Goal: Transaction & Acquisition: Purchase product/service

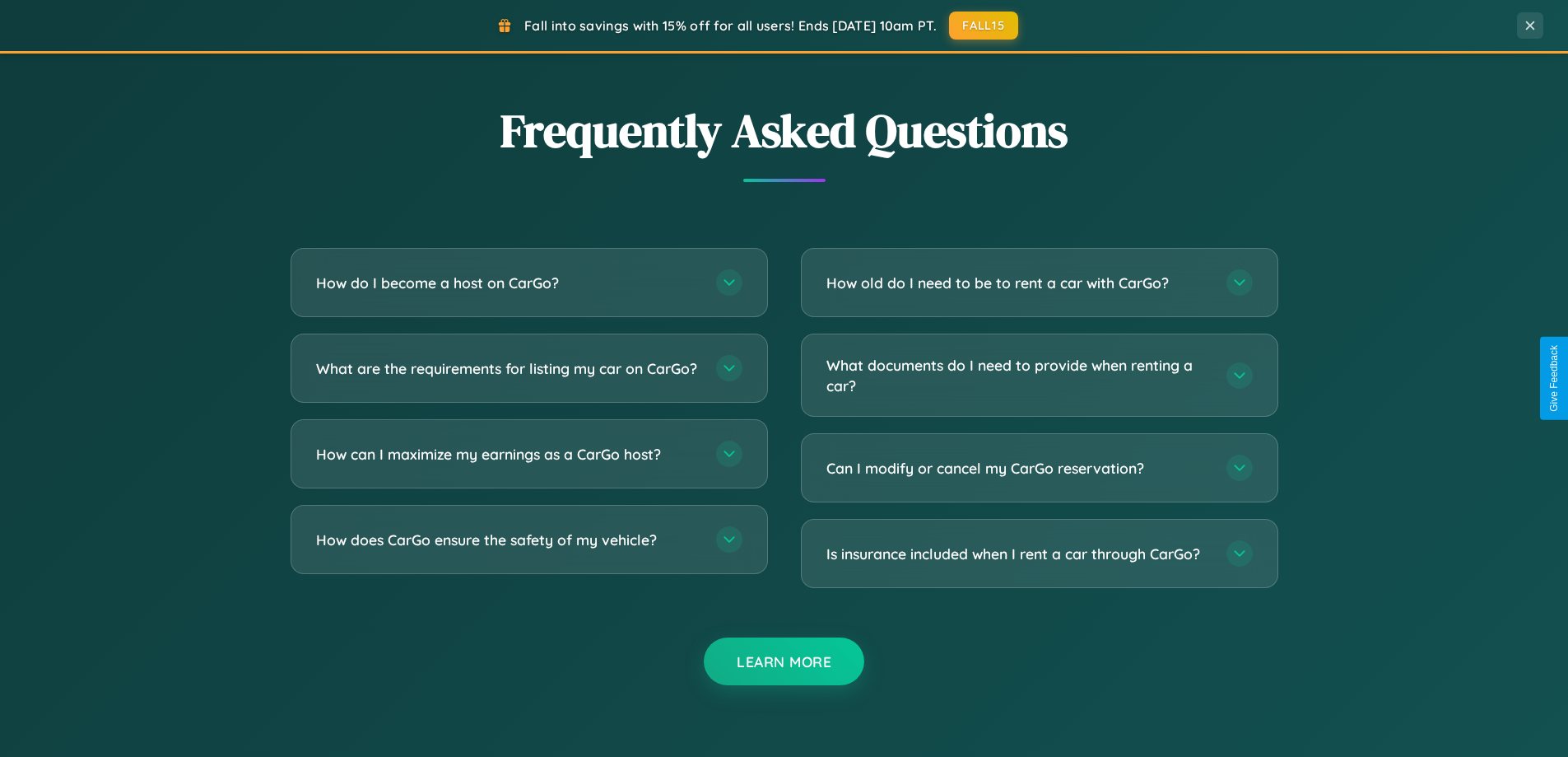
scroll to position [3168, 0]
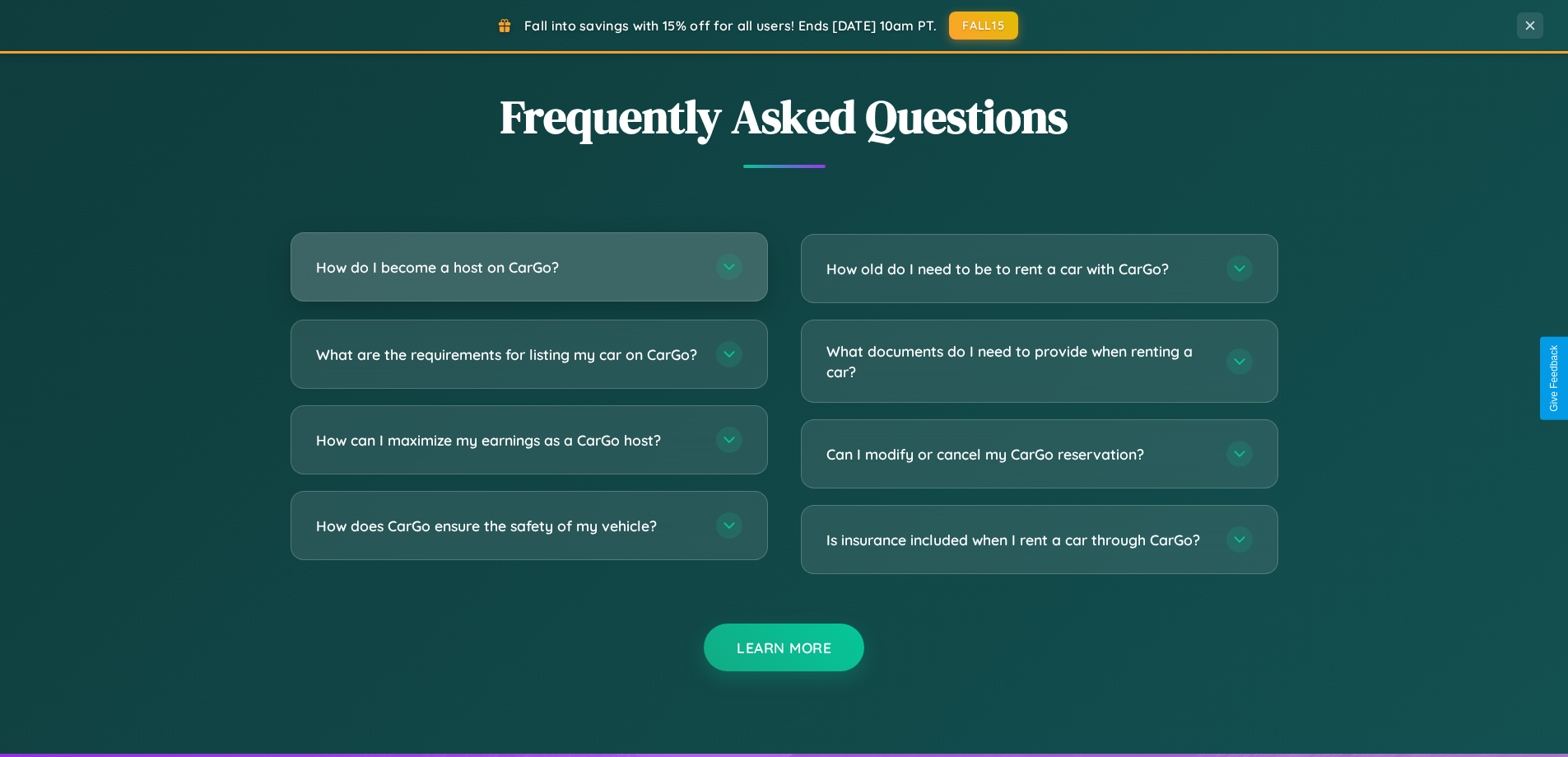
click at [528, 267] on h3 "How do I become a host on CarGo?" at bounding box center [508, 268] width 384 height 21
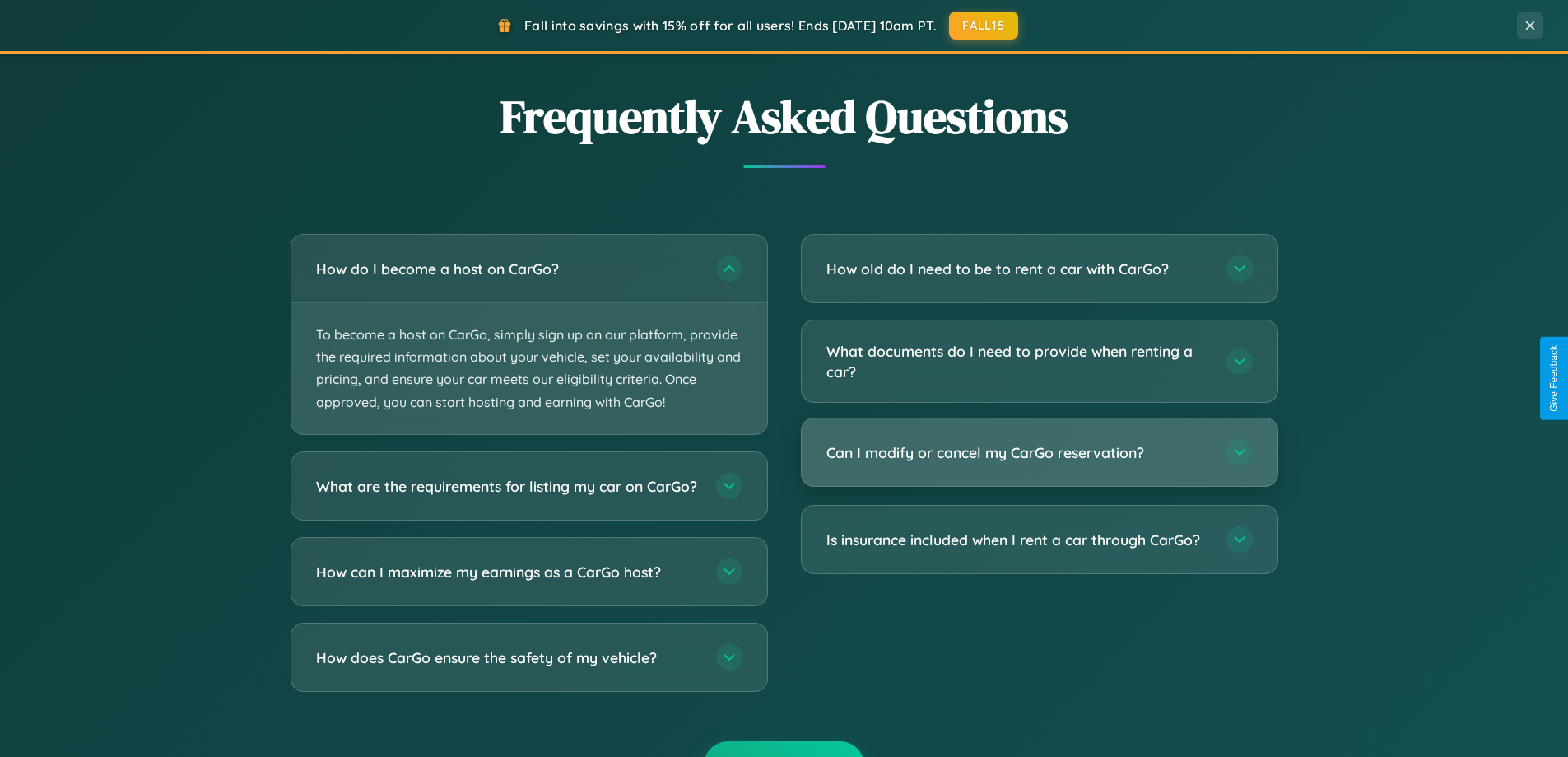
click at [1039, 453] on h3 "Can I modify or cancel my CarGo reservation?" at bounding box center [1019, 453] width 384 height 21
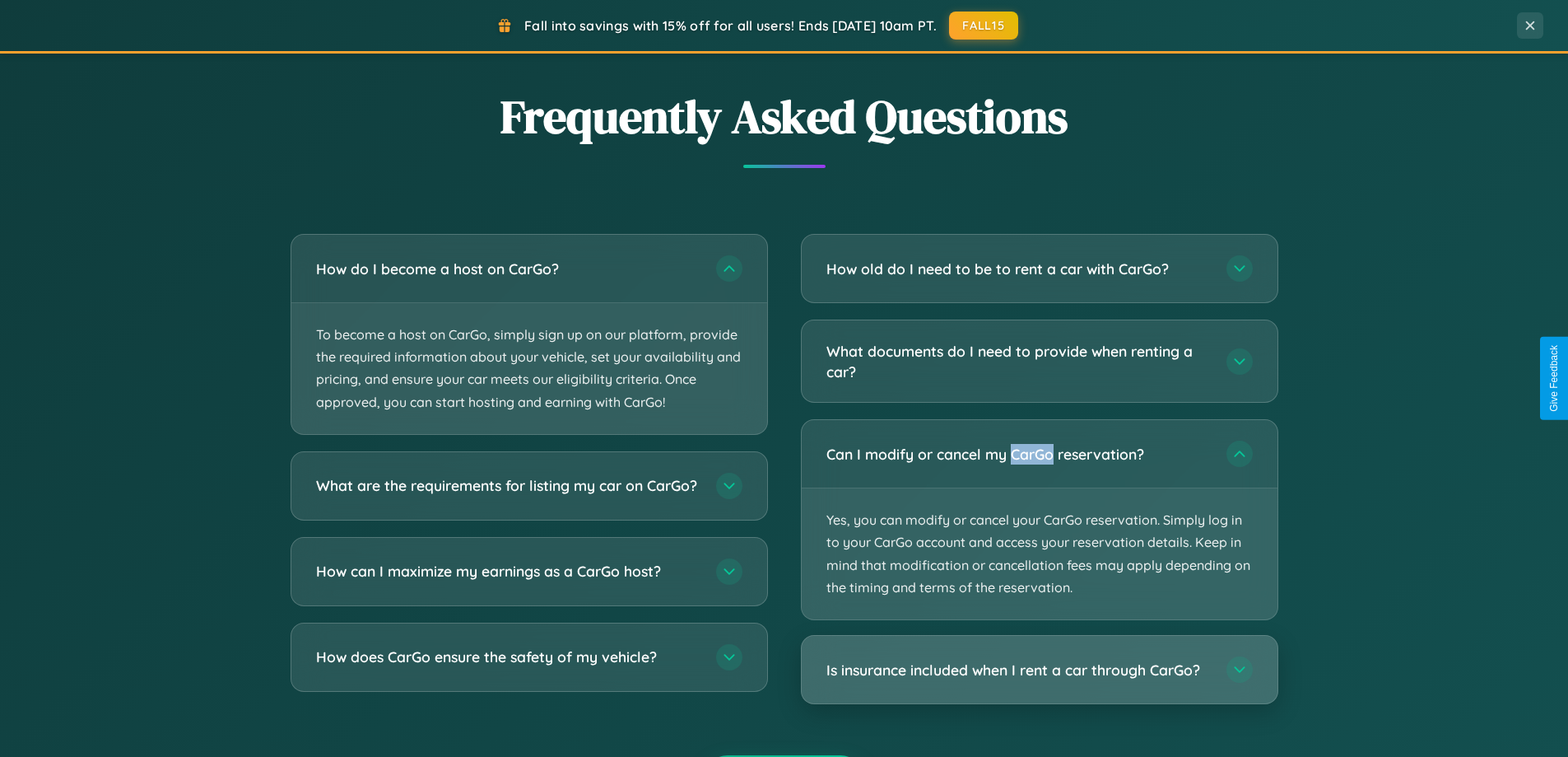
click at [1039, 670] on h3 "Is insurance included when I rent a car through CarGo?" at bounding box center [1019, 670] width 384 height 21
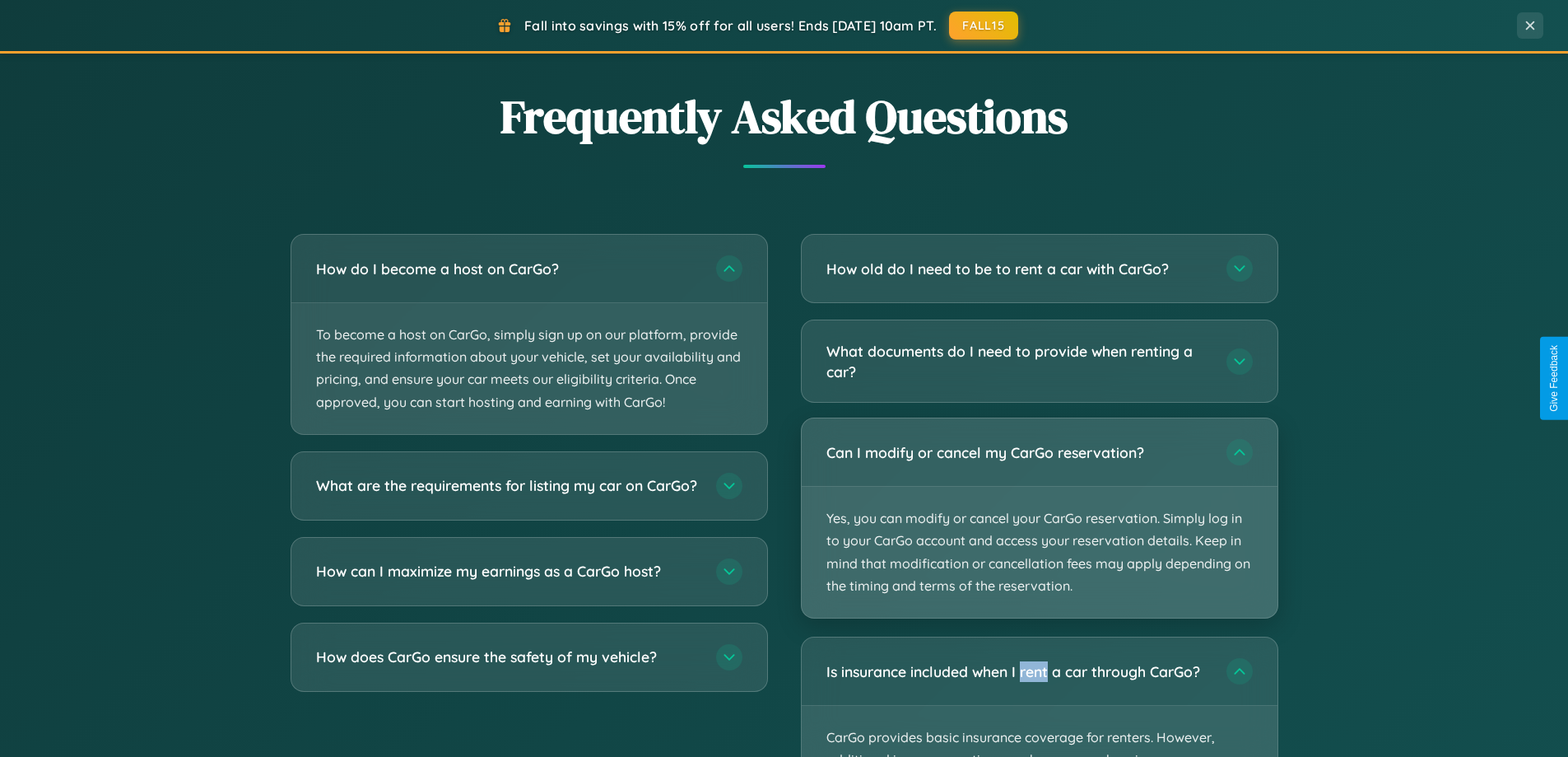
click at [1039, 519] on p "Yes, you can modify or cancel your CarGo reservation. Simply log in to your Car…" at bounding box center [1040, 552] width 476 height 131
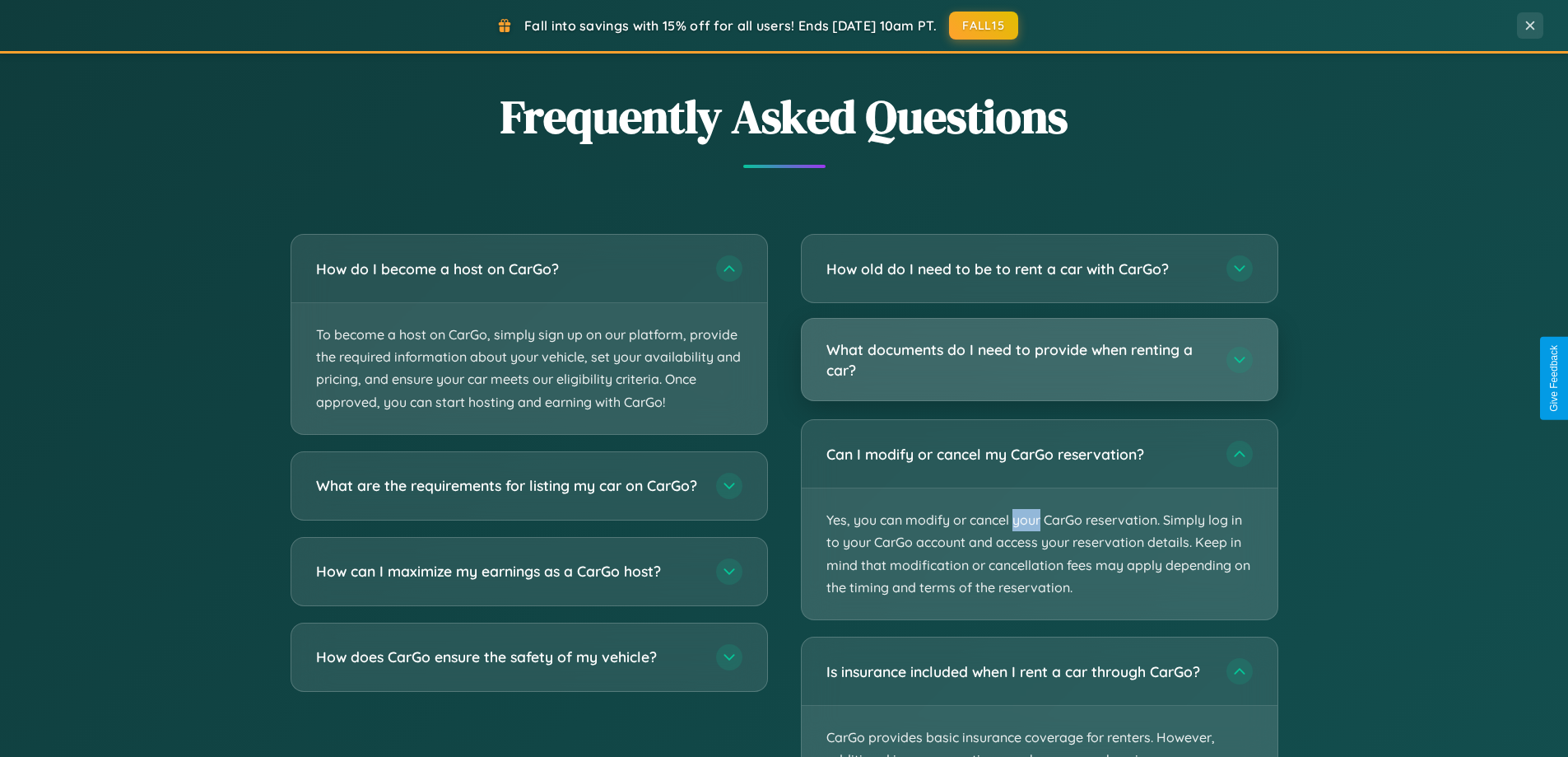
click at [1039, 359] on h3 "What documents do I need to provide when renting a car?" at bounding box center [1019, 359] width 384 height 40
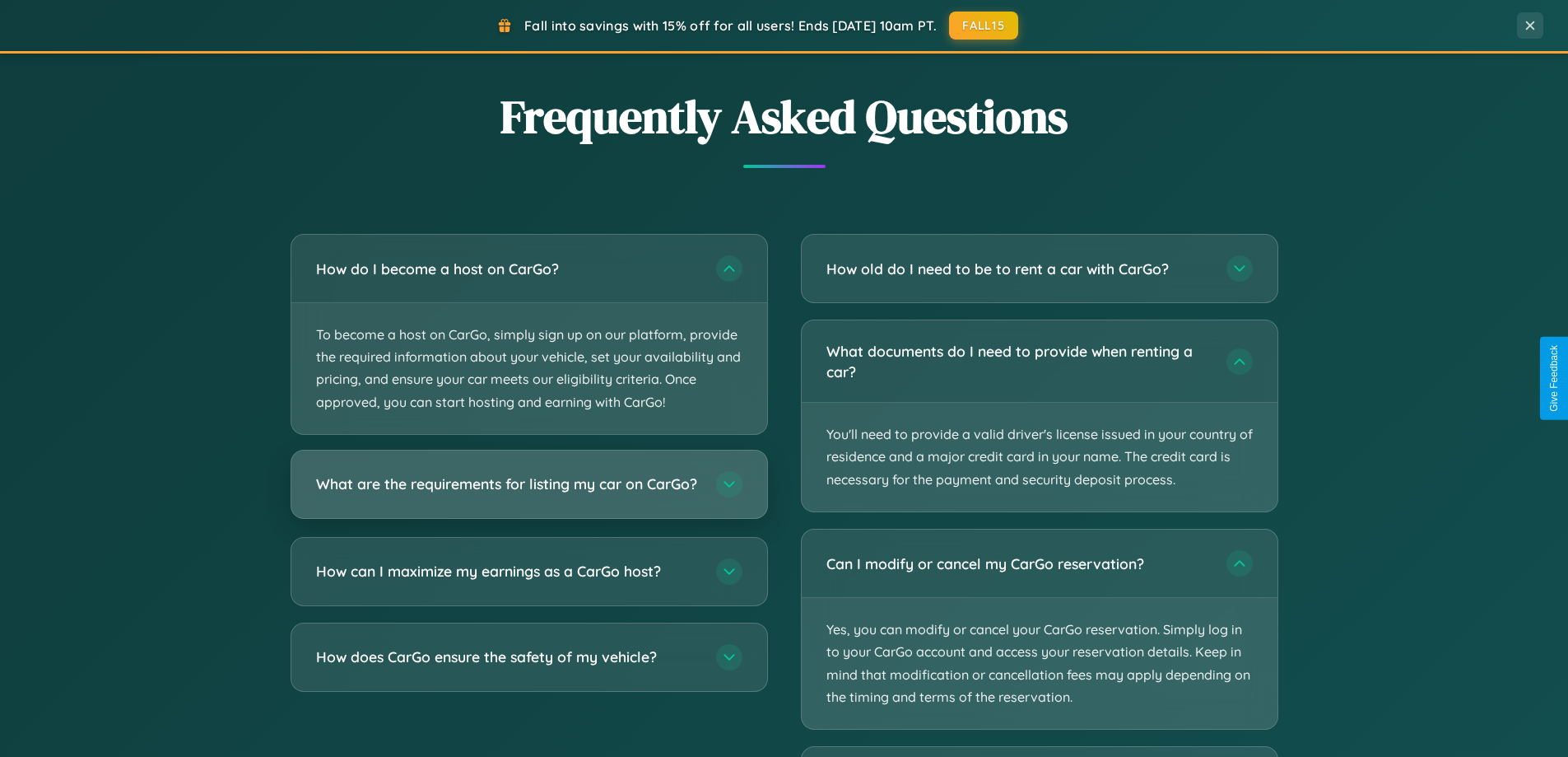
click at [528, 493] on h3 "What are the requirements for listing my car on CarGo?" at bounding box center [508, 484] width 384 height 21
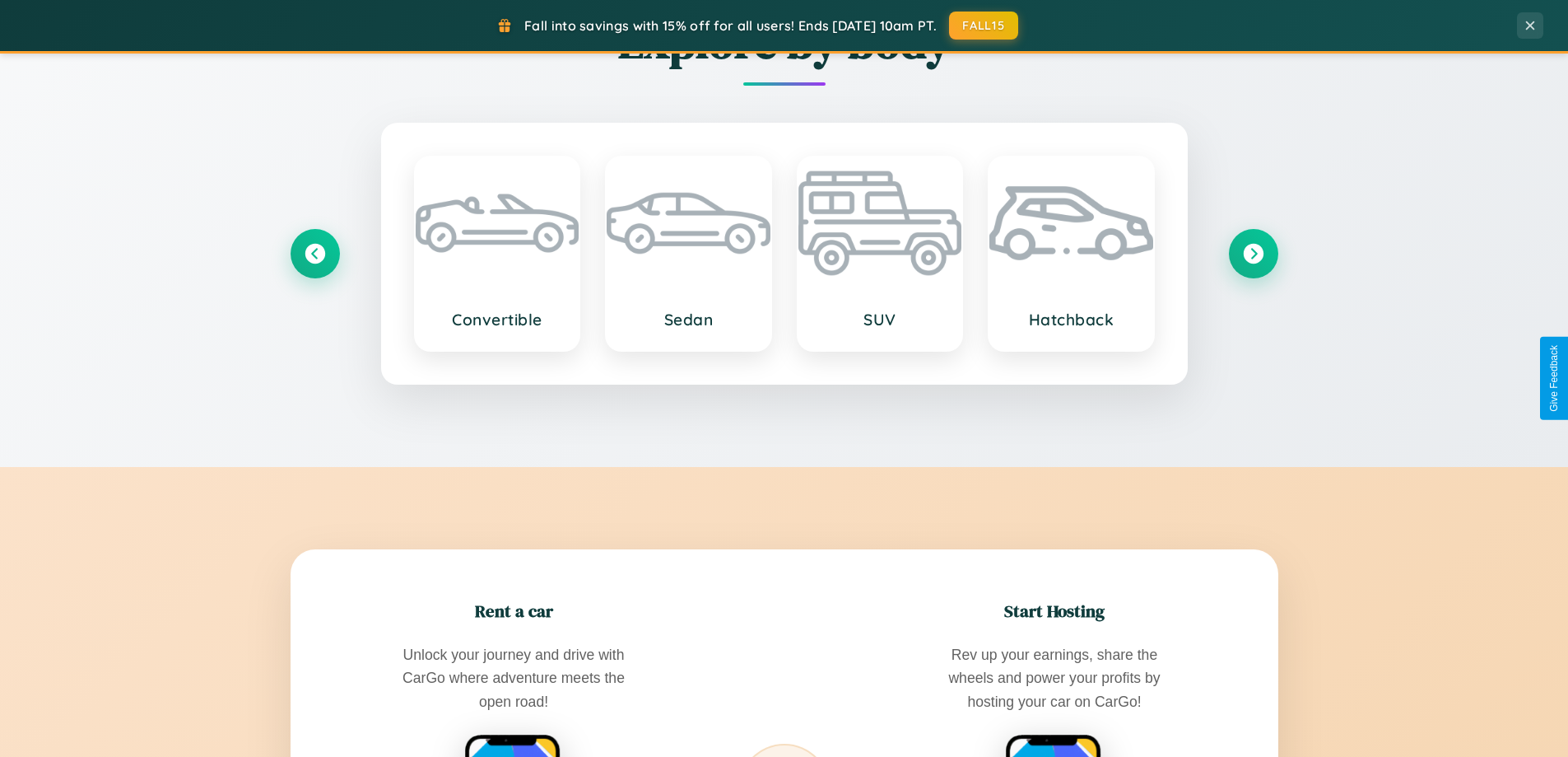
scroll to position [49, 0]
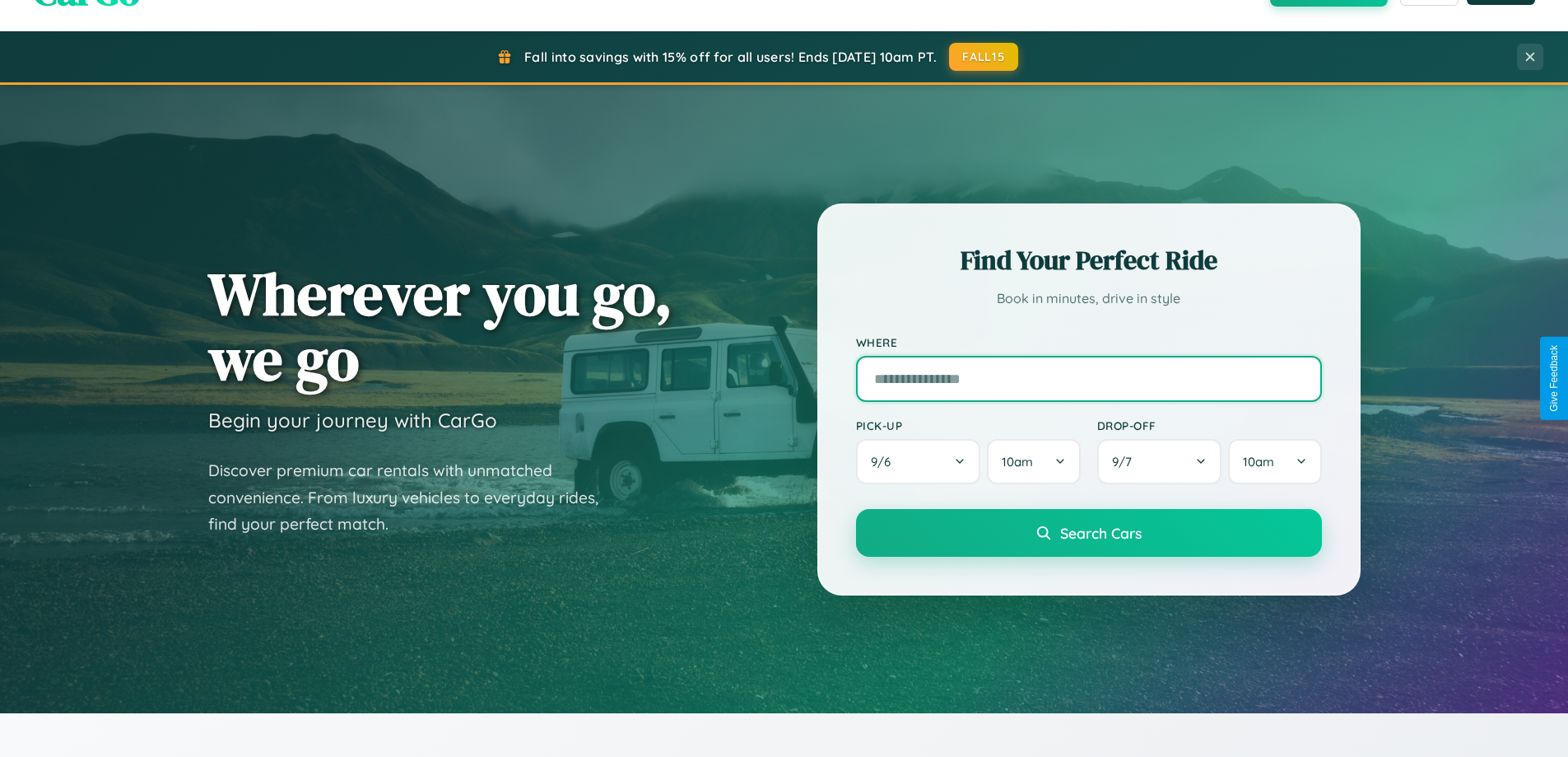
click at [1088, 378] on input "text" at bounding box center [1089, 378] width 466 height 46
type input "*********"
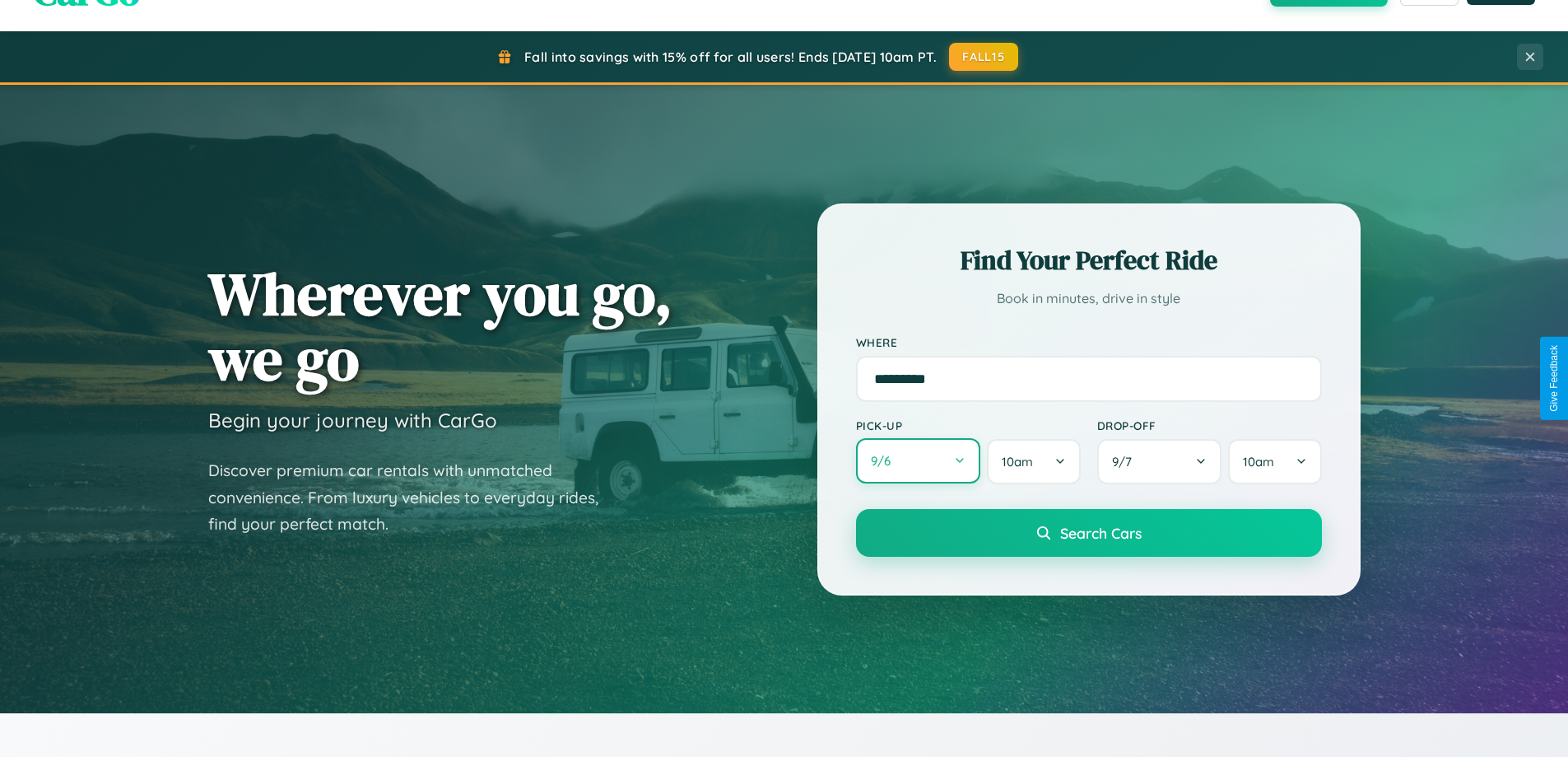
click at [918, 461] on button "9 / 6" at bounding box center [919, 460] width 126 height 45
select select "*"
select select "****"
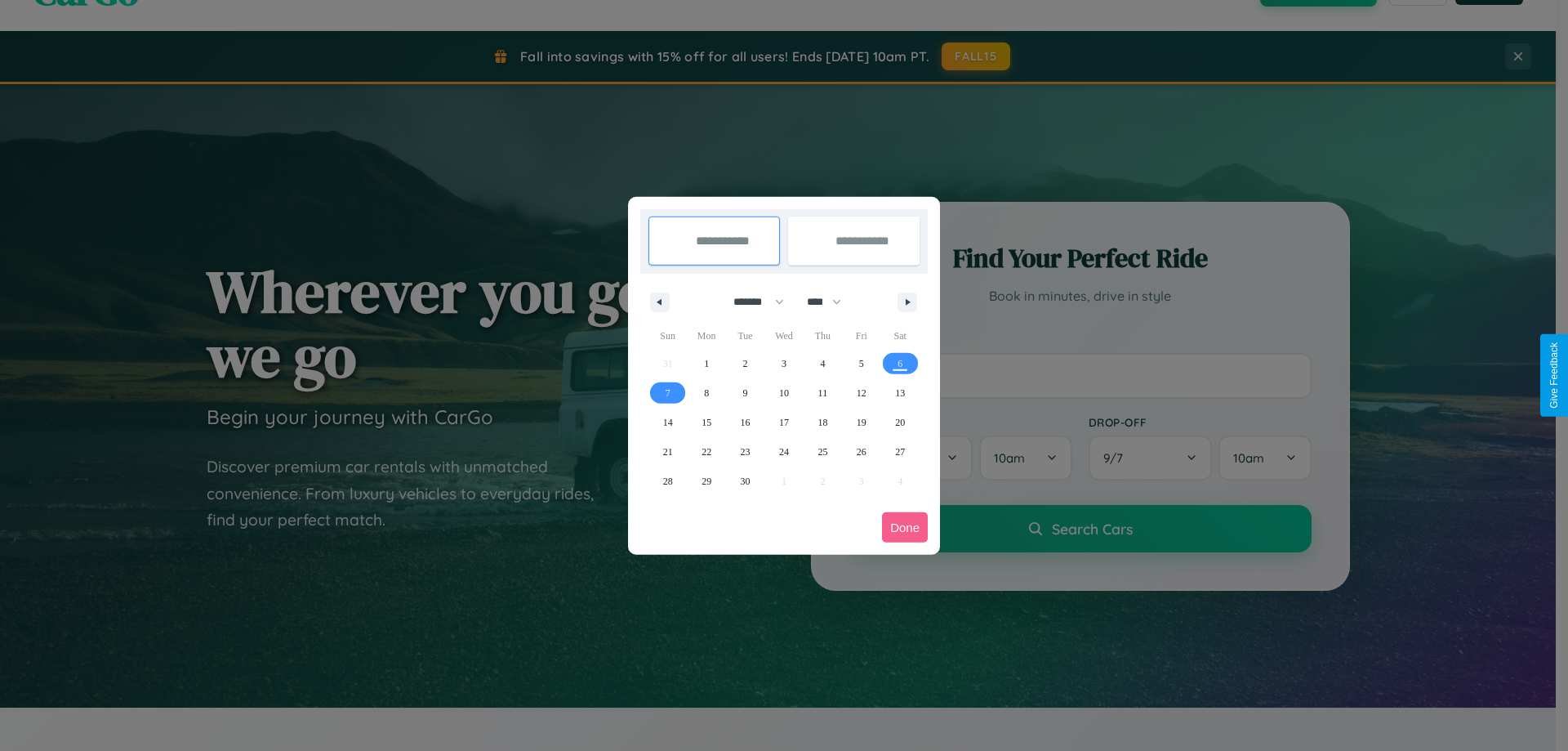
click at [752, 301] on select "******* ******** ***** ***** *** **** **** ****** ********* ******* ******** **…" at bounding box center [756, 301] width 69 height 27
select select "*"
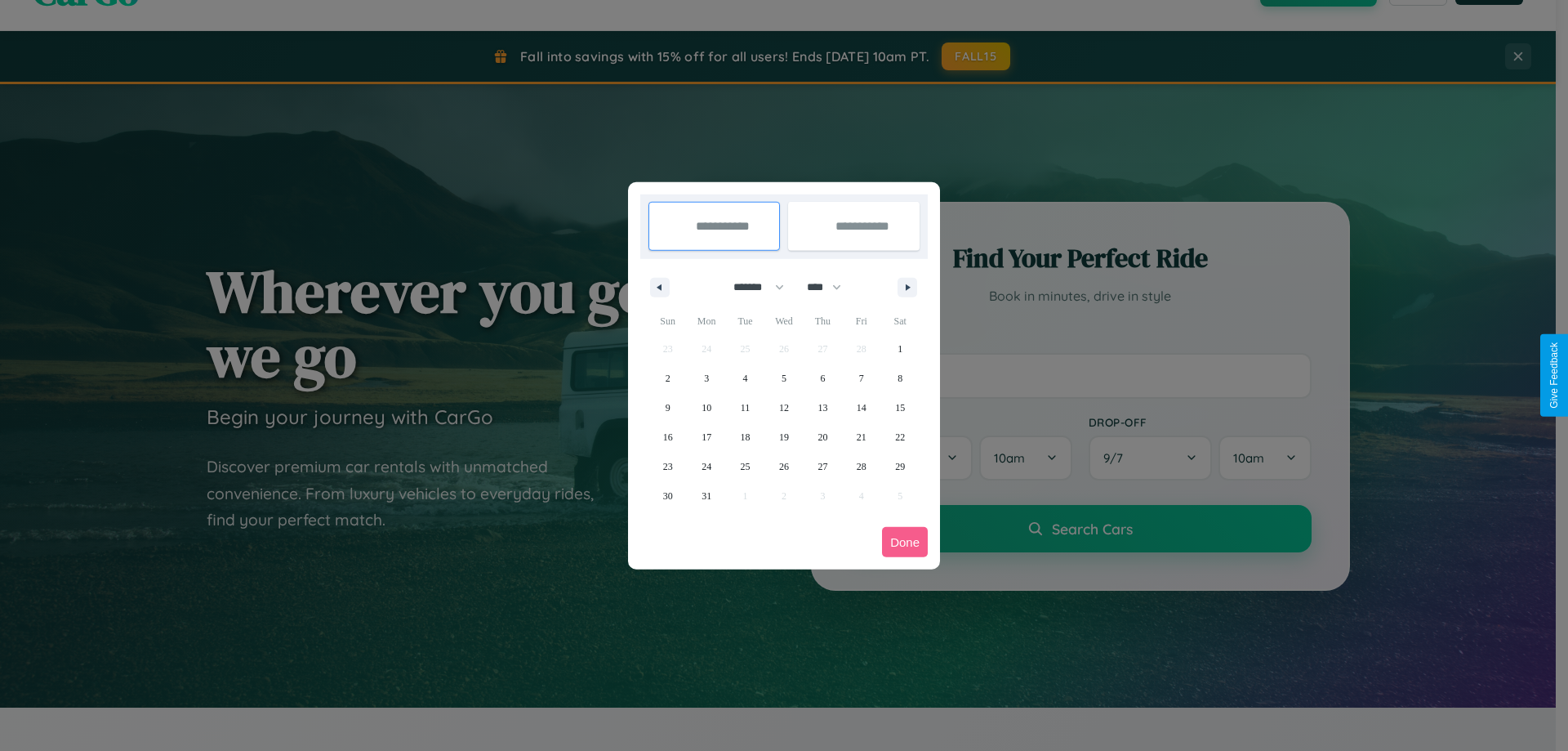
drag, startPoint x: 831, startPoint y: 286, endPoint x: 784, endPoint y: 328, distance: 63.0
click at [831, 286] on select "**** **** **** **** **** **** **** **** **** **** **** **** **** **** **** ****…" at bounding box center [822, 286] width 49 height 27
select select "****"
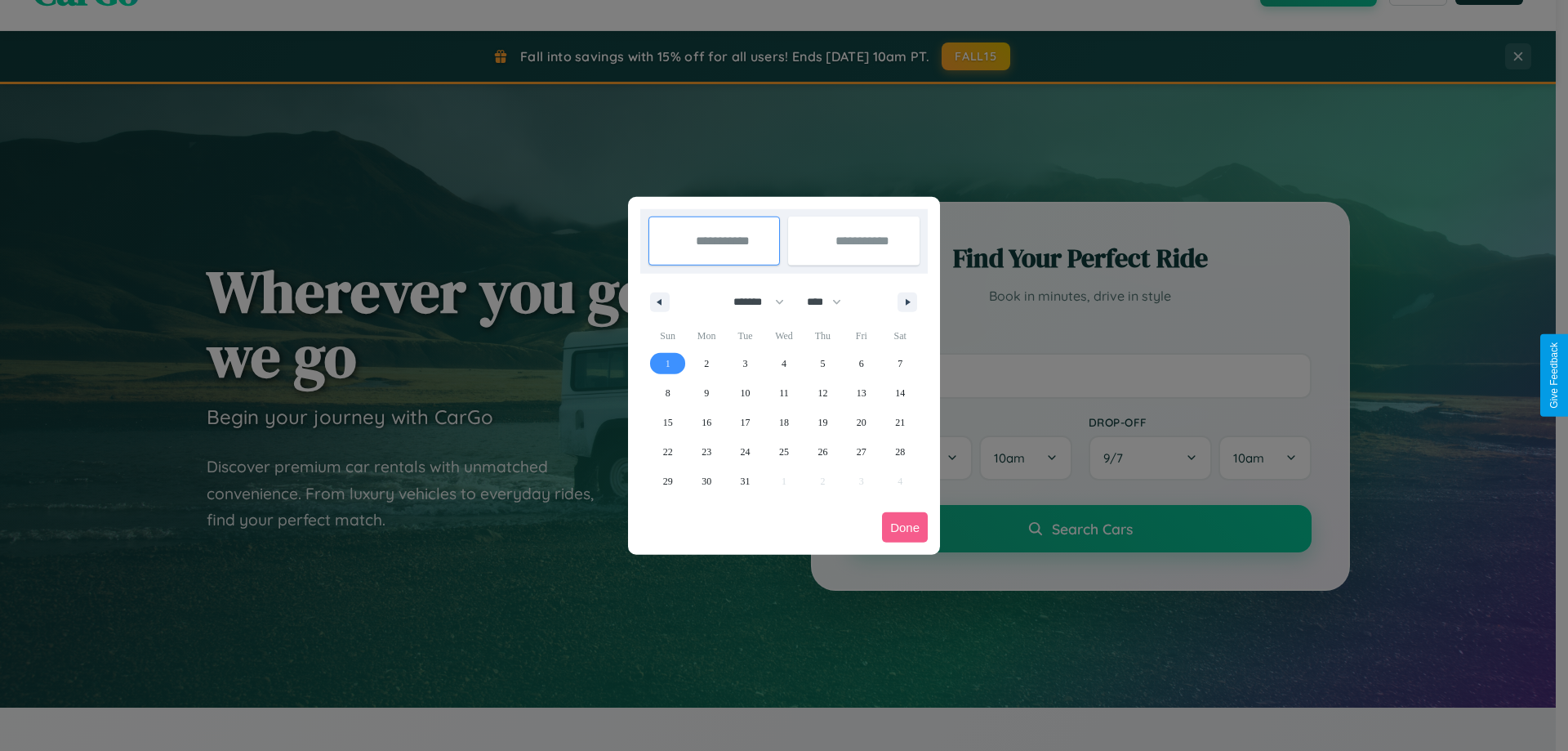
click at [667, 363] on span "1" at bounding box center [668, 363] width 5 height 29
type input "**********"
click at [745, 392] on span "10" at bounding box center [745, 393] width 10 height 29
type input "**********"
click at [905, 527] on button "Done" at bounding box center [905, 527] width 46 height 30
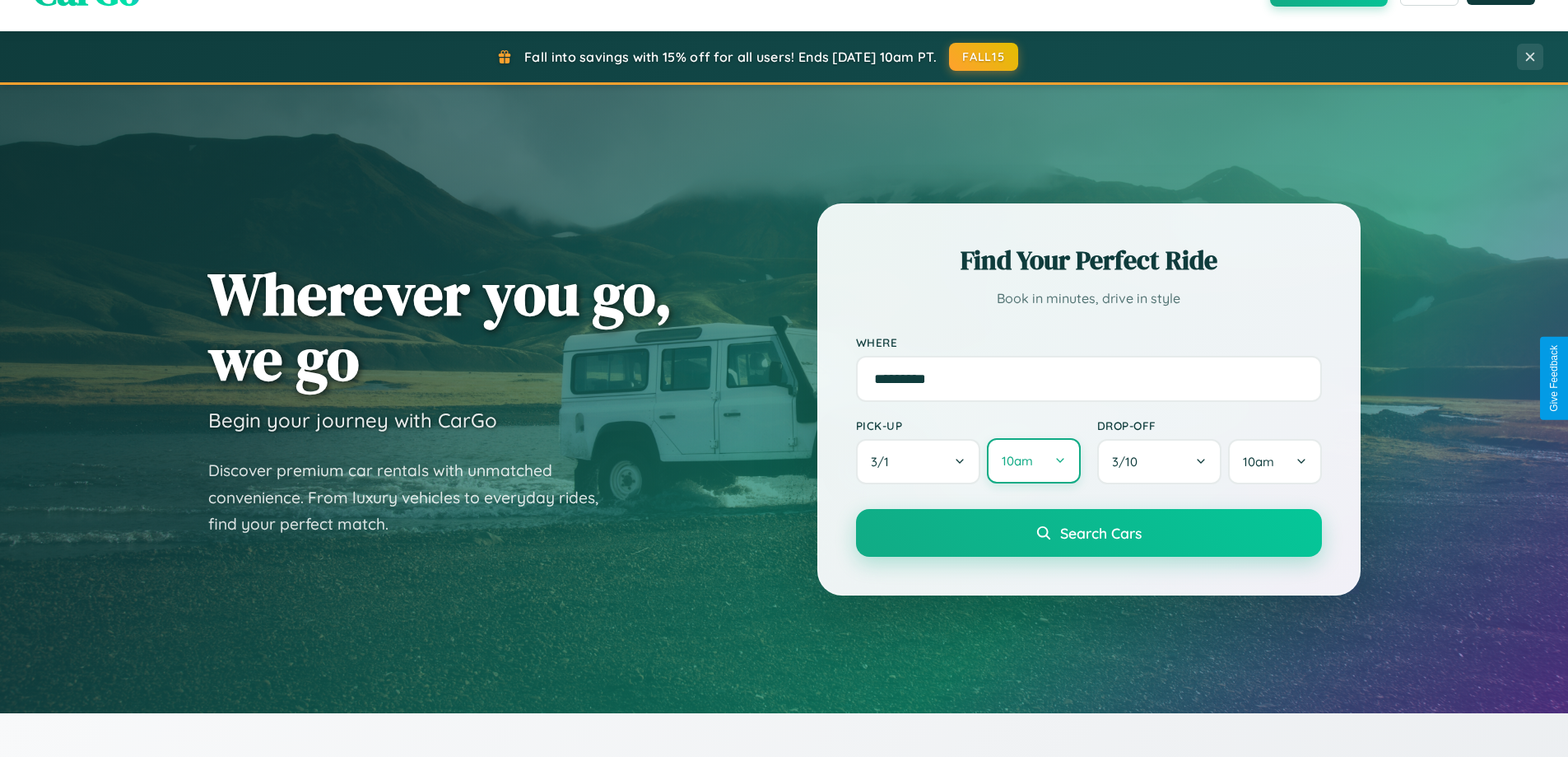
click at [1033, 461] on button "10am" at bounding box center [1033, 460] width 93 height 45
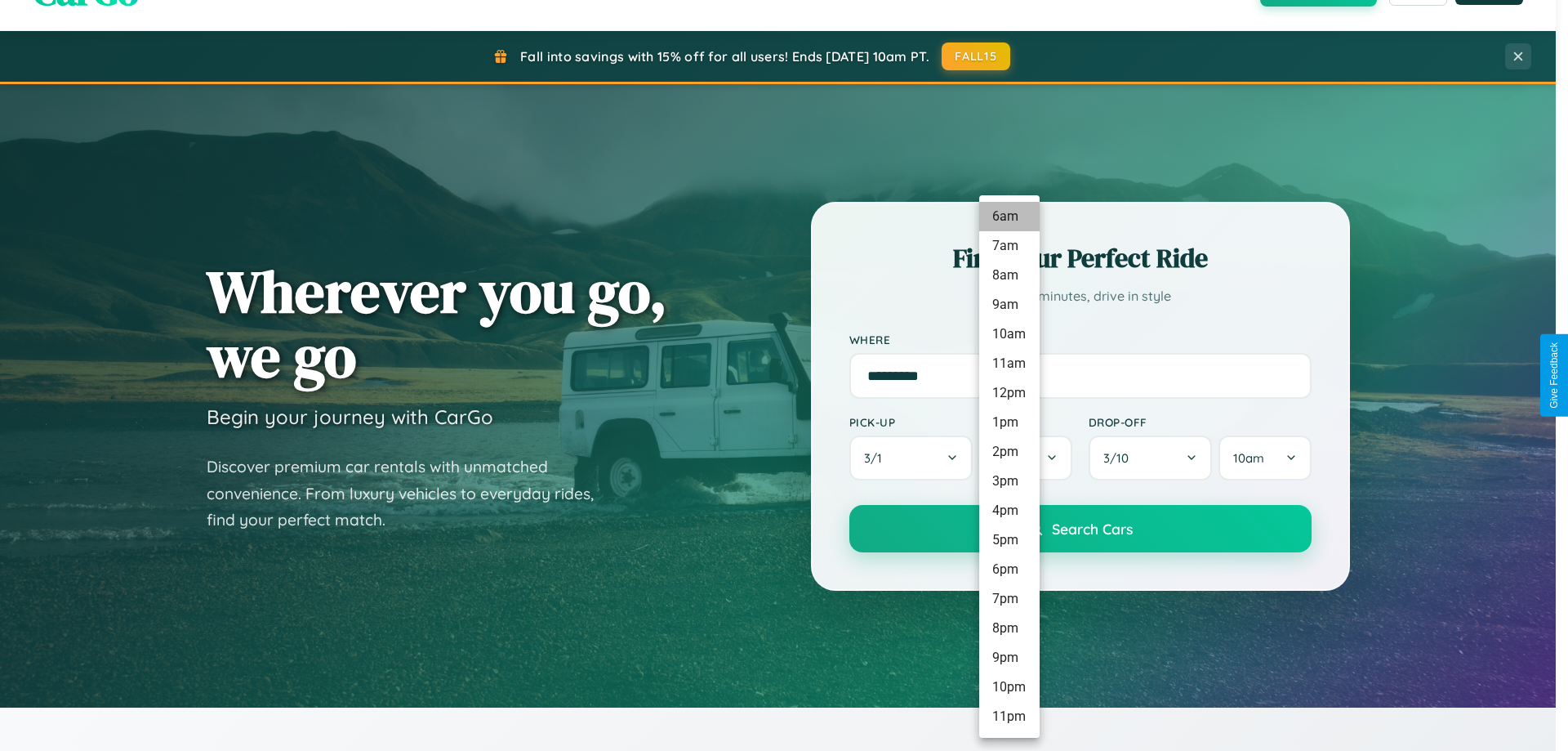
click at [1008, 216] on li "6am" at bounding box center [1009, 216] width 61 height 29
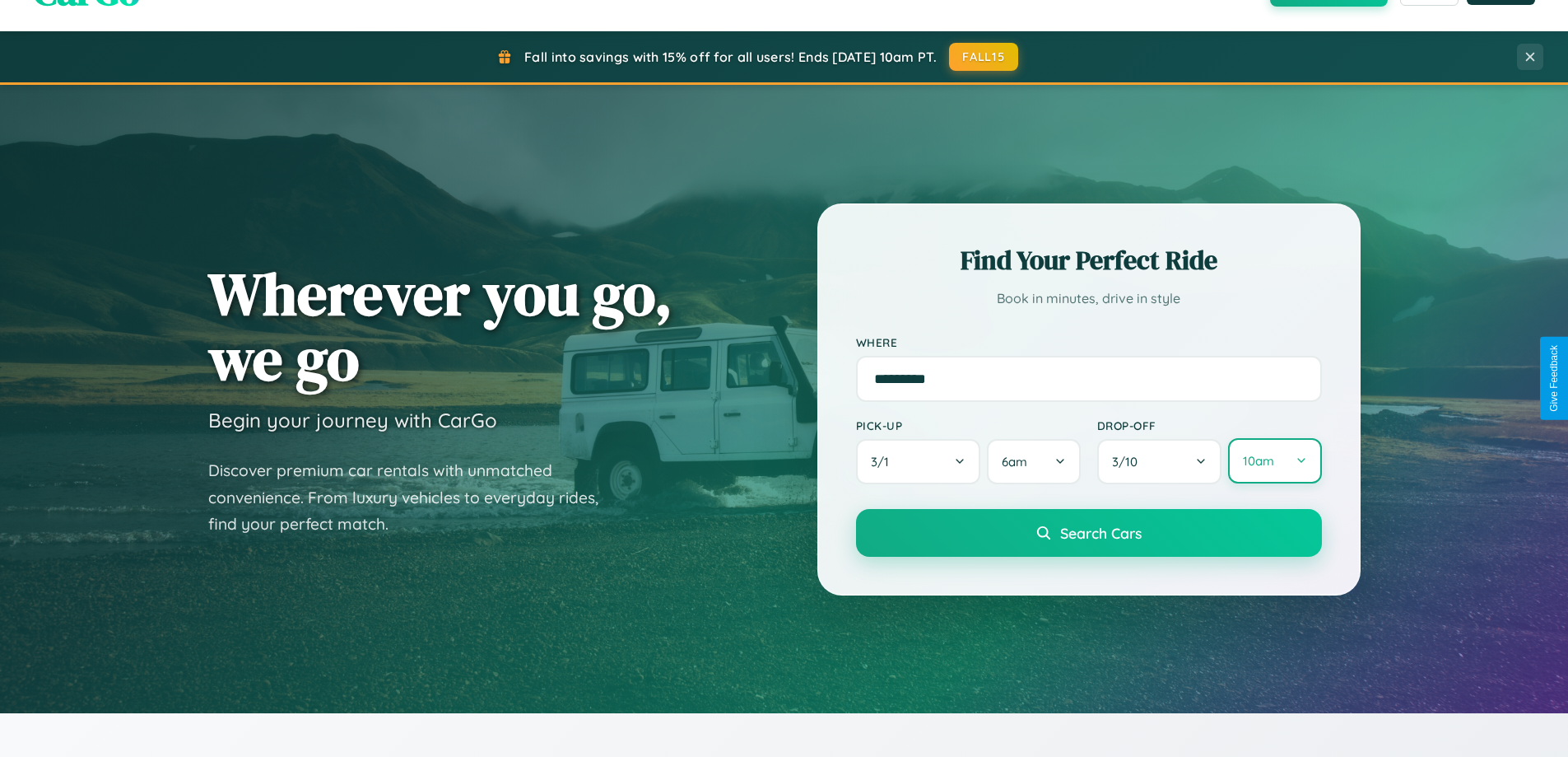
click at [1274, 461] on button "10am" at bounding box center [1275, 460] width 93 height 45
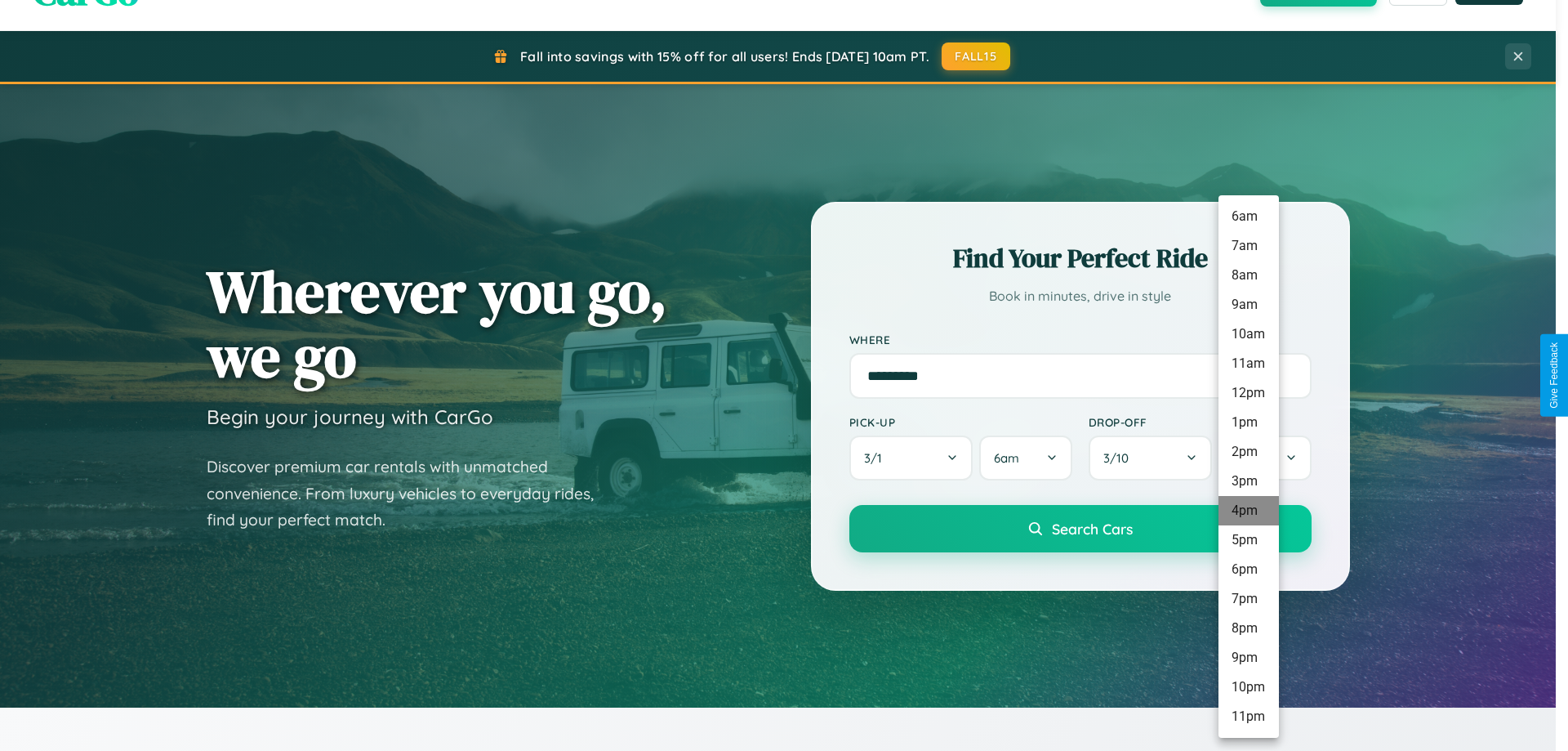
click at [1248, 510] on li "4pm" at bounding box center [1249, 510] width 61 height 29
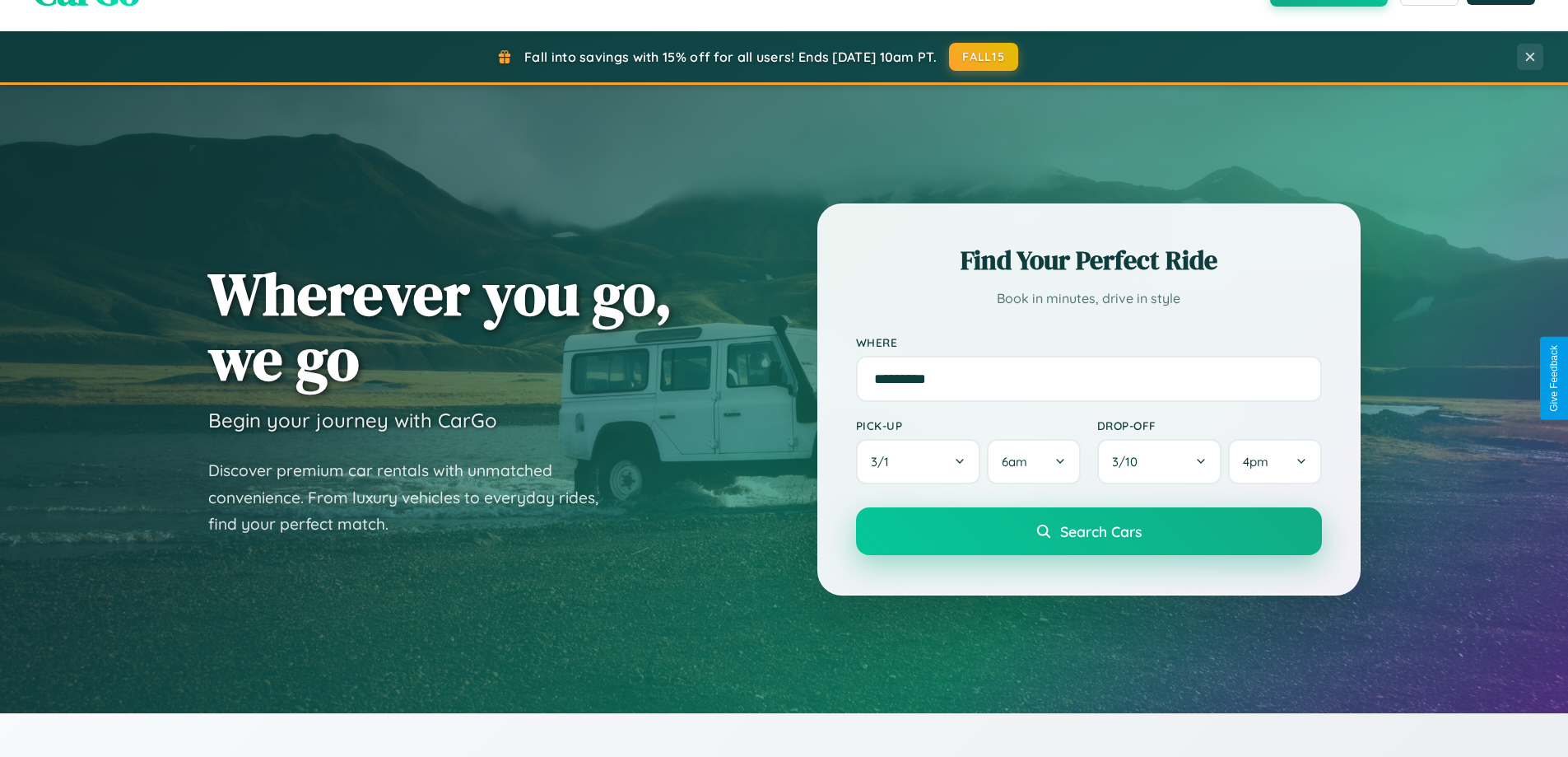
click at [1088, 531] on span "Search Cars" at bounding box center [1101, 531] width 81 height 18
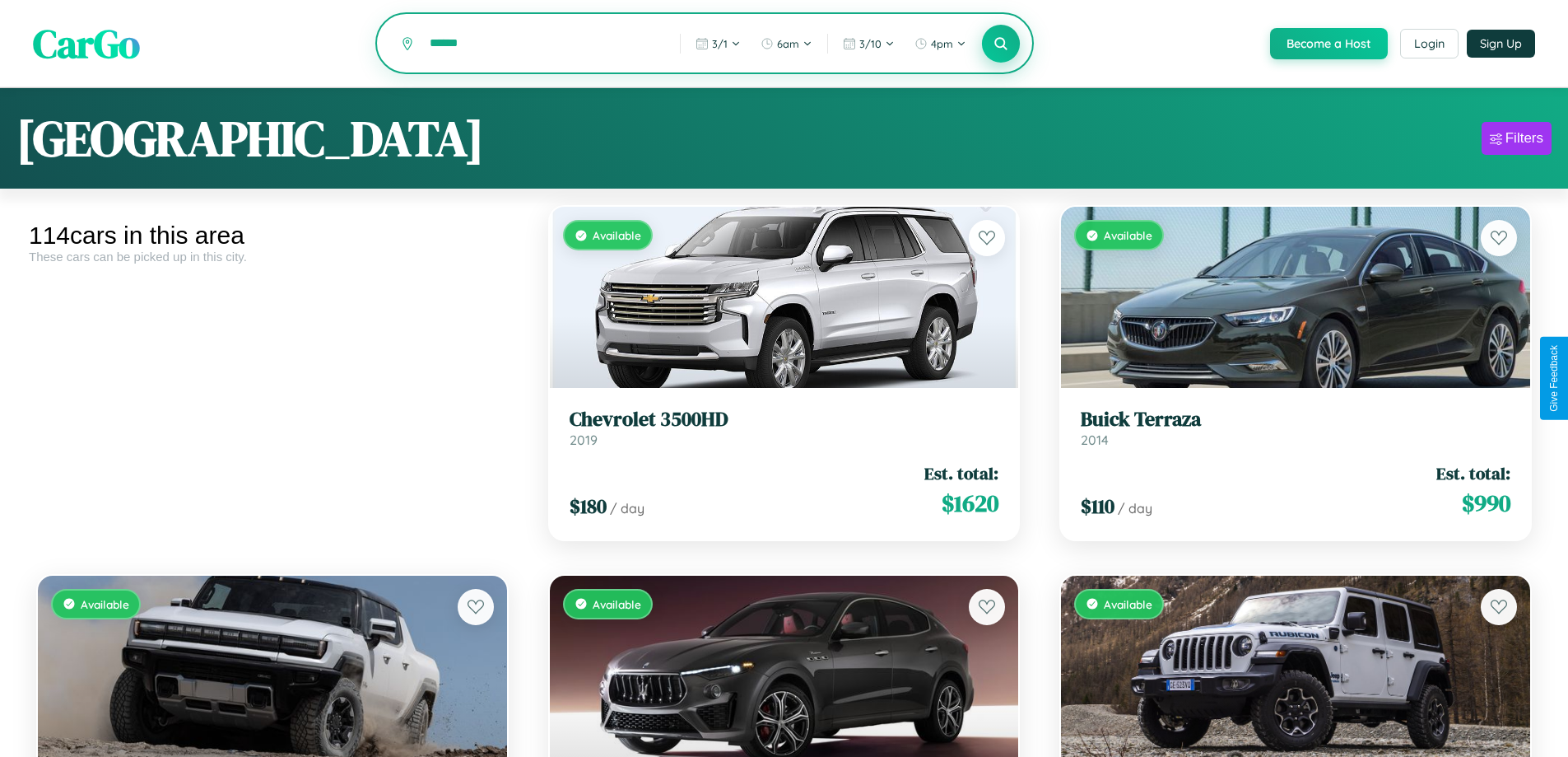
type input "******"
click at [1000, 44] on icon at bounding box center [1002, 44] width 16 height 16
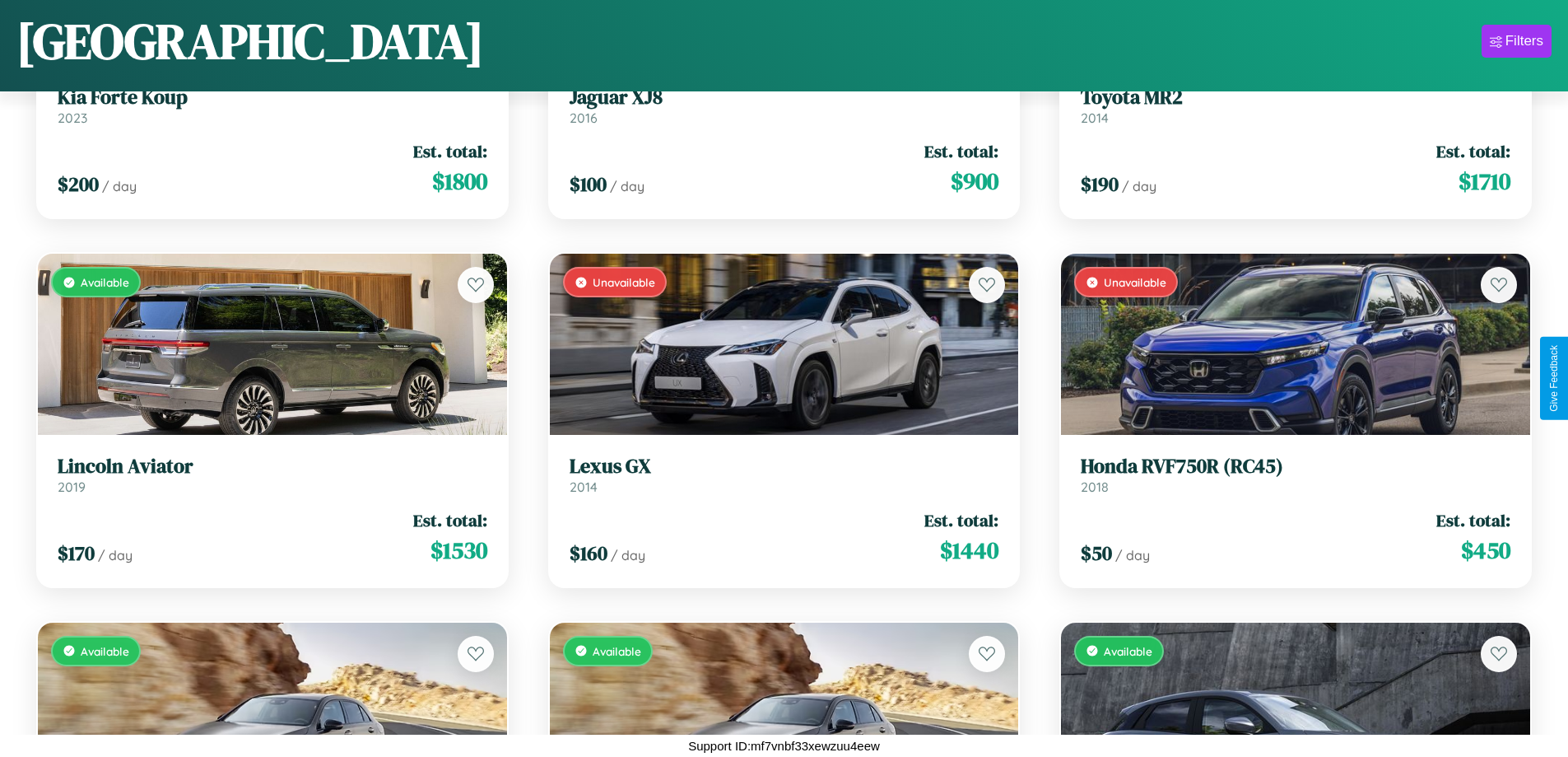
scroll to position [3743, 0]
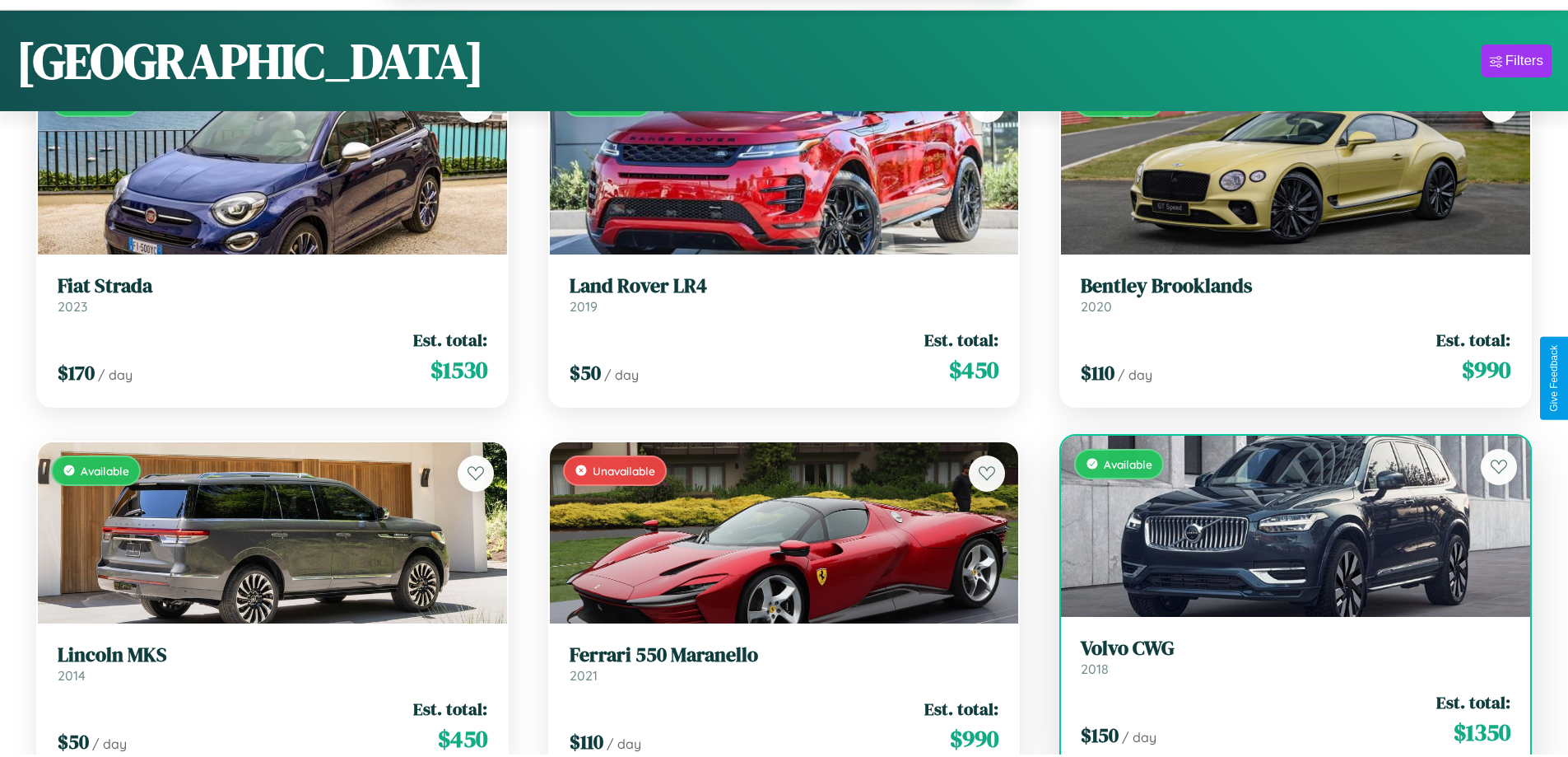
click at [1285, 721] on div "$ 150 / day Est. total: $ 1350" at bounding box center [1296, 719] width 430 height 58
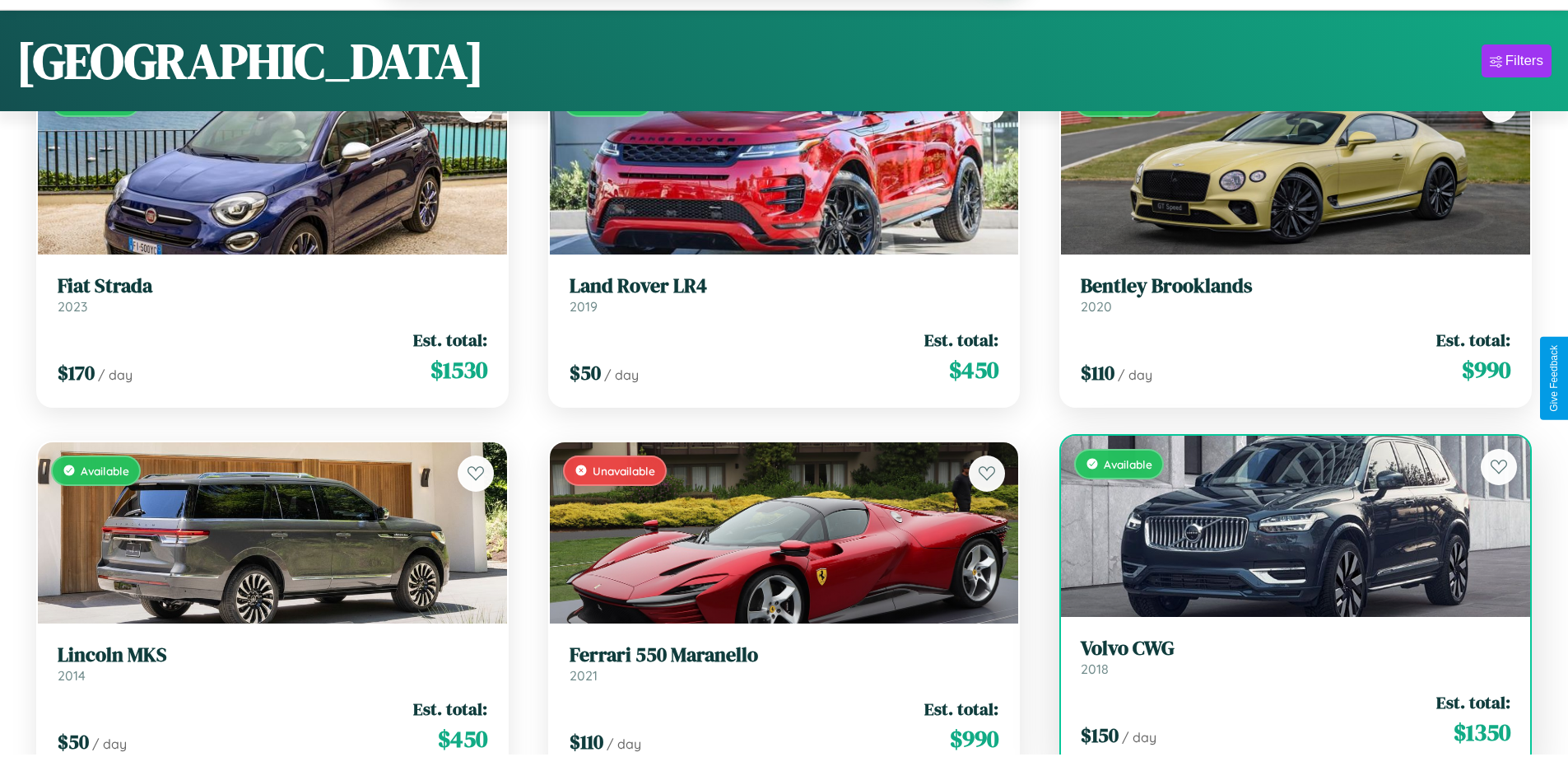
click at [1285, 721] on div "$ 150 / day Est. total: $ 1350" at bounding box center [1296, 719] width 430 height 58
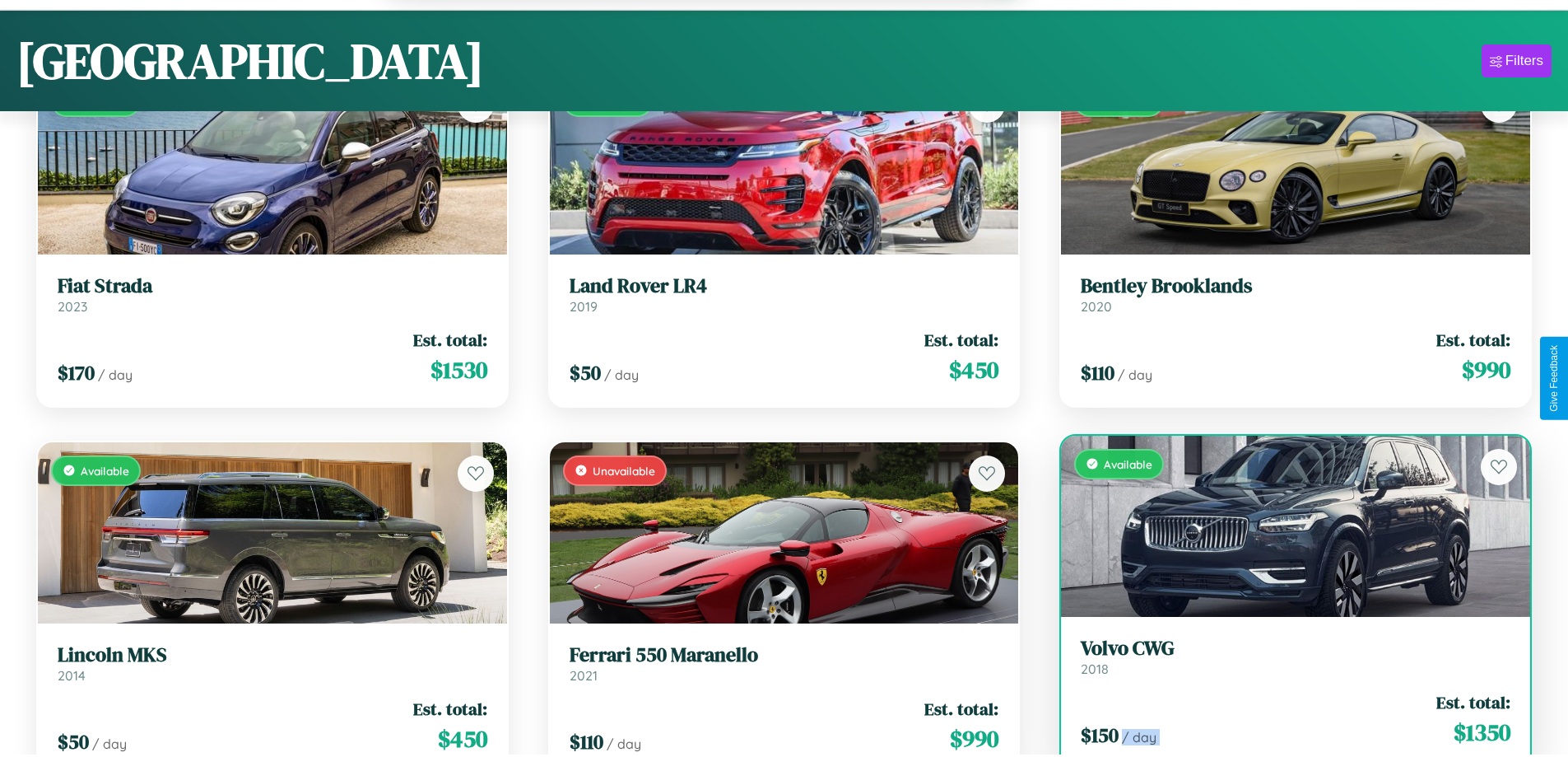
click at [1285, 721] on div "$ 150 / day Est. total: $ 1350" at bounding box center [1296, 719] width 430 height 58
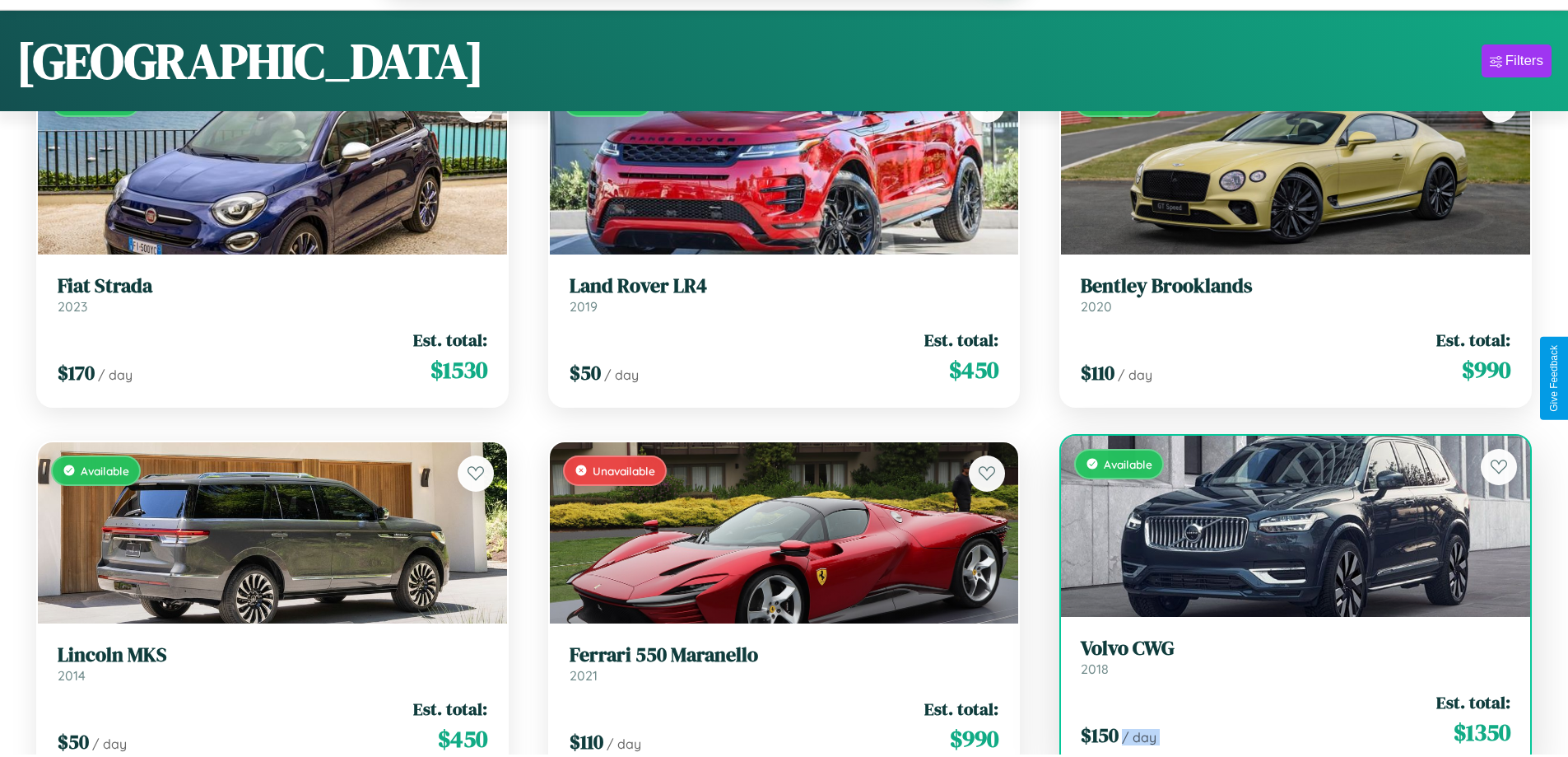
click at [1285, 721] on div "$ 150 / day Est. total: $ 1350" at bounding box center [1296, 719] width 430 height 58
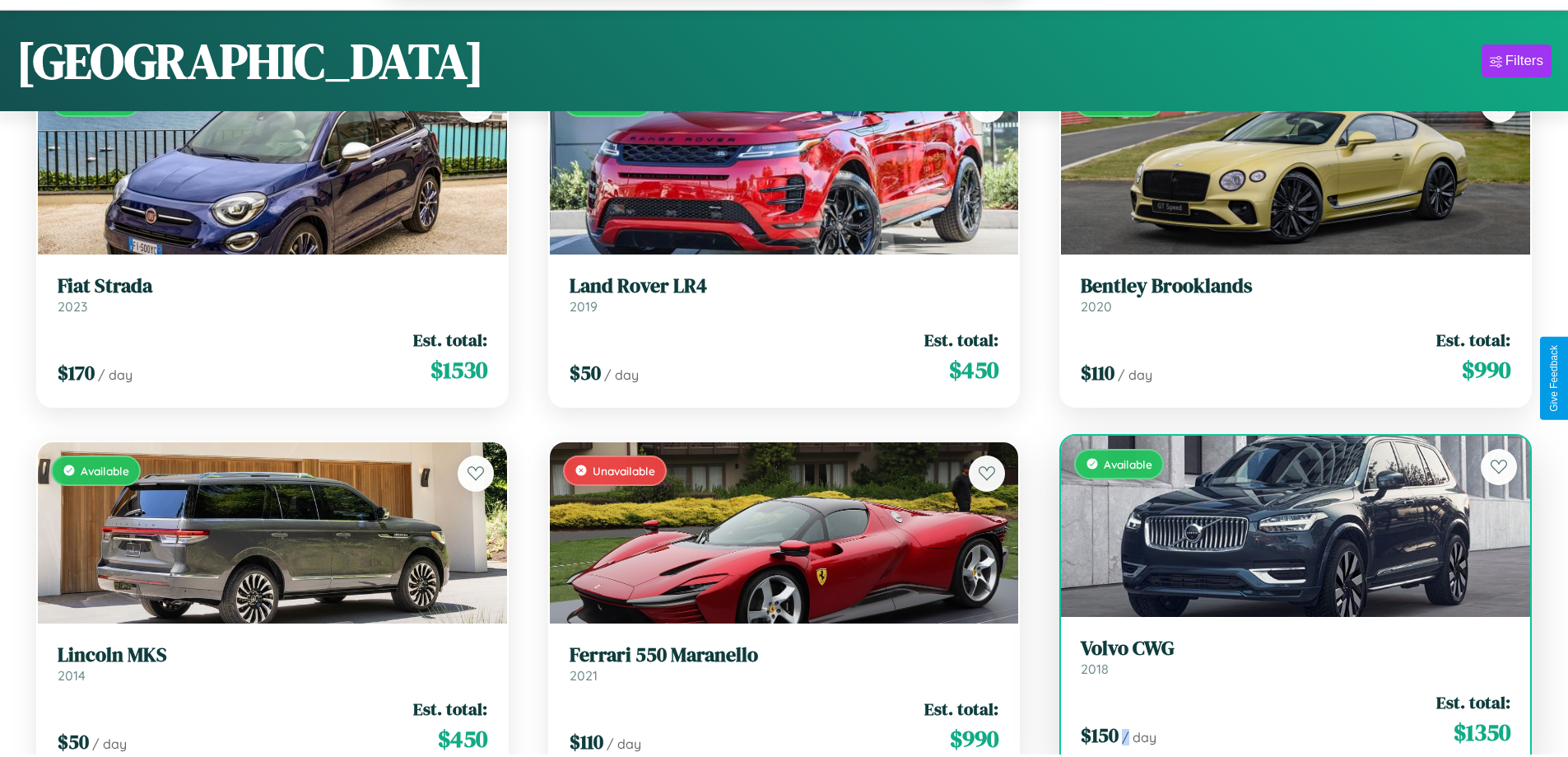
click at [1285, 721] on div "$ 150 / day Est. total: $ 1350" at bounding box center [1296, 719] width 430 height 58
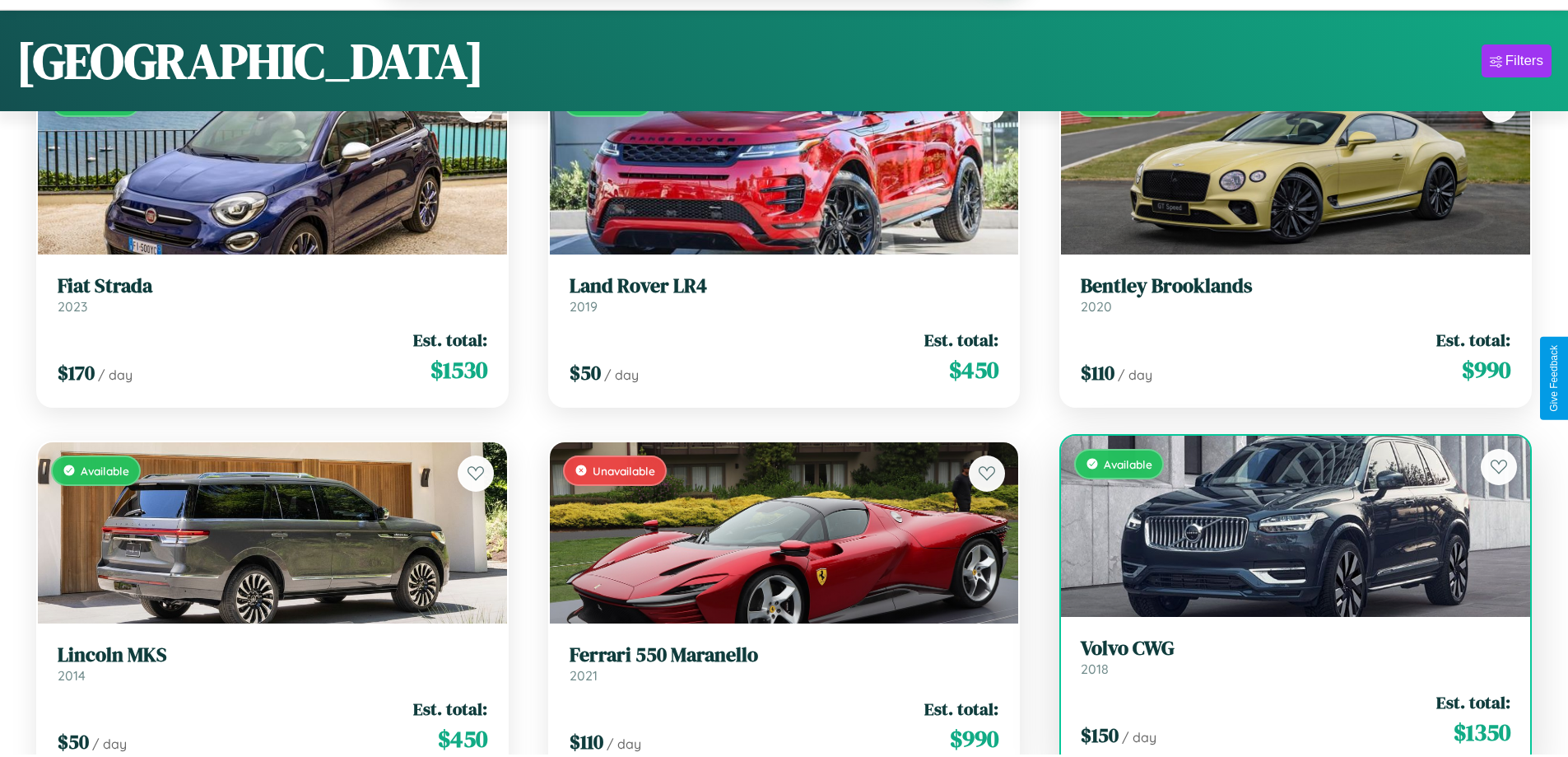
click at [1285, 658] on h3 "Volvo CWG" at bounding box center [1296, 648] width 430 height 24
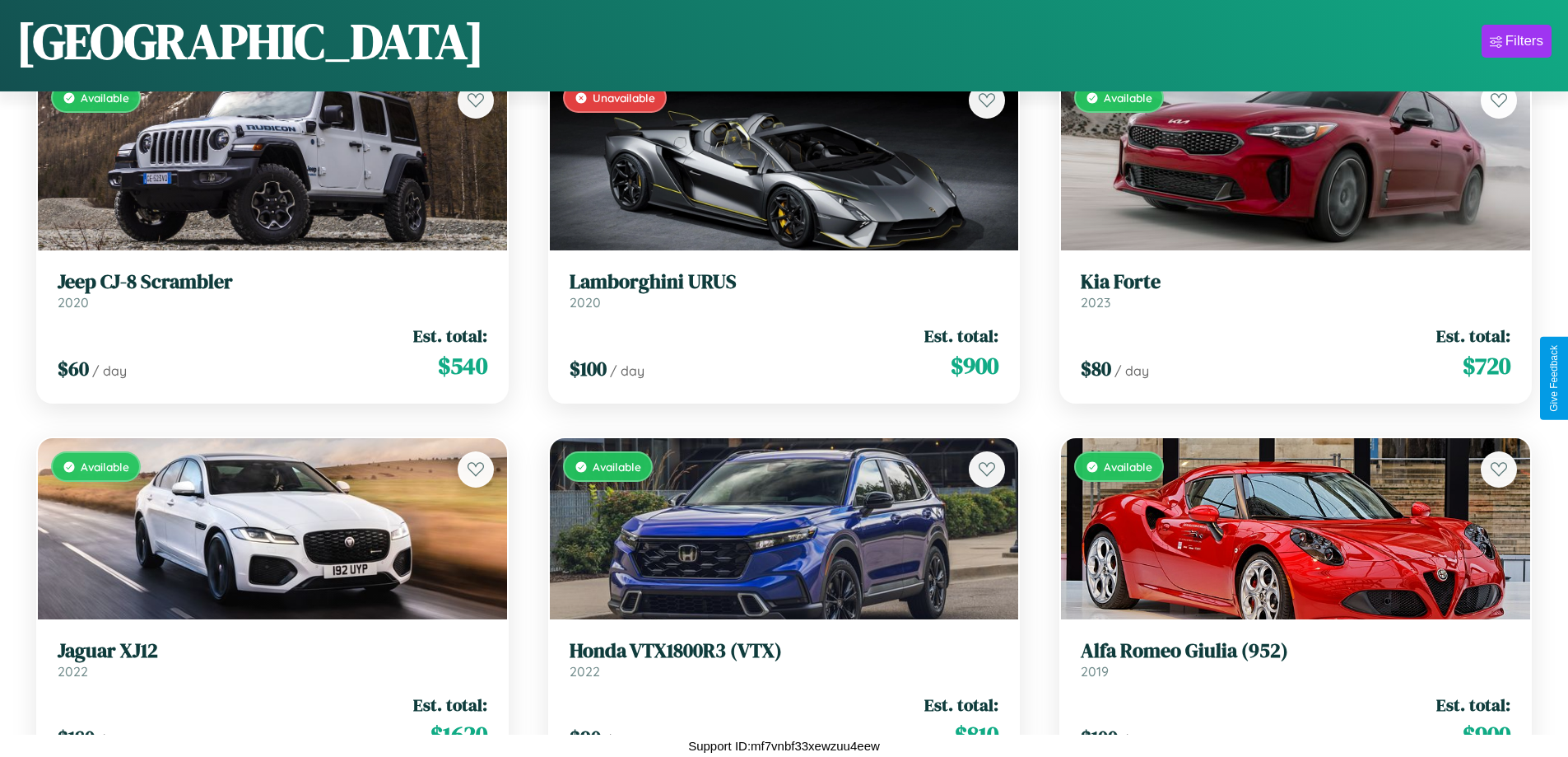
scroll to position [5393, 0]
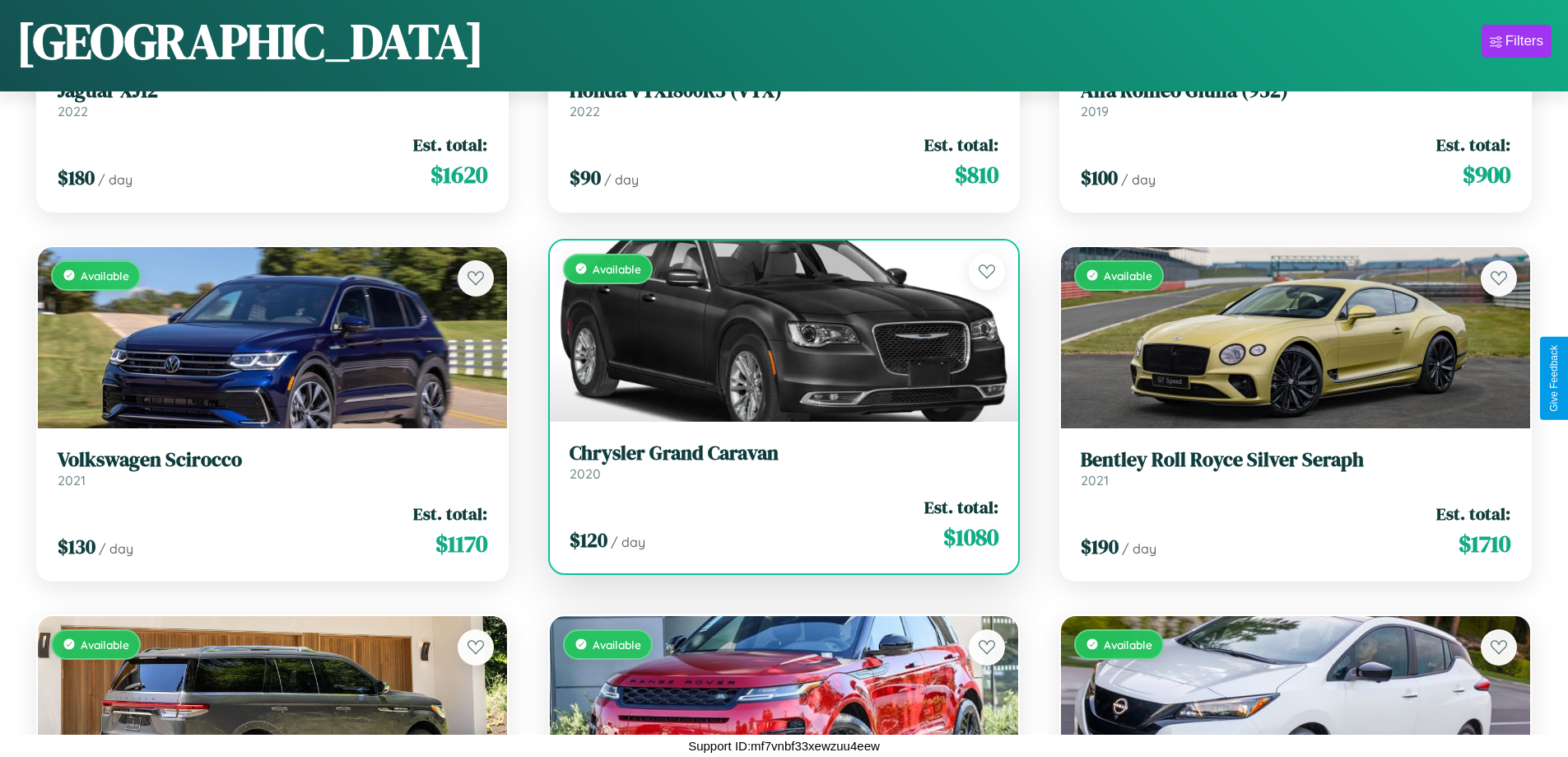
click at [777, 461] on h3 "Chrysler Grand Caravan" at bounding box center [784, 453] width 430 height 24
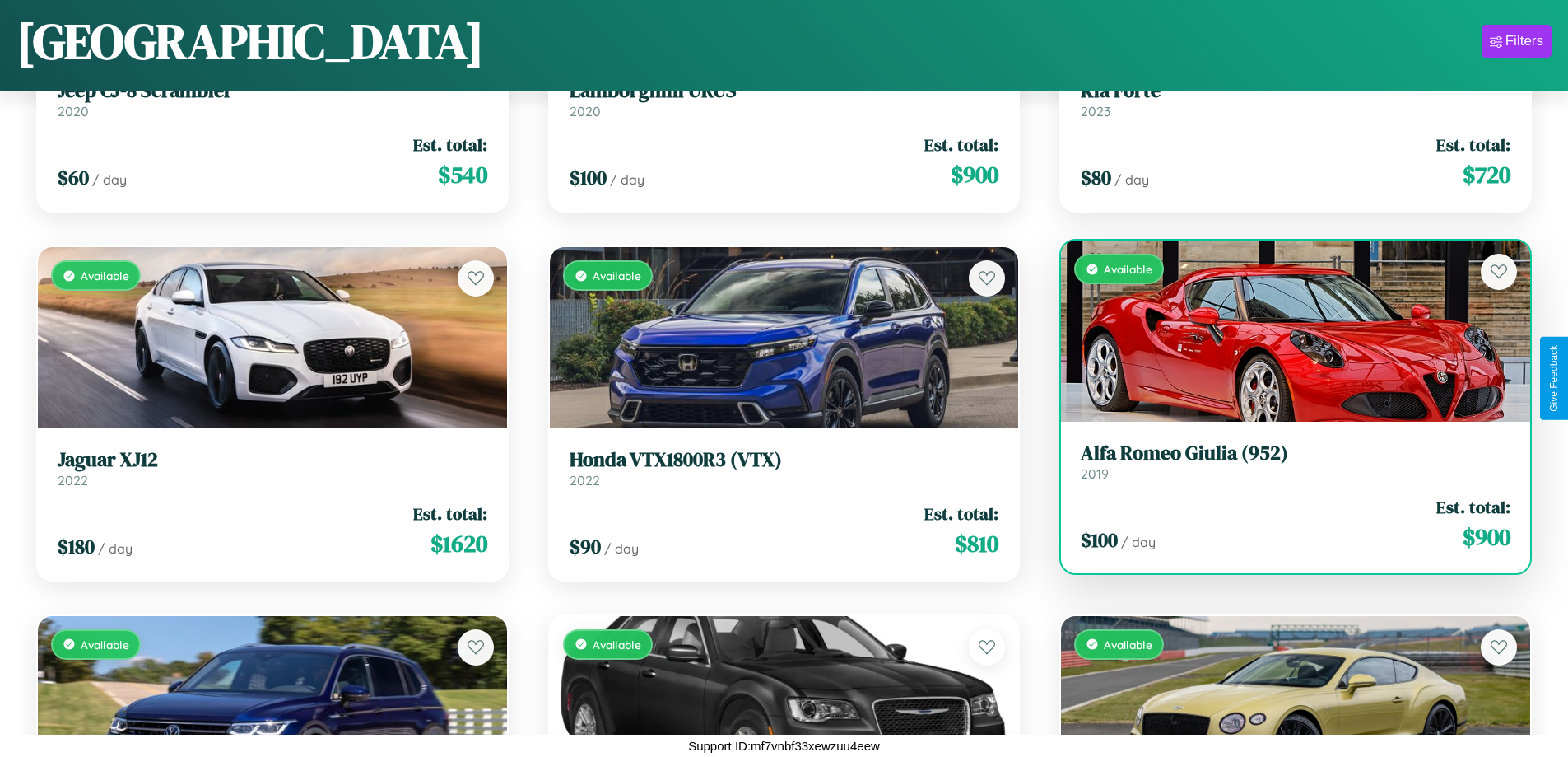
click at [1285, 335] on div "Available" at bounding box center [1296, 331] width 469 height 181
click at [1285, 331] on div "Available" at bounding box center [1296, 331] width 469 height 181
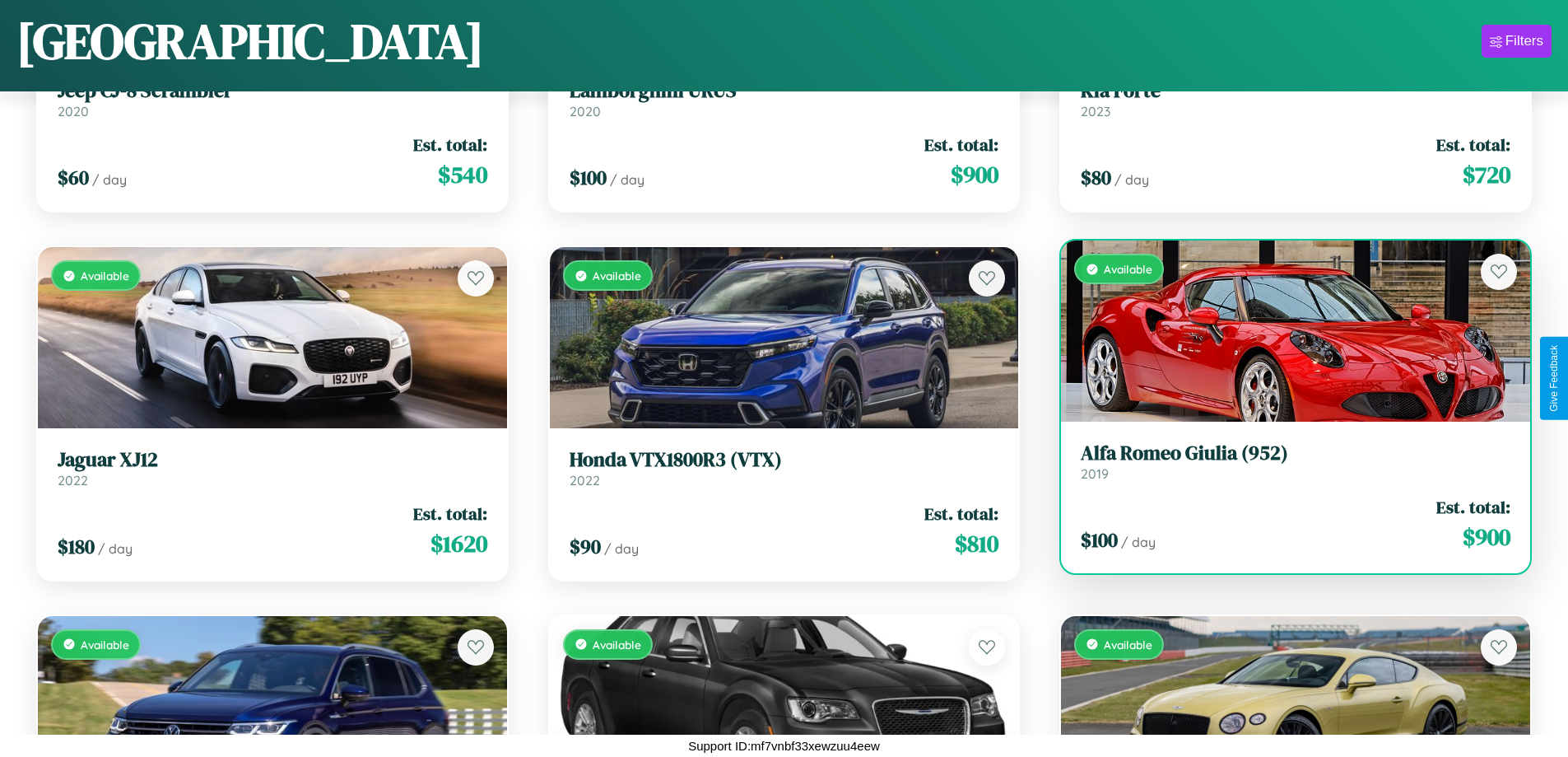
click at [1285, 331] on div "Available" at bounding box center [1296, 331] width 469 height 181
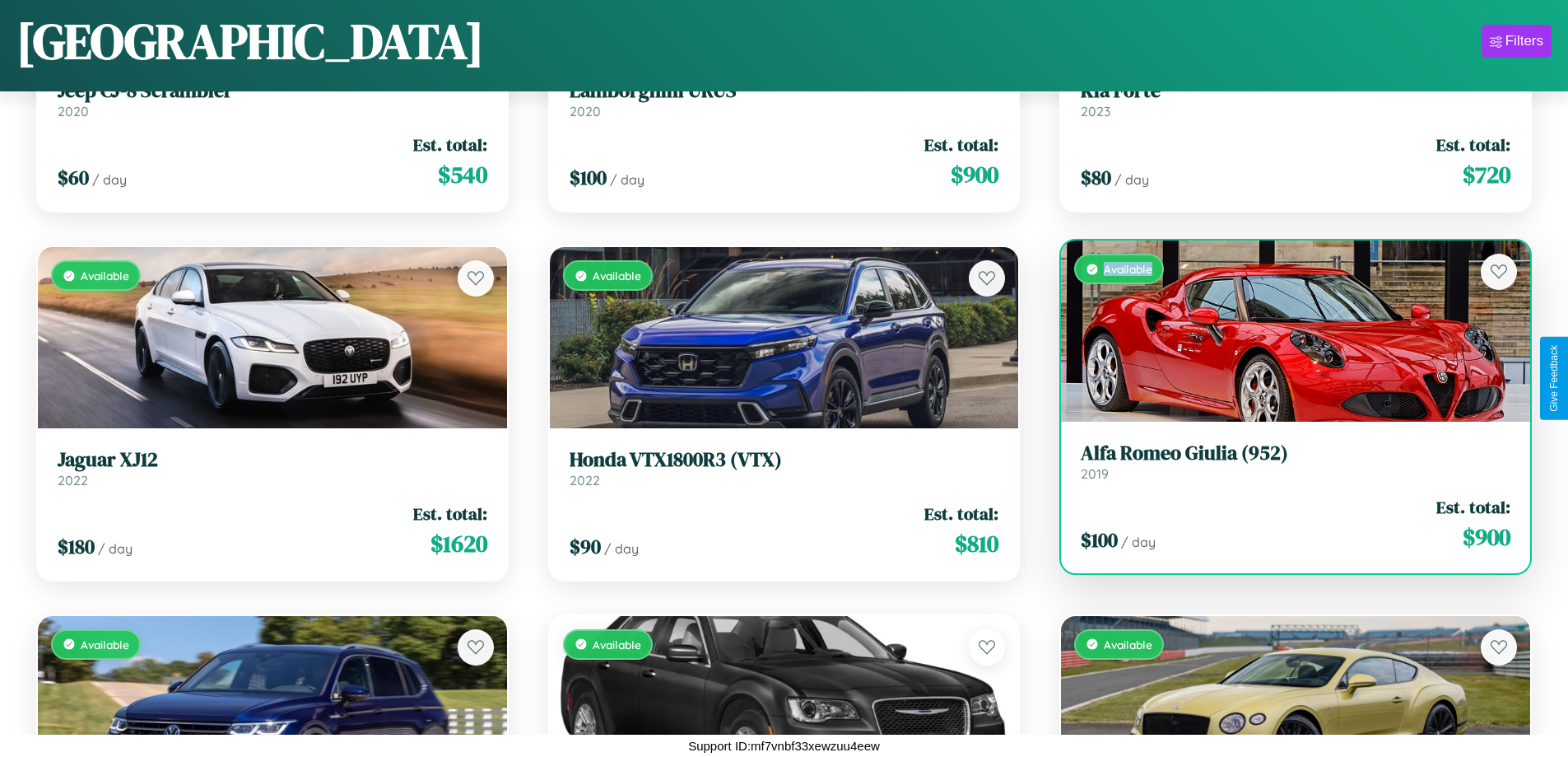
click at [1285, 331] on div "Available" at bounding box center [1296, 331] width 469 height 181
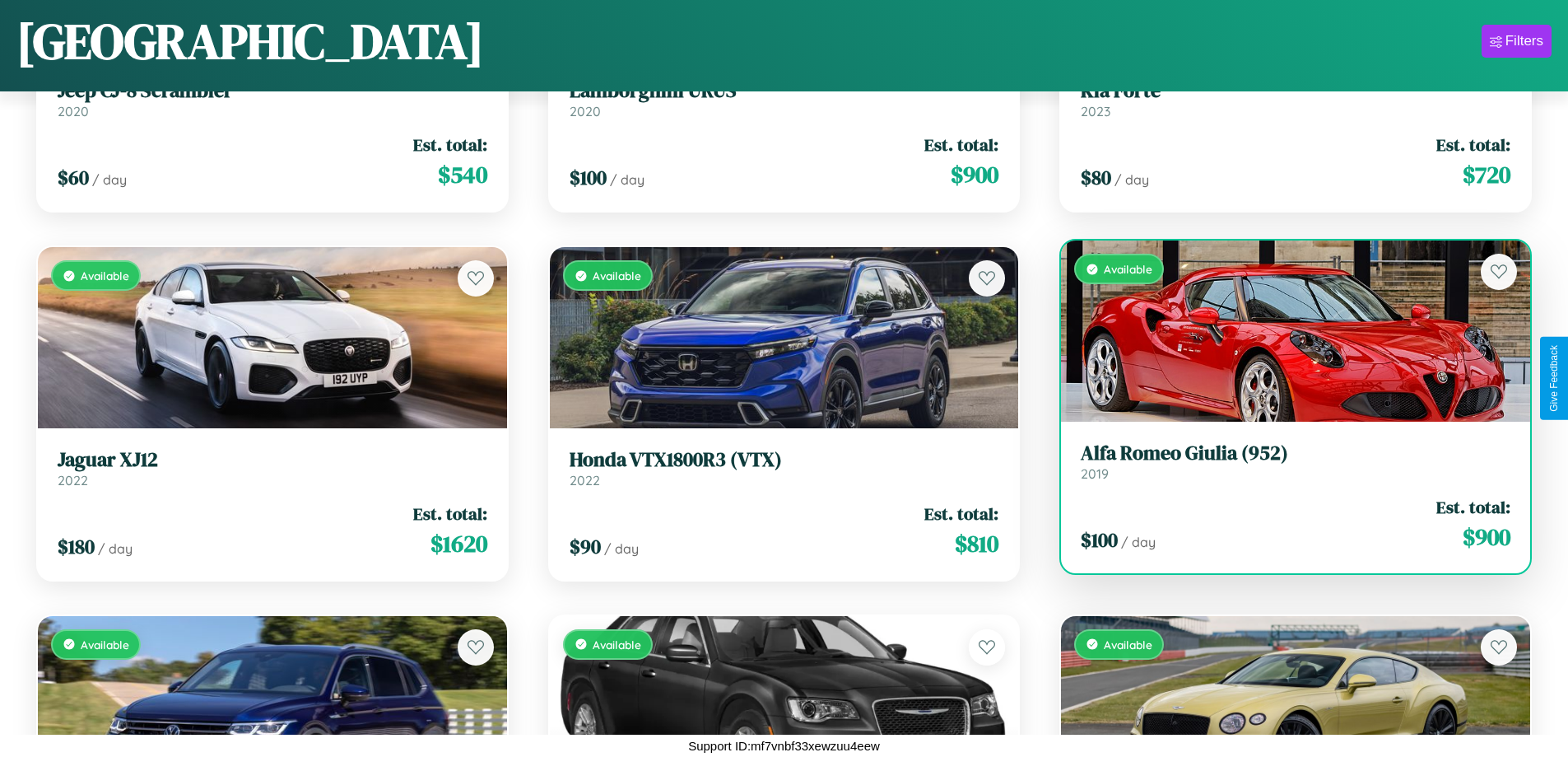
click at [1285, 331] on div "Available" at bounding box center [1296, 331] width 469 height 181
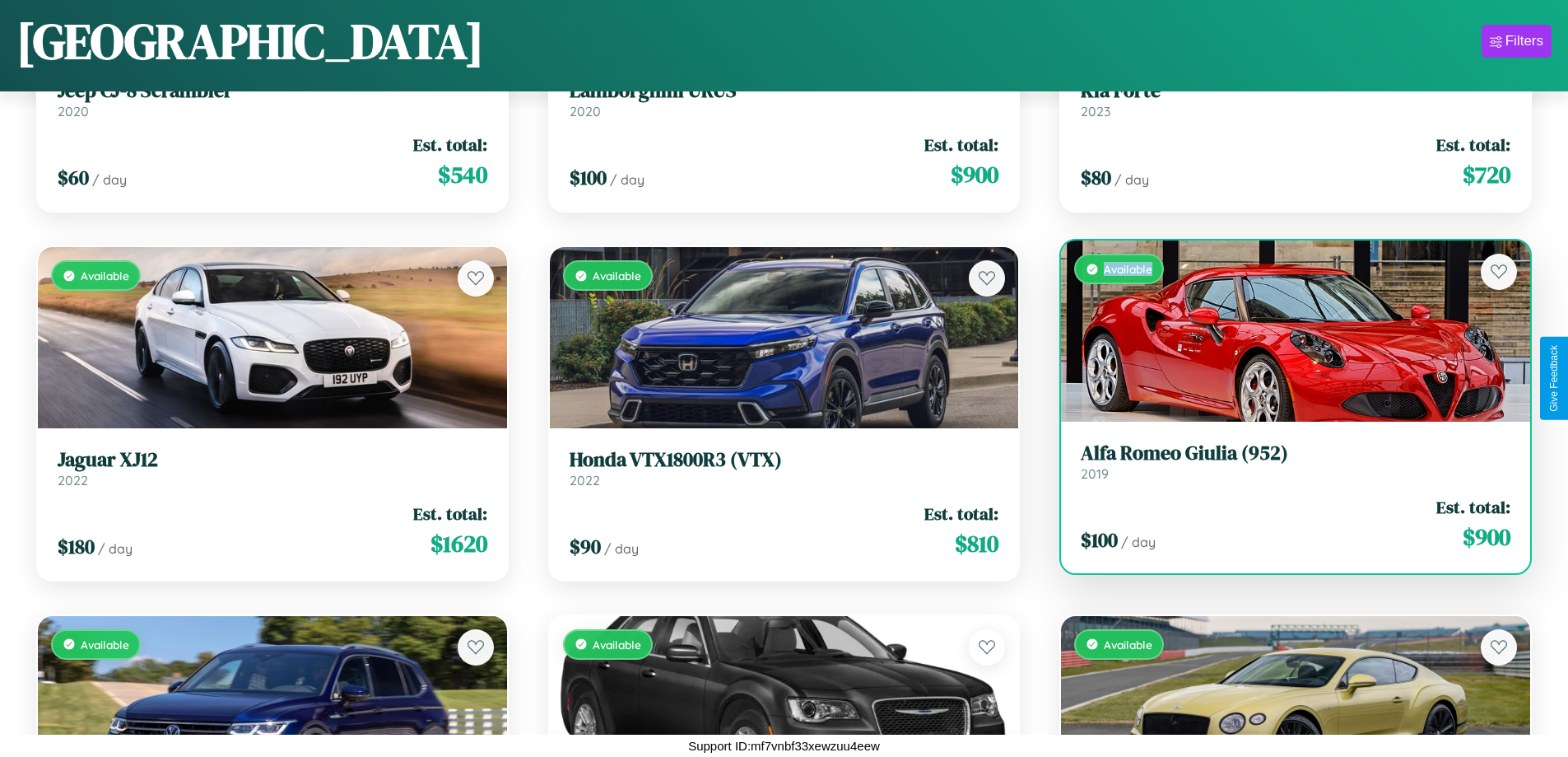
click at [1285, 331] on div "Available" at bounding box center [1296, 331] width 469 height 181
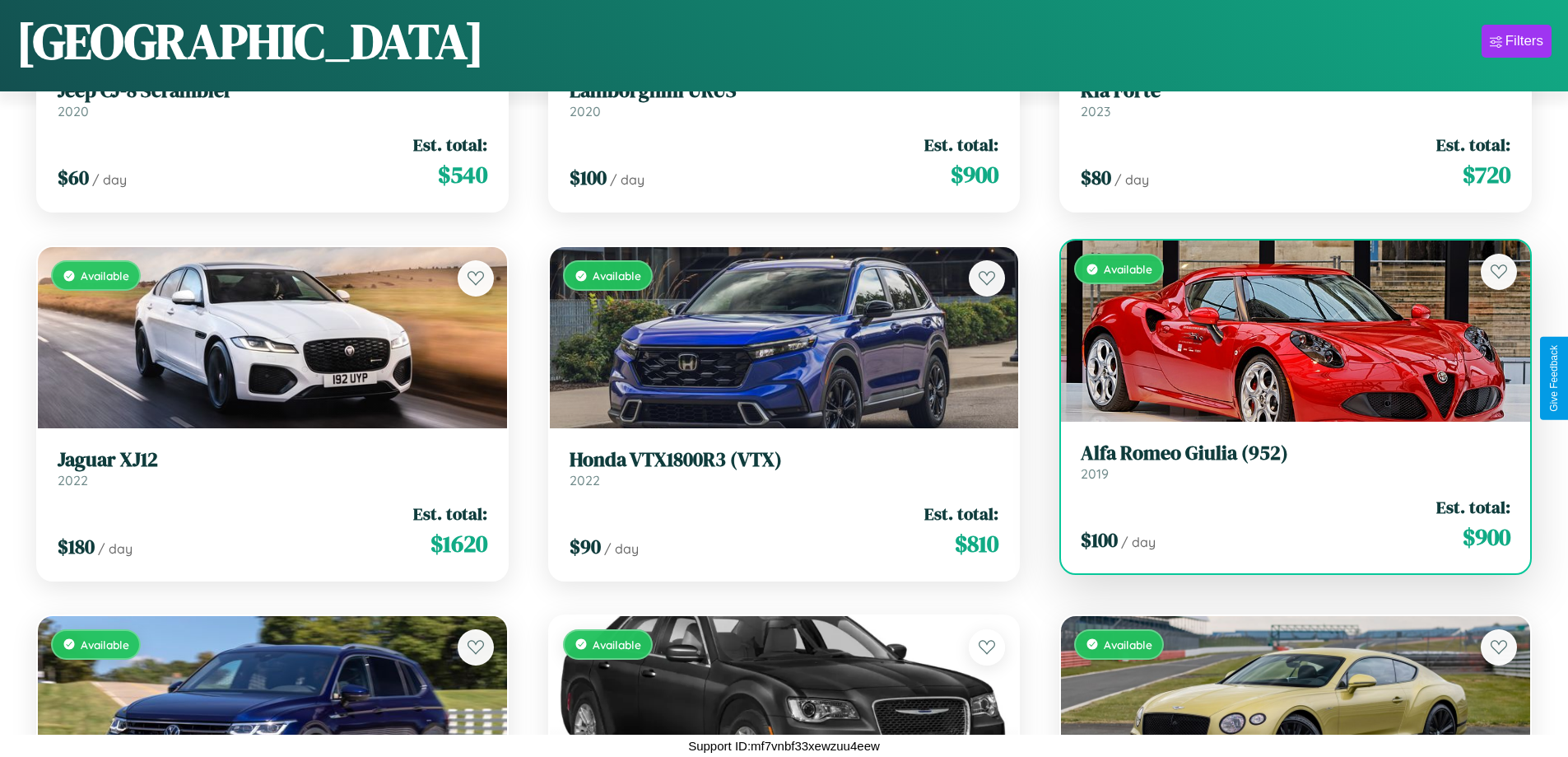
click at [1285, 461] on h3 "Alfa Romeo Giulia (952)" at bounding box center [1296, 453] width 430 height 24
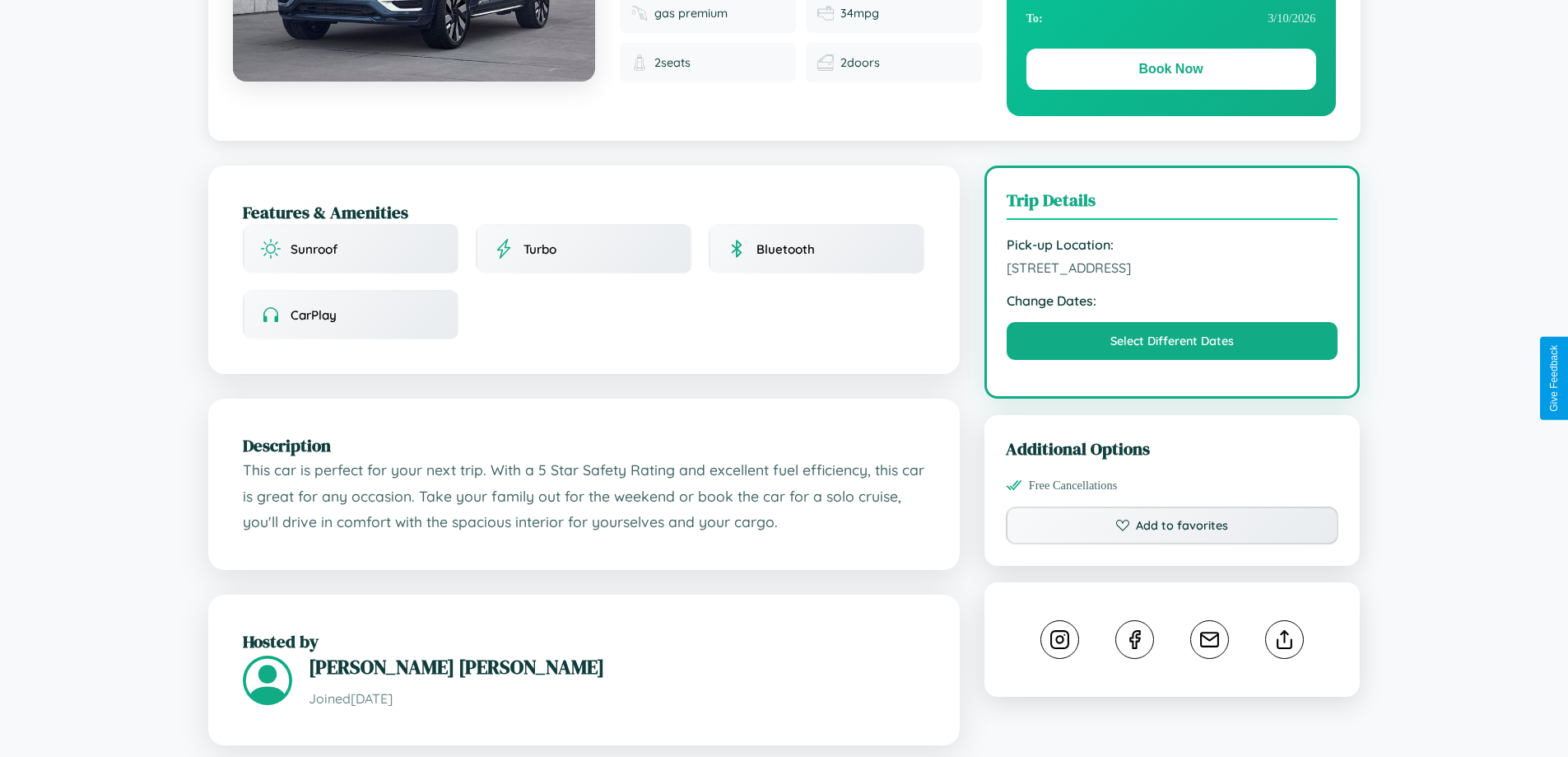
scroll to position [541, 0]
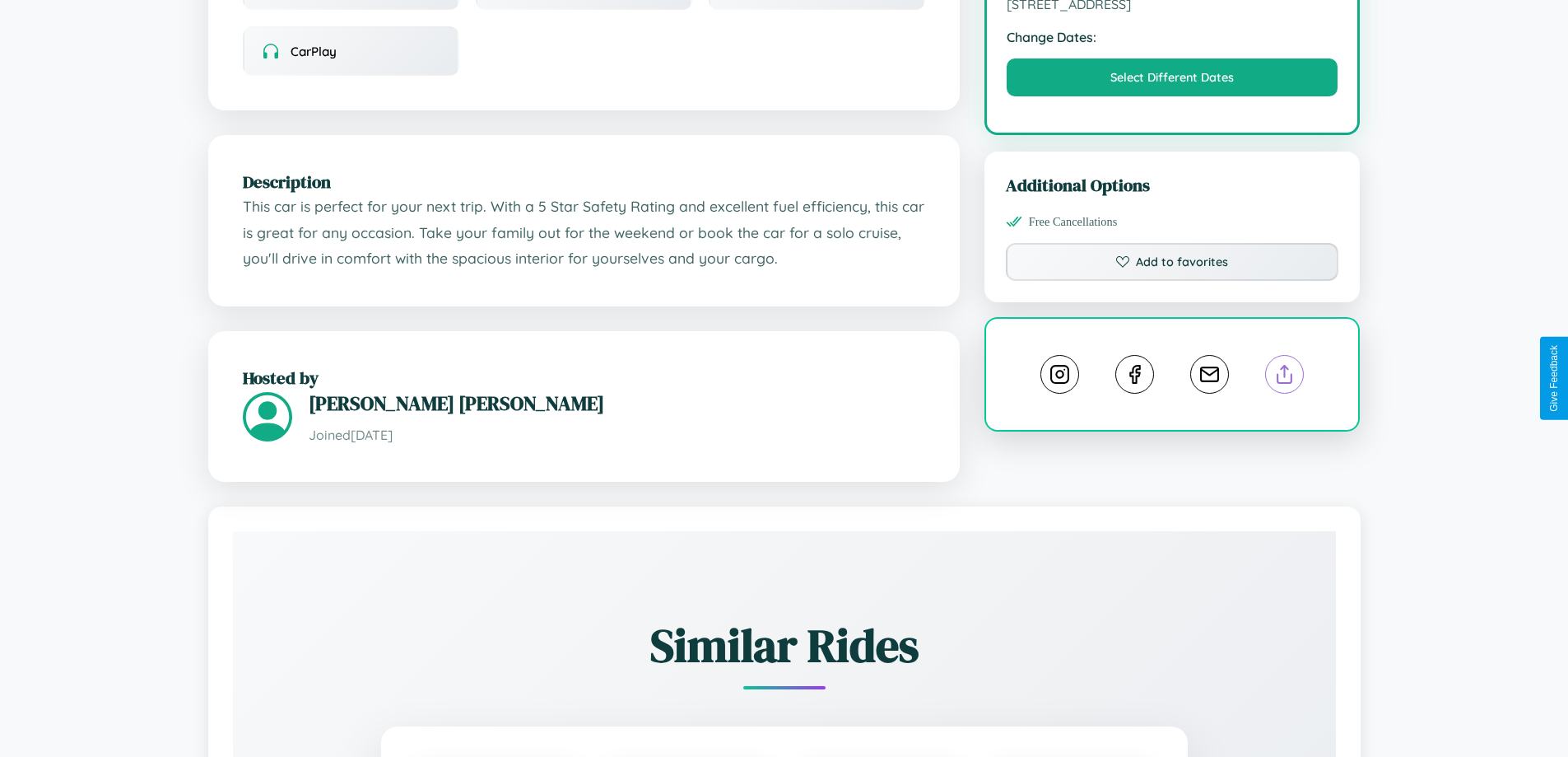
click at [1285, 377] on line at bounding box center [1285, 371] width 0 height 11
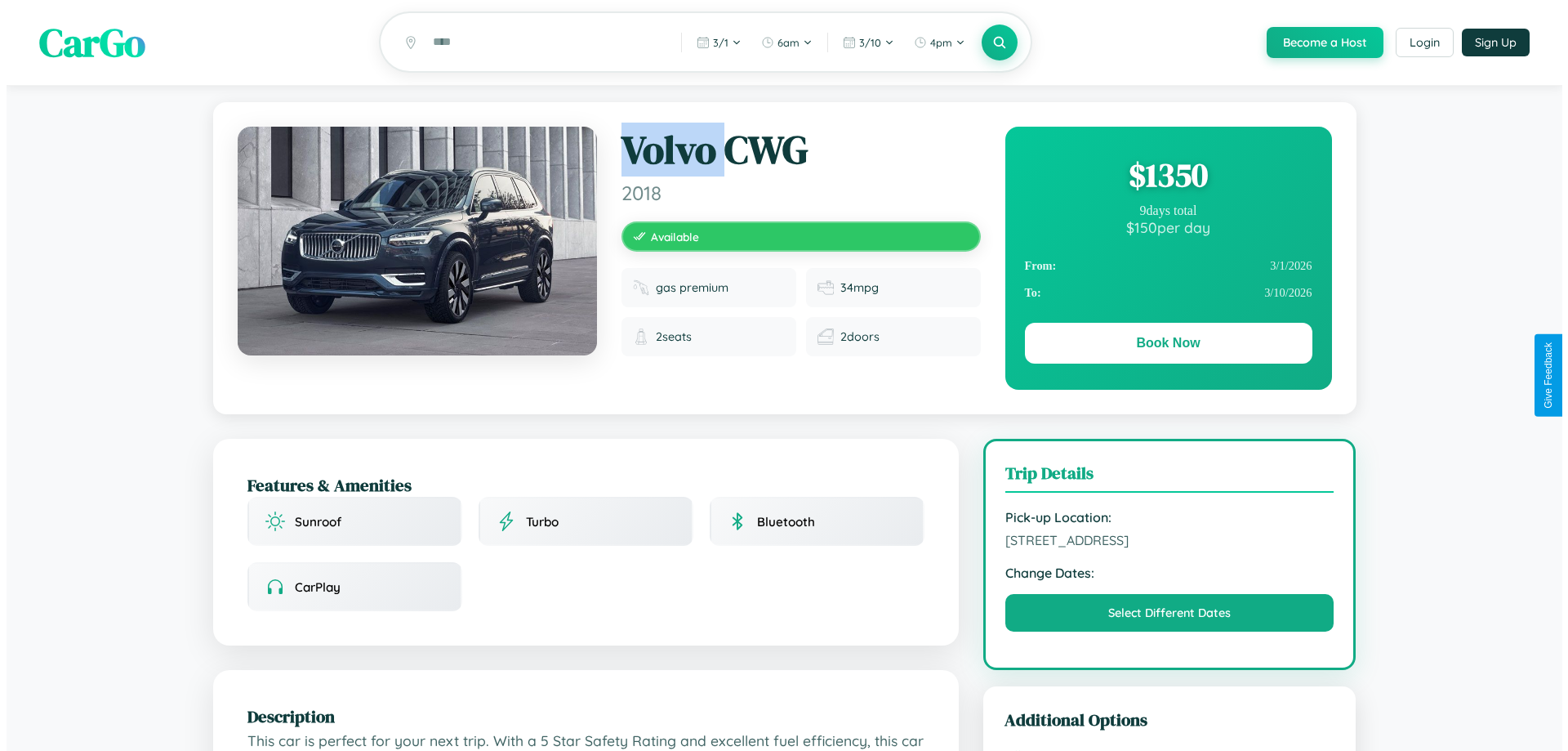
scroll to position [0, 0]
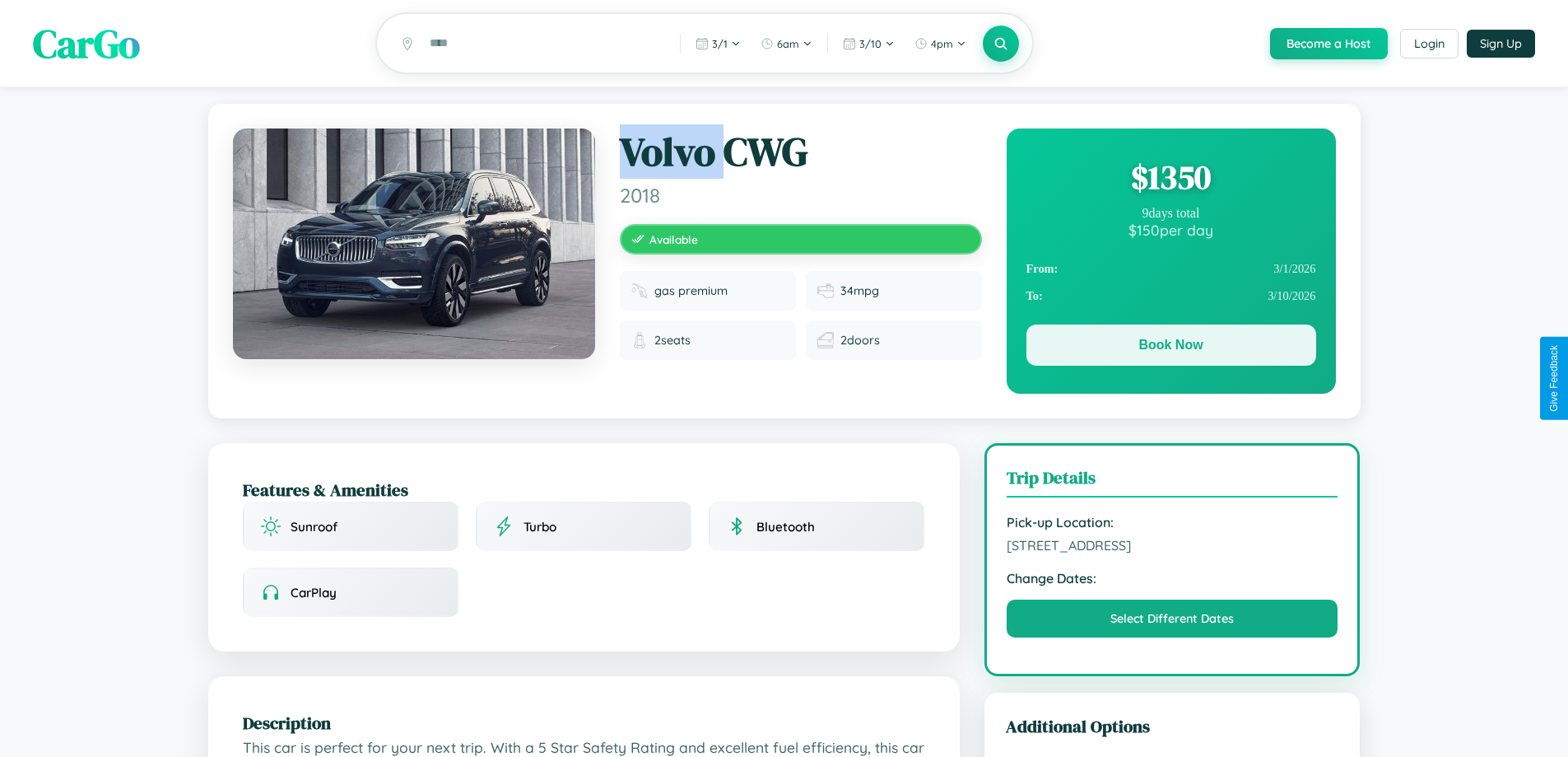
click at [1170, 347] on button "Book Now" at bounding box center [1171, 344] width 290 height 41
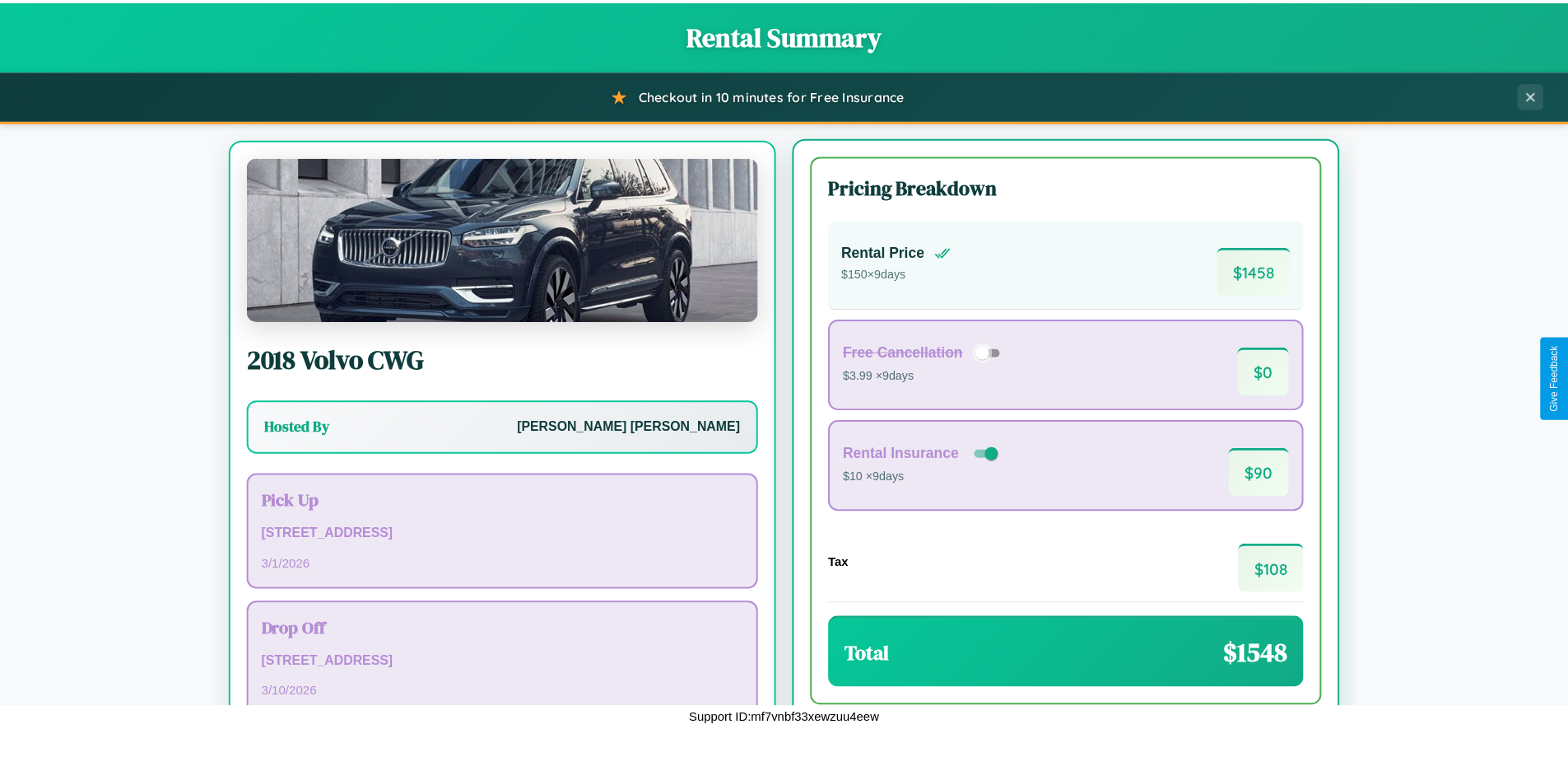
scroll to position [77, 0]
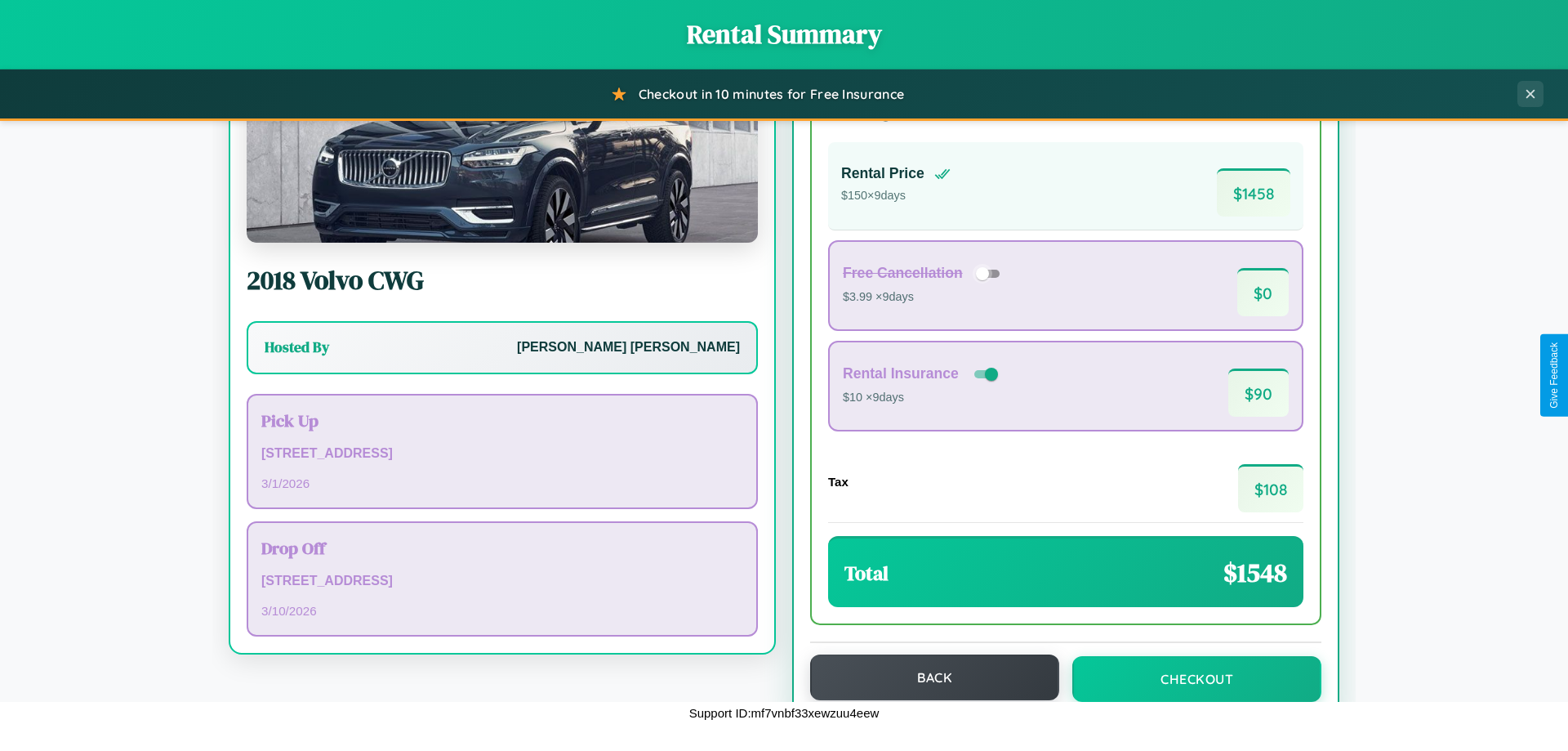
click at [927, 677] on button "Back" at bounding box center [935, 677] width 249 height 46
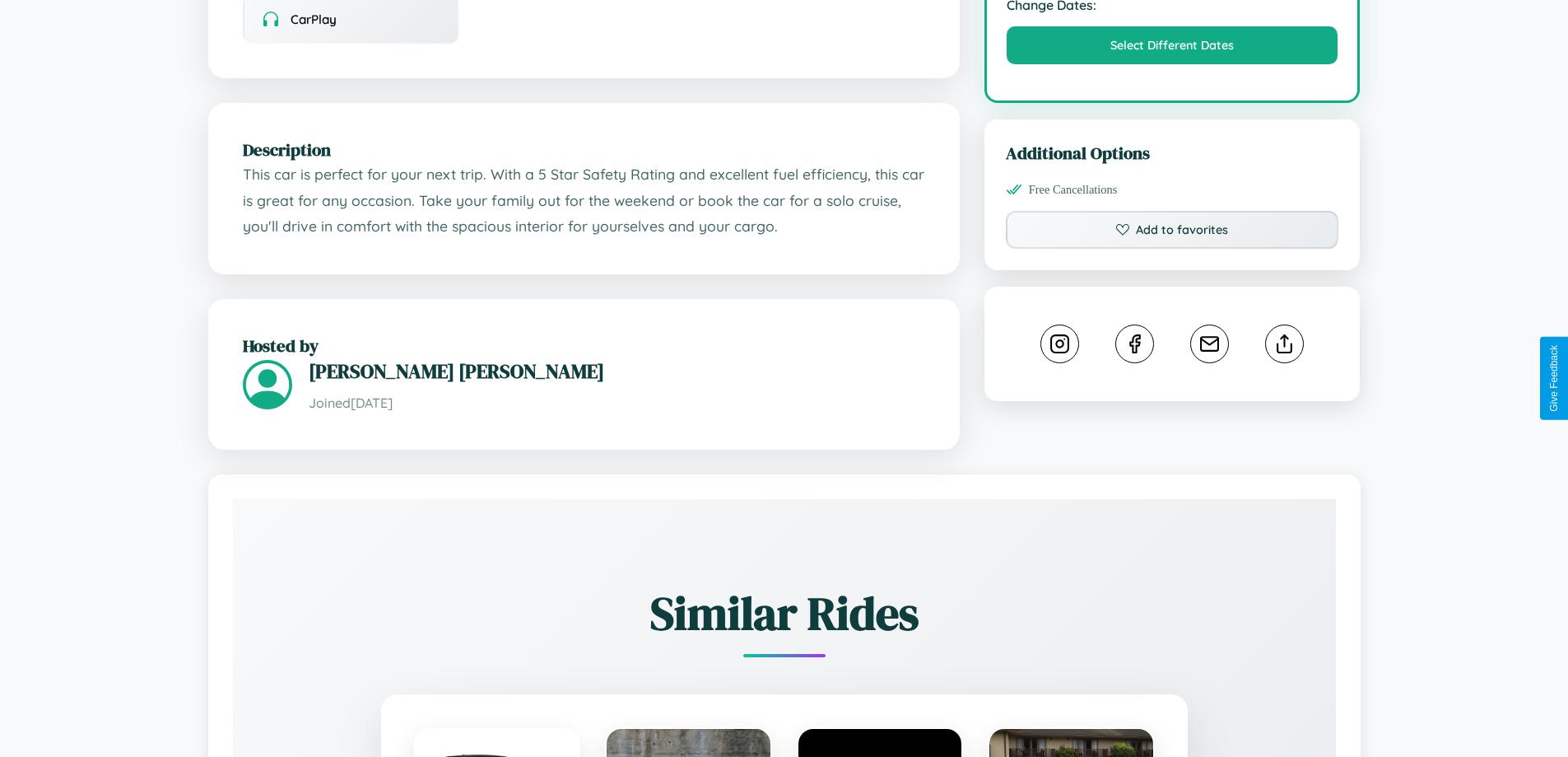
scroll to position [965, 0]
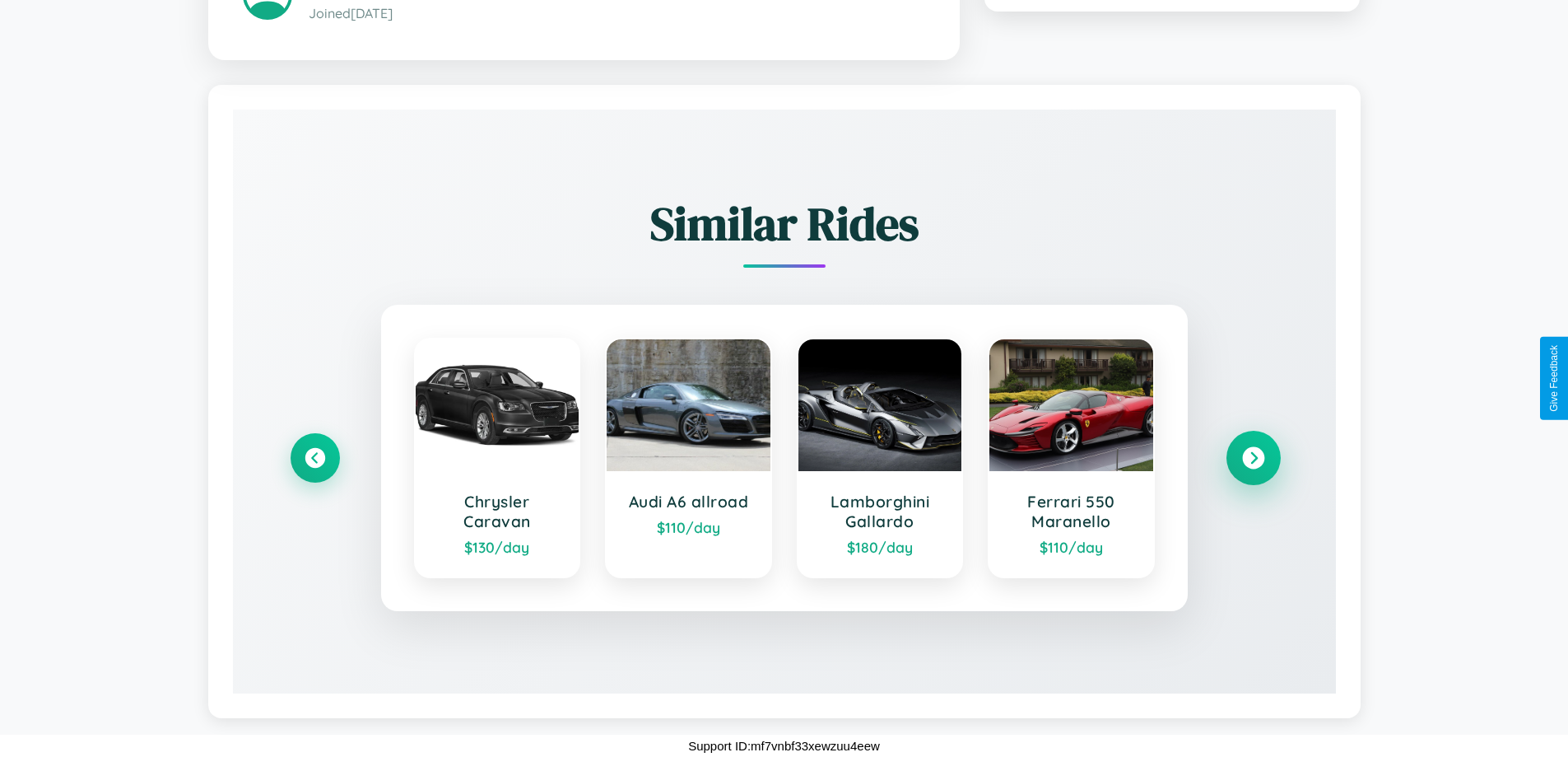
click at [1253, 457] on icon at bounding box center [1253, 457] width 22 height 22
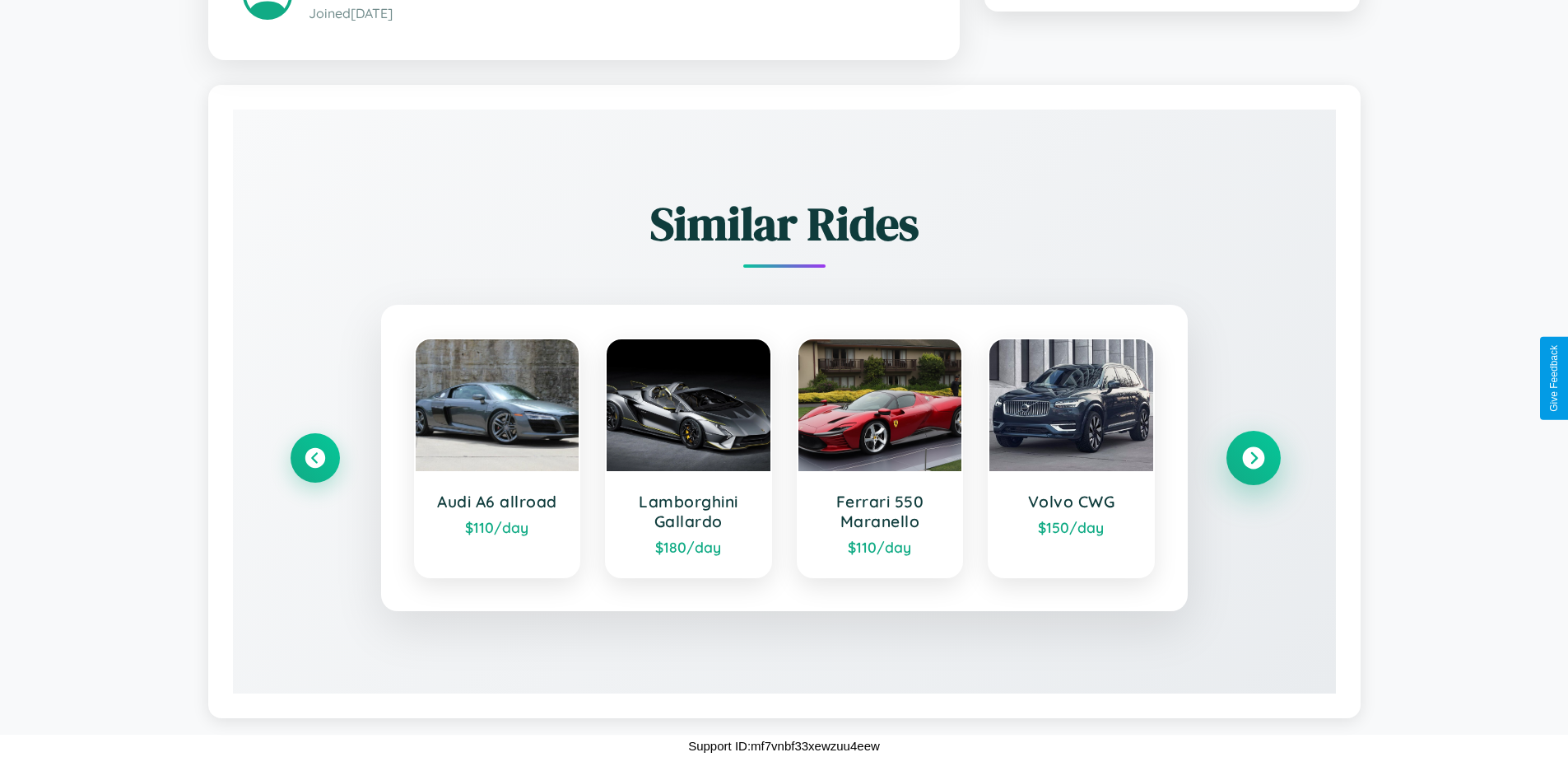
click at [1253, 457] on icon at bounding box center [1253, 457] width 22 height 22
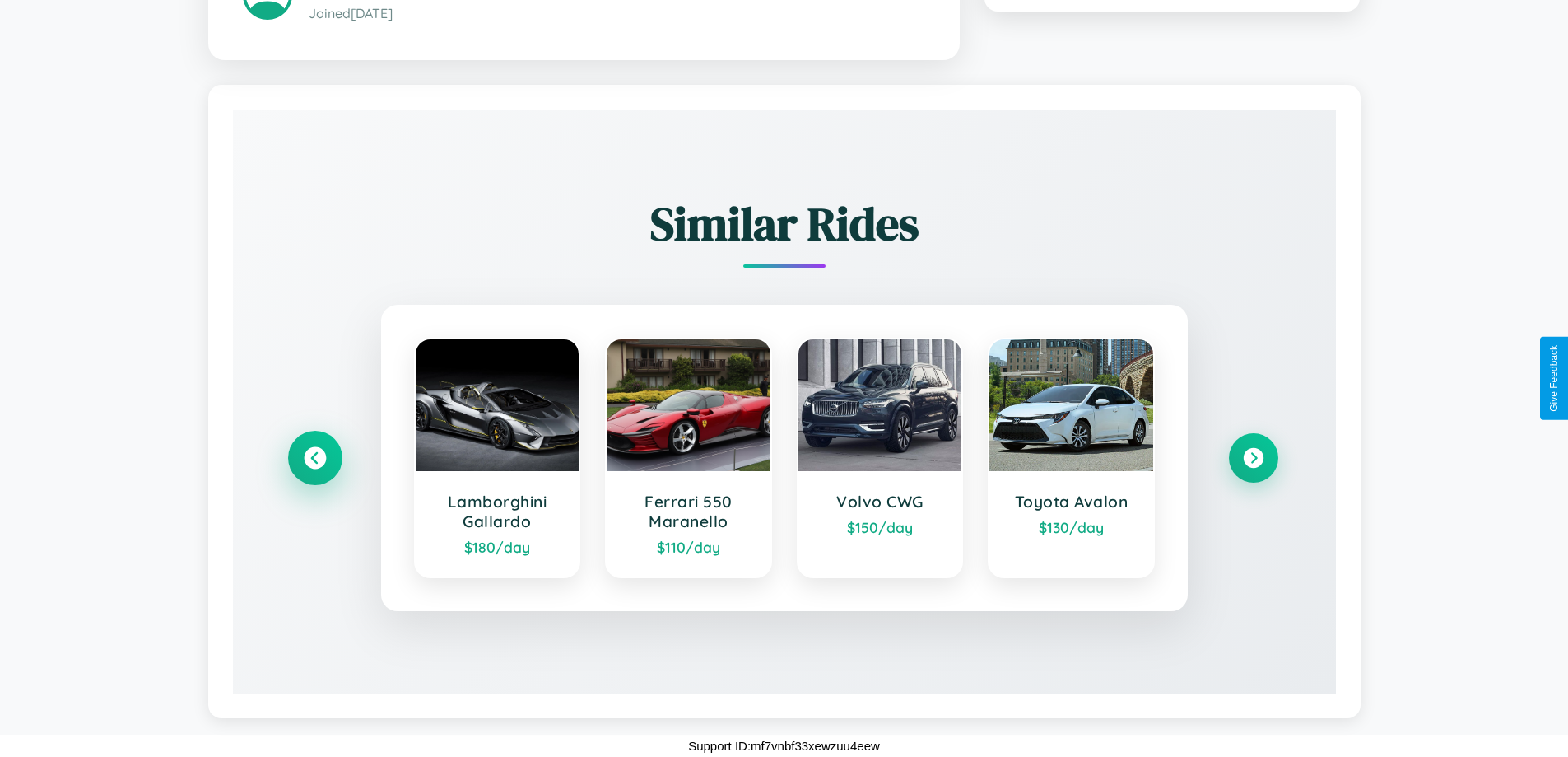
click at [315, 457] on icon at bounding box center [314, 457] width 22 height 22
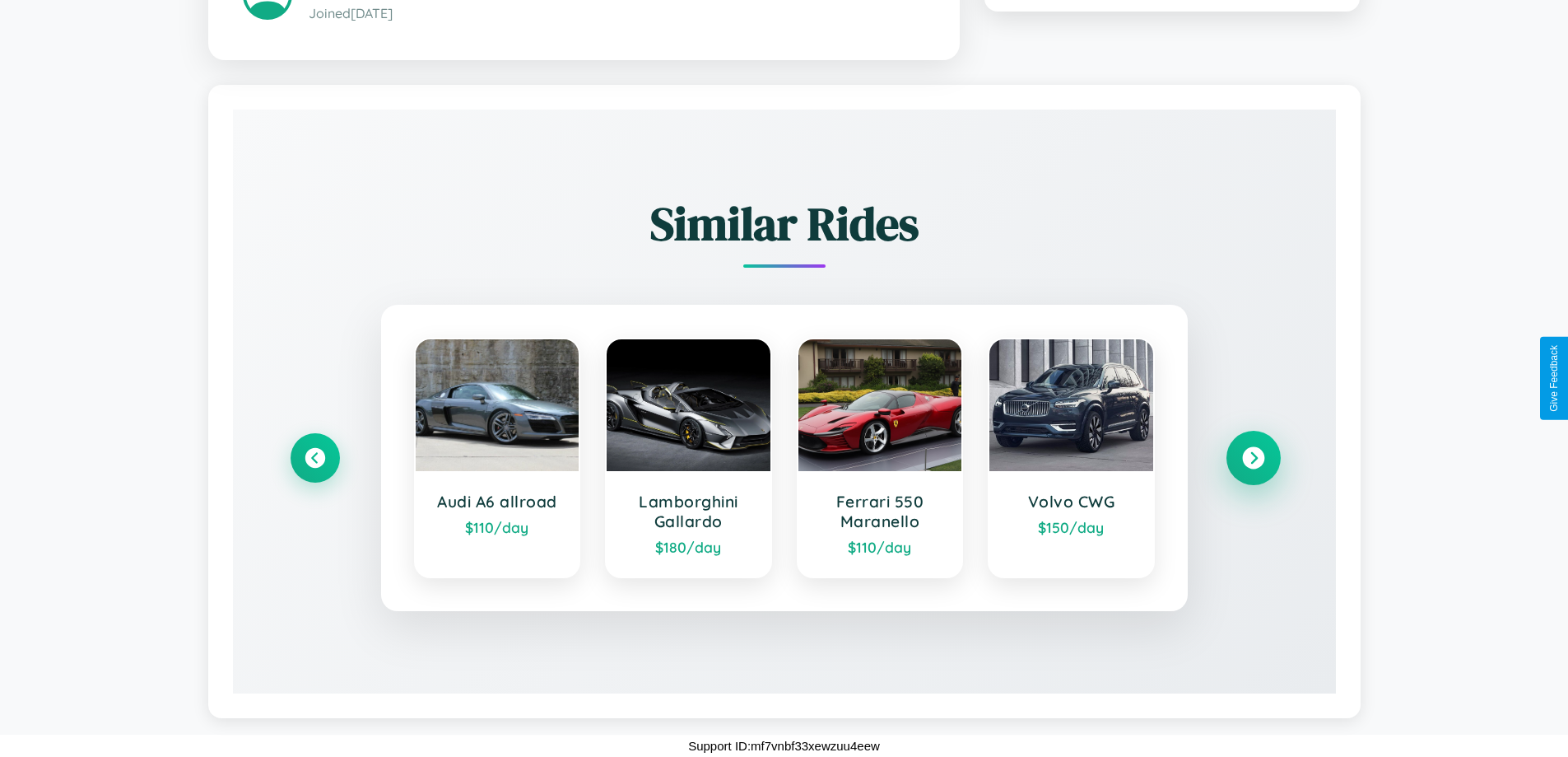
click at [1253, 457] on icon at bounding box center [1253, 457] width 22 height 22
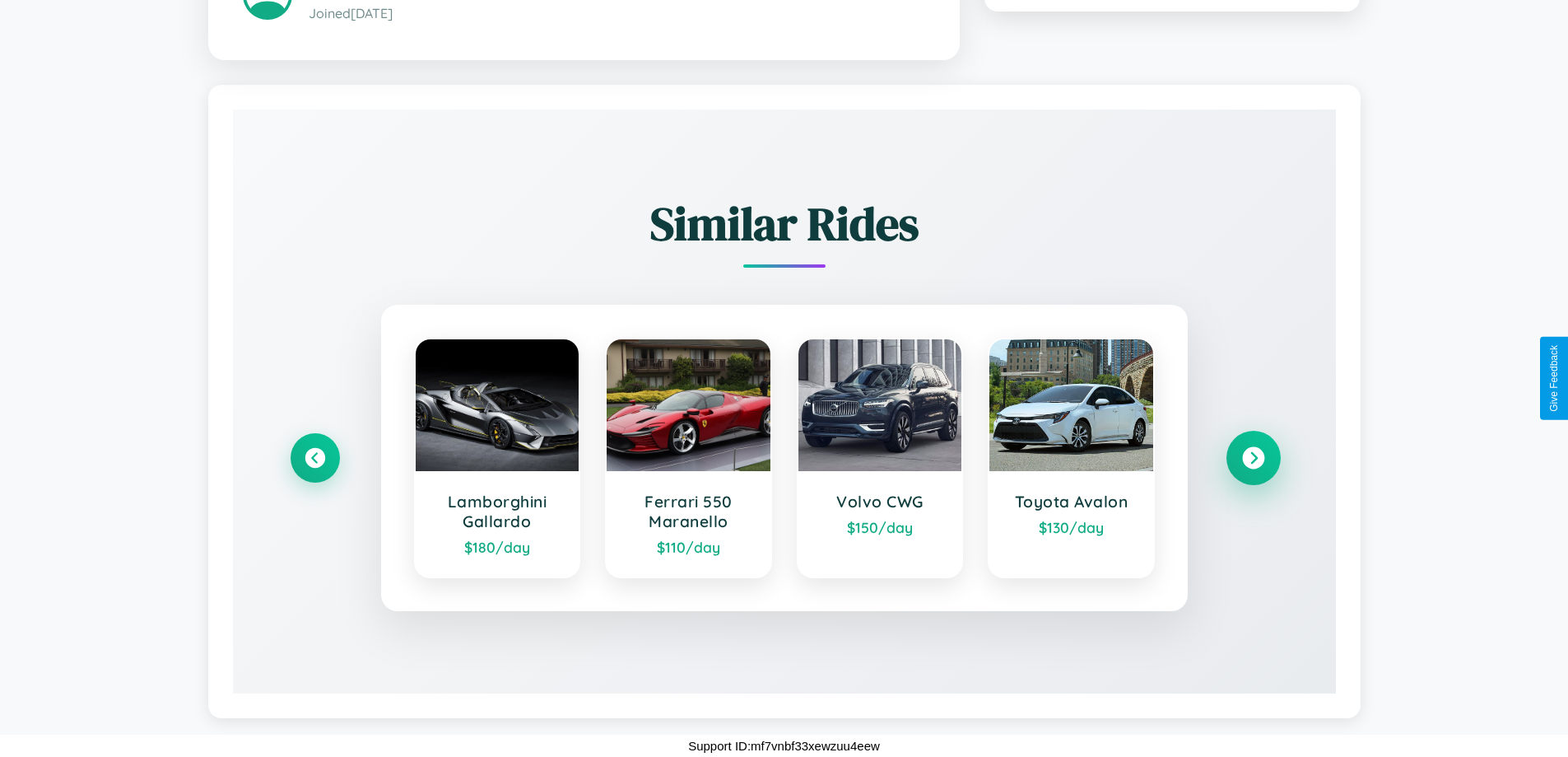
click at [1253, 457] on icon at bounding box center [1253, 457] width 22 height 22
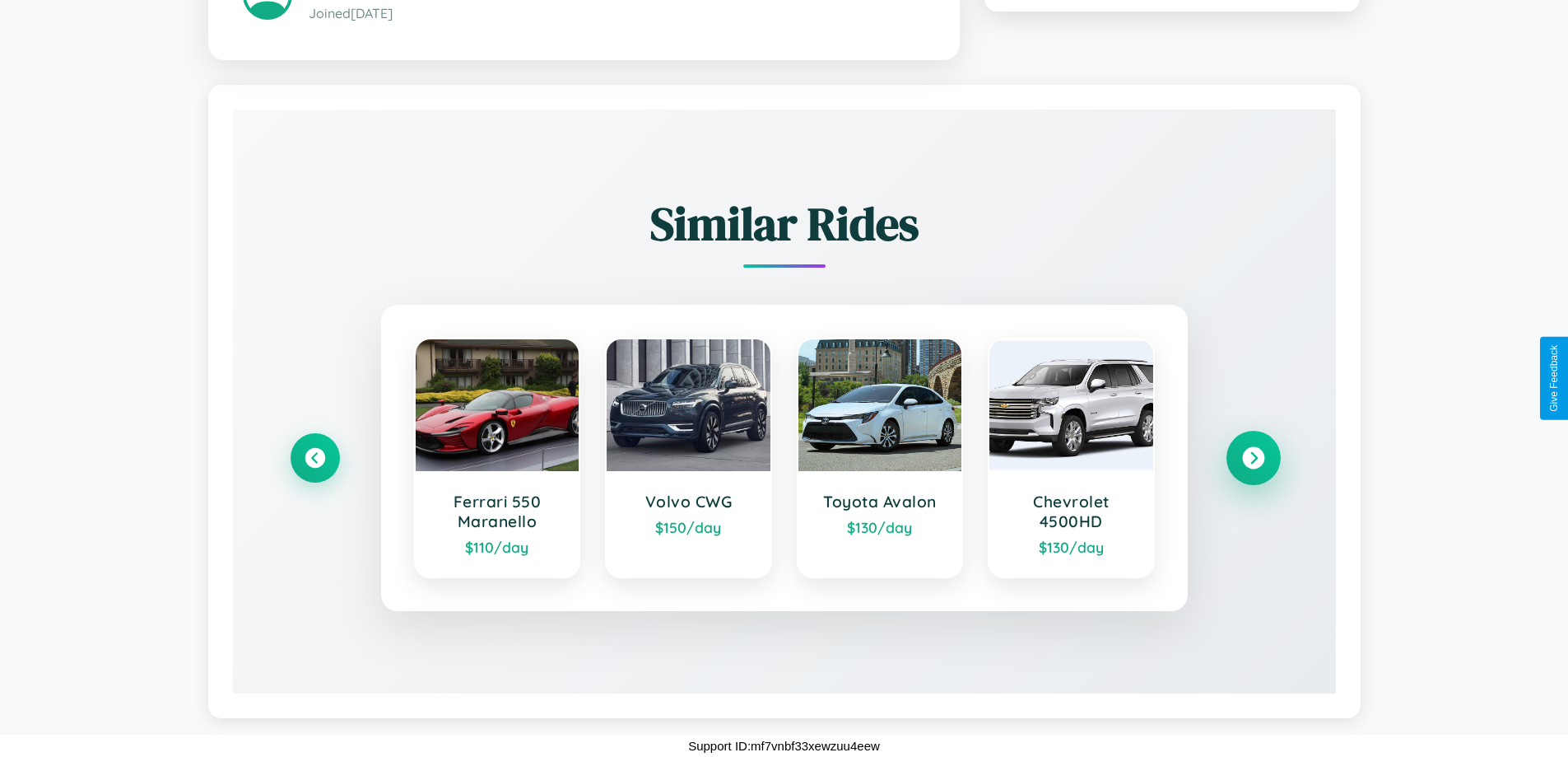
click at [1253, 457] on icon at bounding box center [1253, 457] width 22 height 22
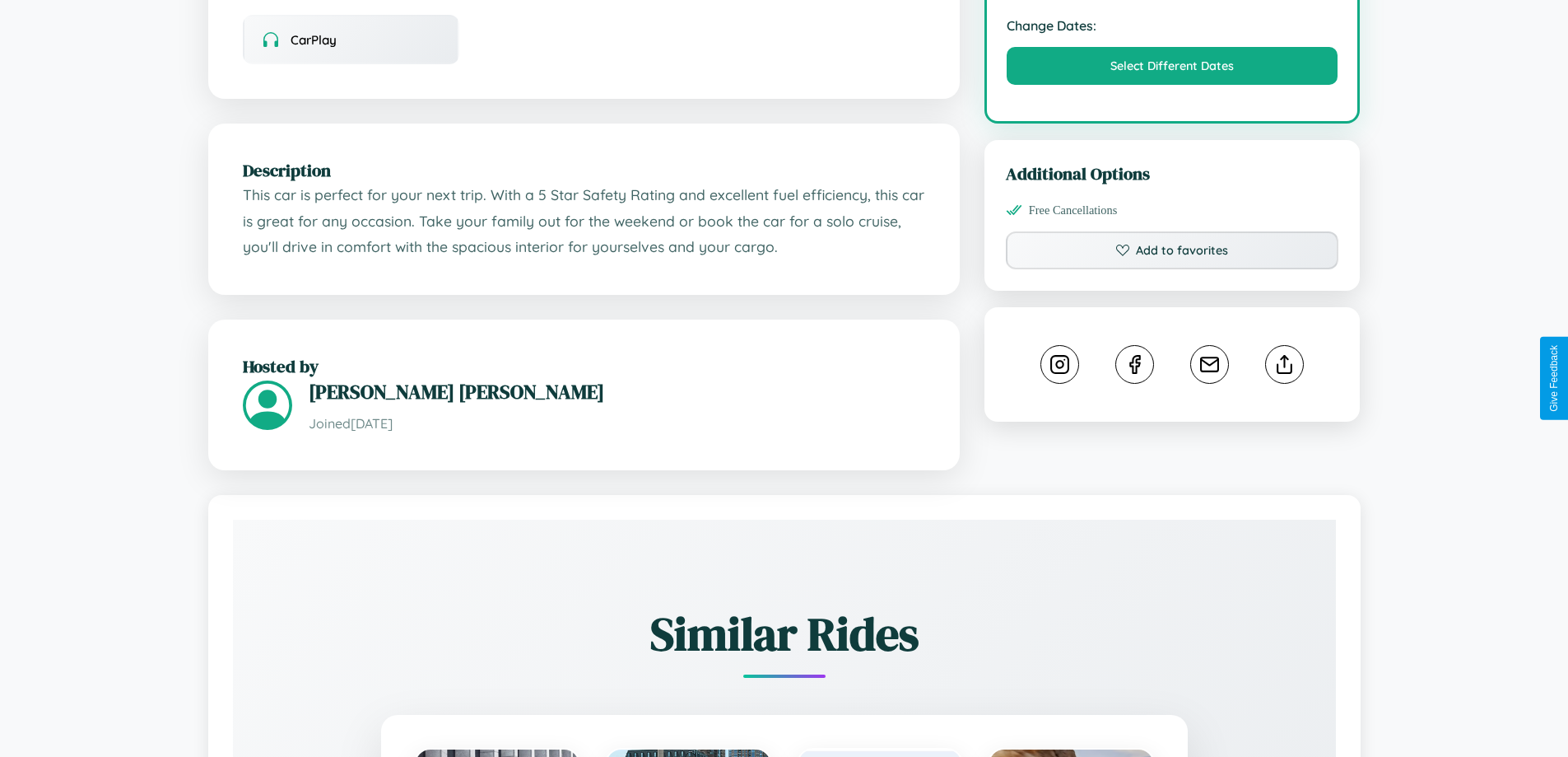
scroll to position [541, 0]
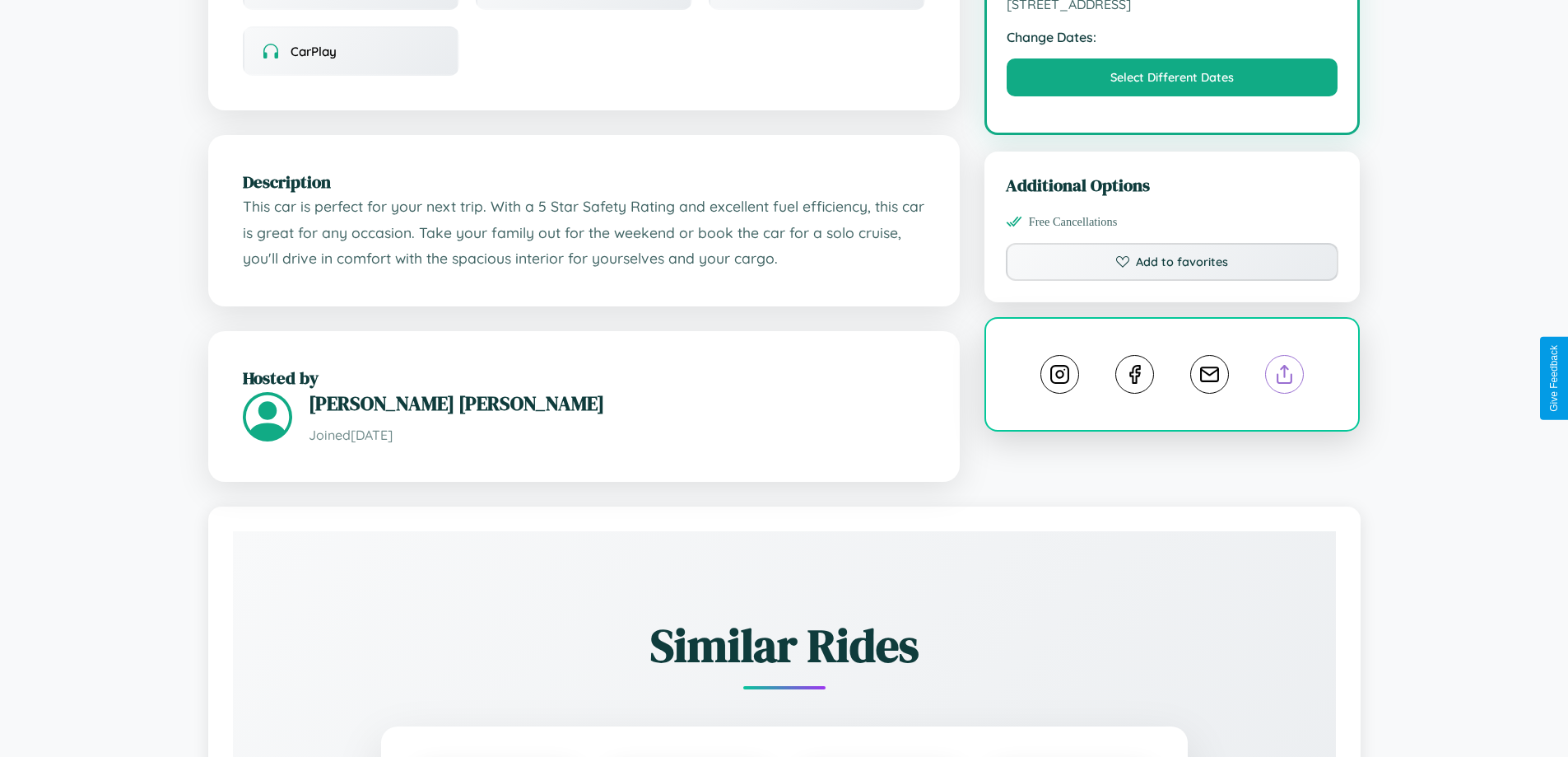
click at [1285, 376] on line at bounding box center [1285, 371] width 0 height 11
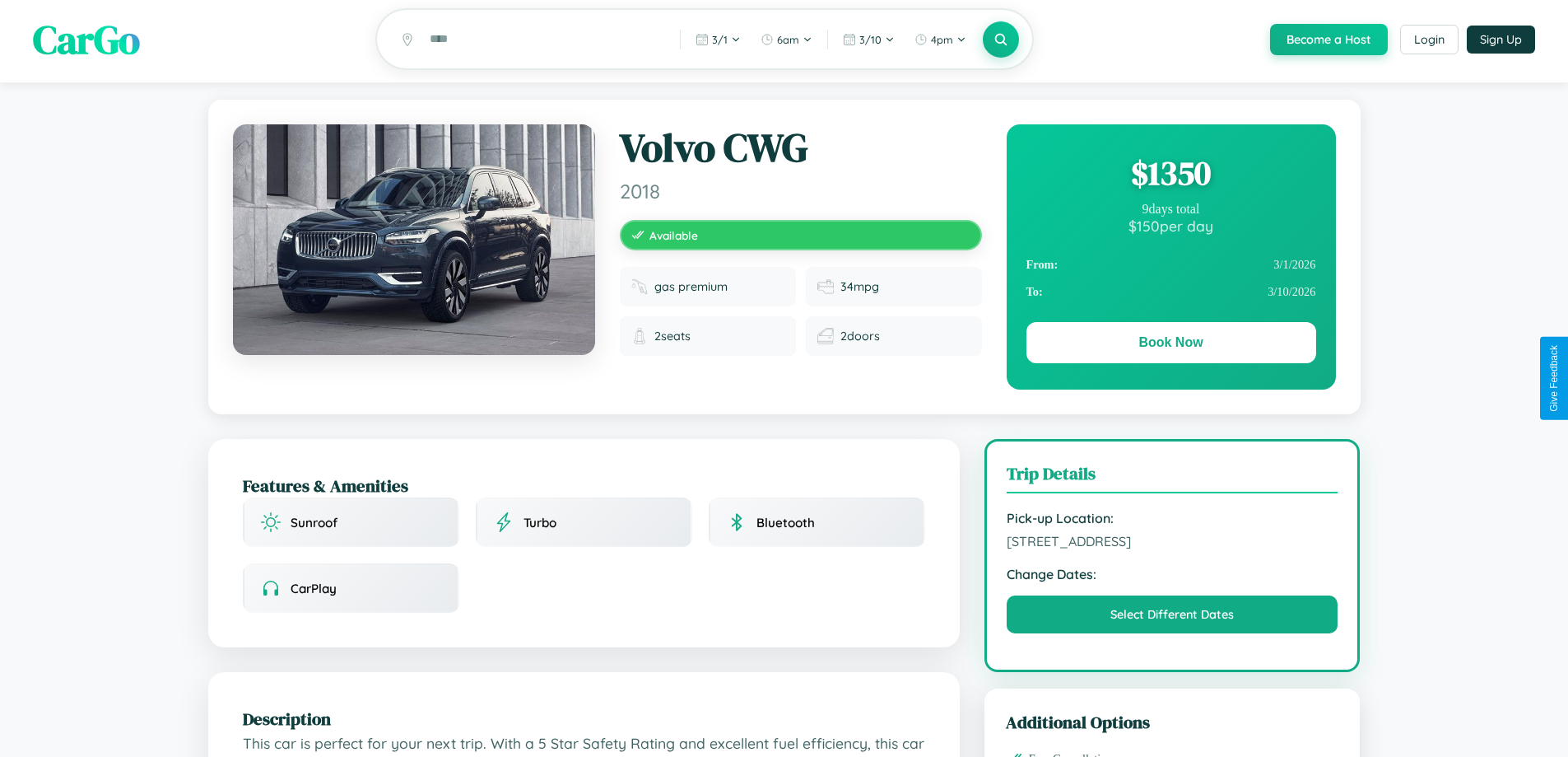
scroll to position [0, 0]
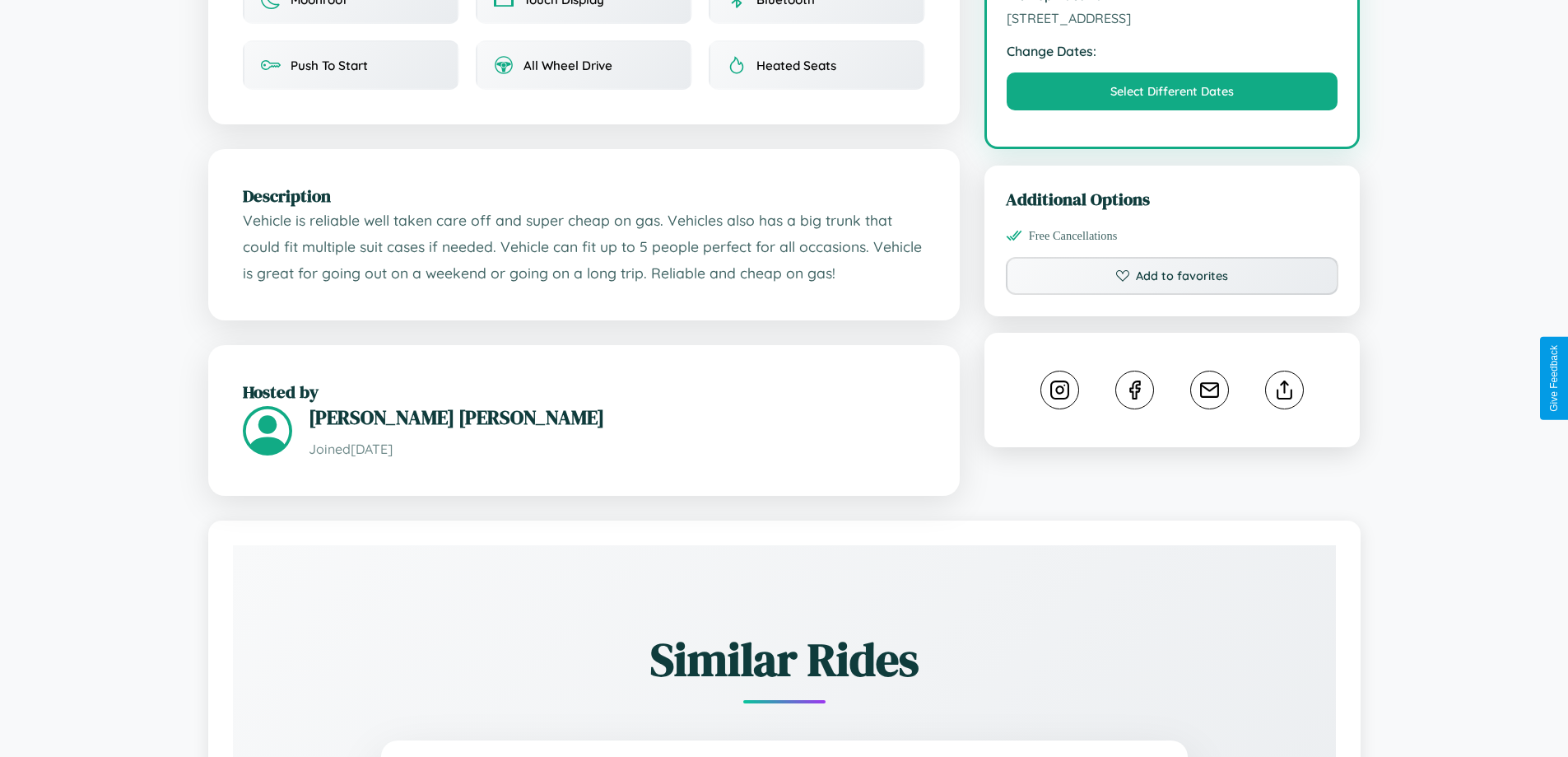
scroll to position [554, 0]
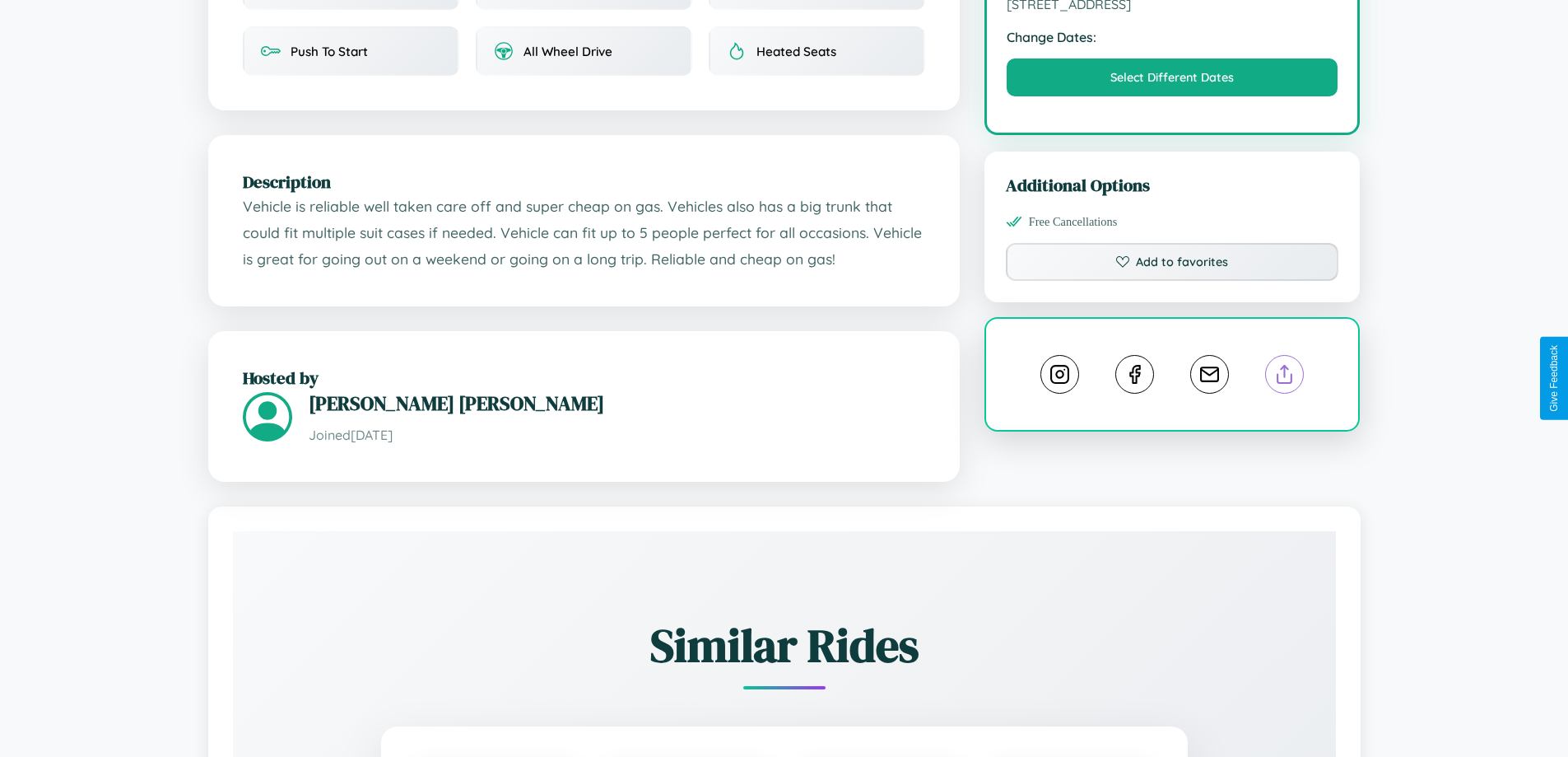
click at [1285, 376] on line at bounding box center [1285, 371] width 0 height 11
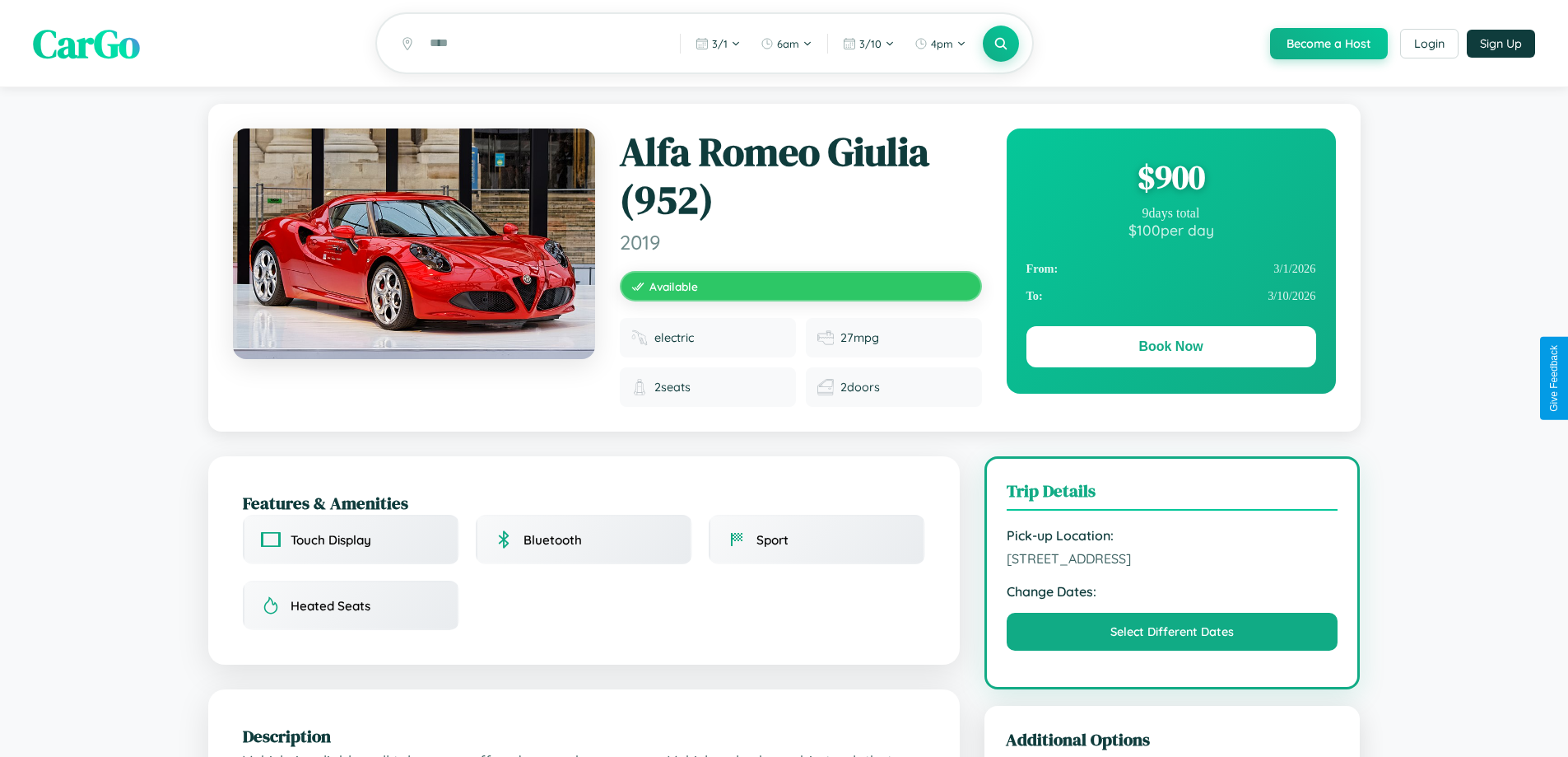
click at [1170, 180] on div "$ 900" at bounding box center [1171, 176] width 290 height 44
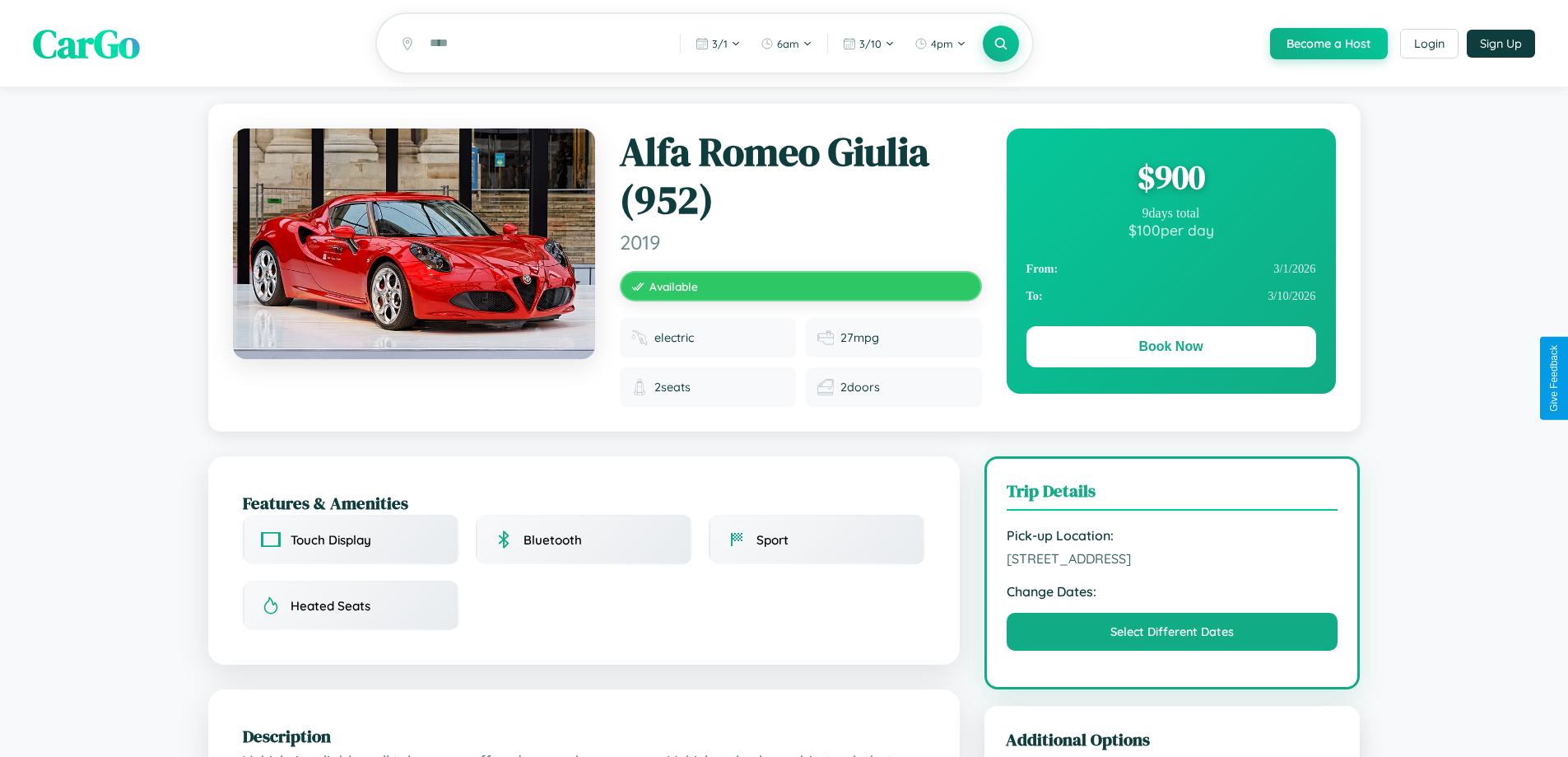
click at [1170, 180] on div "$ 900" at bounding box center [1171, 176] width 290 height 44
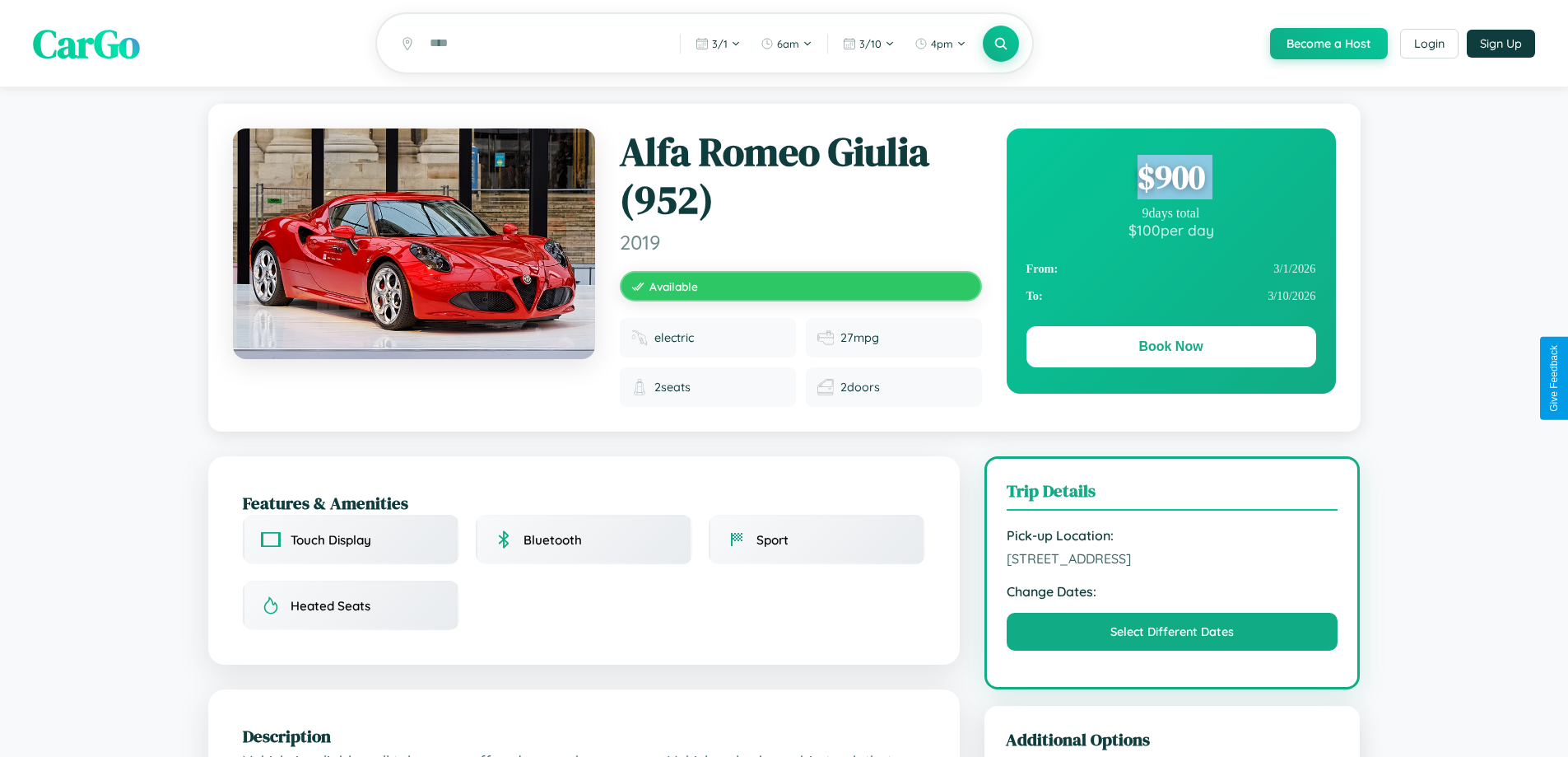
click at [1170, 180] on div "$ 900" at bounding box center [1171, 176] width 290 height 44
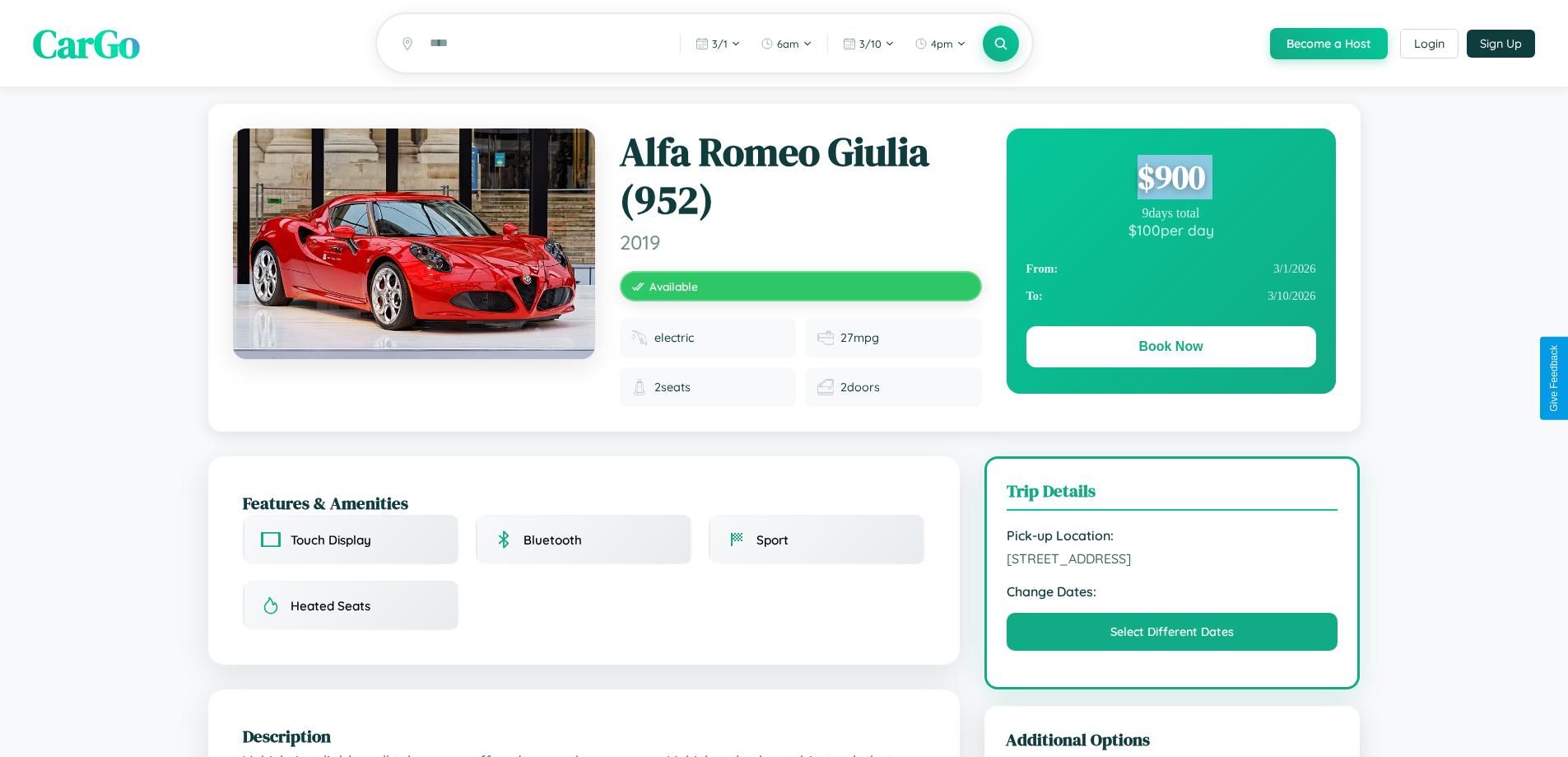
click at [1170, 180] on div "$ 900" at bounding box center [1171, 176] width 290 height 44
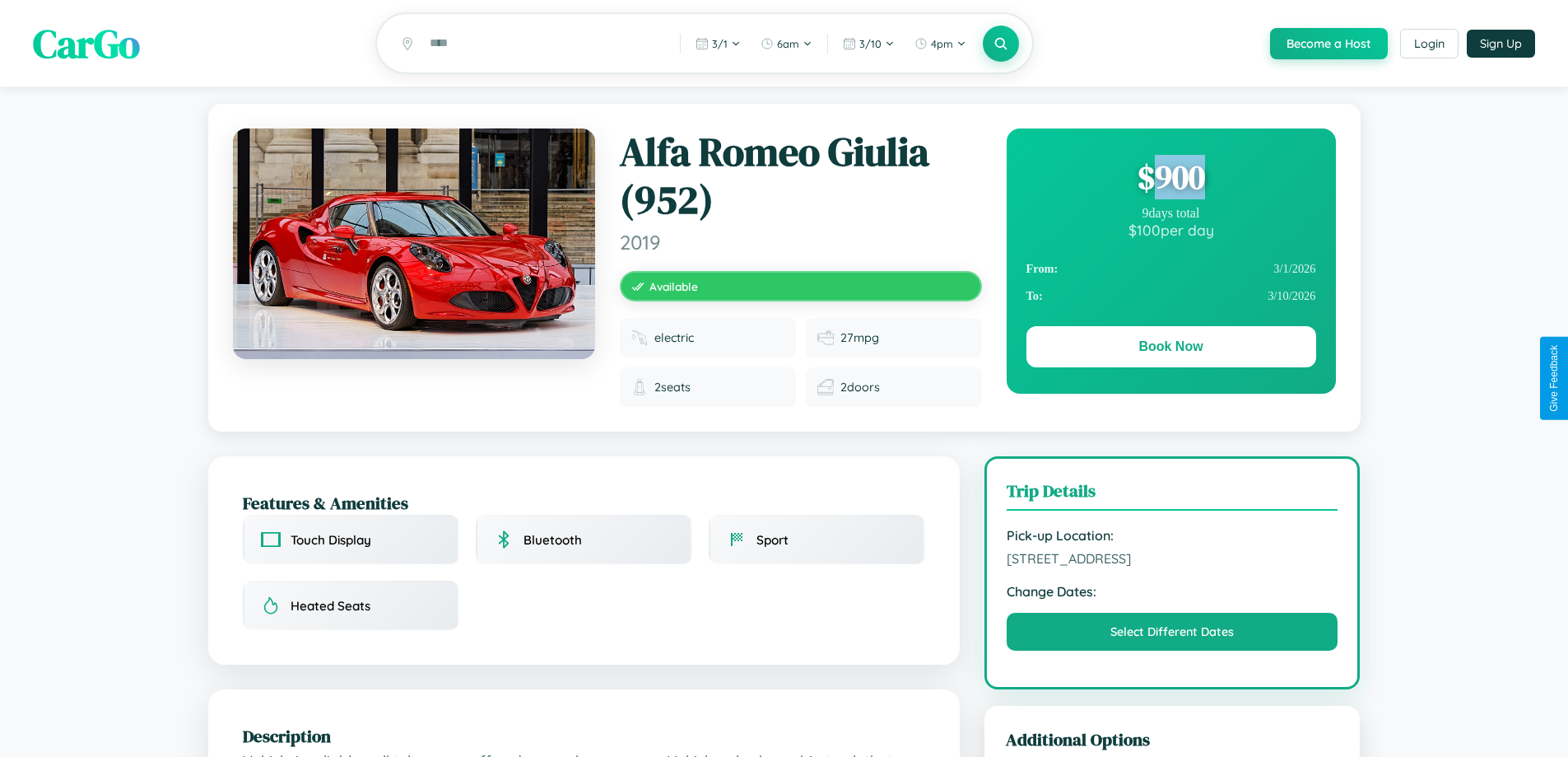
click at [1170, 180] on div "$ 900" at bounding box center [1171, 176] width 290 height 44
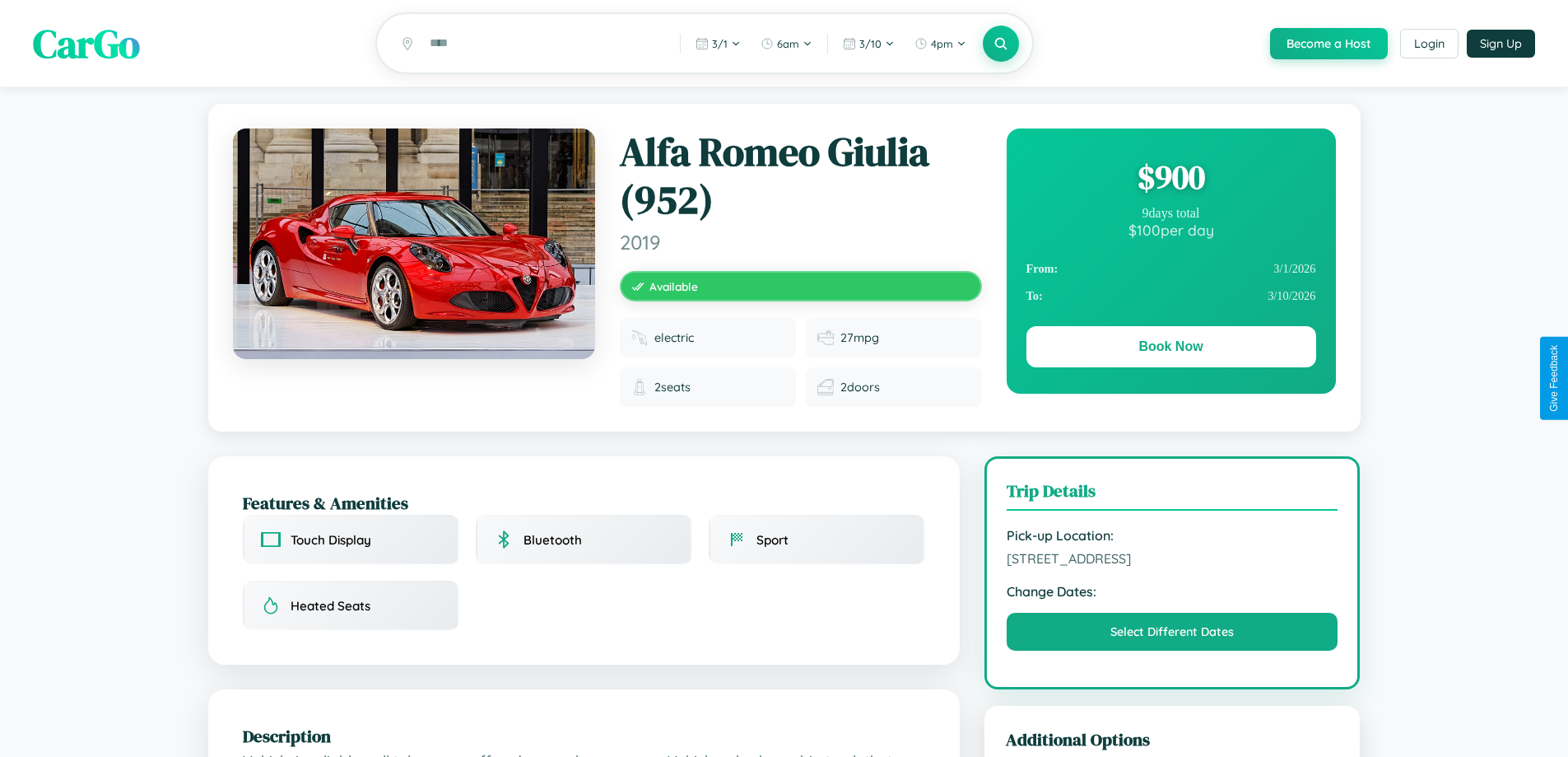
scroll to position [440, 0]
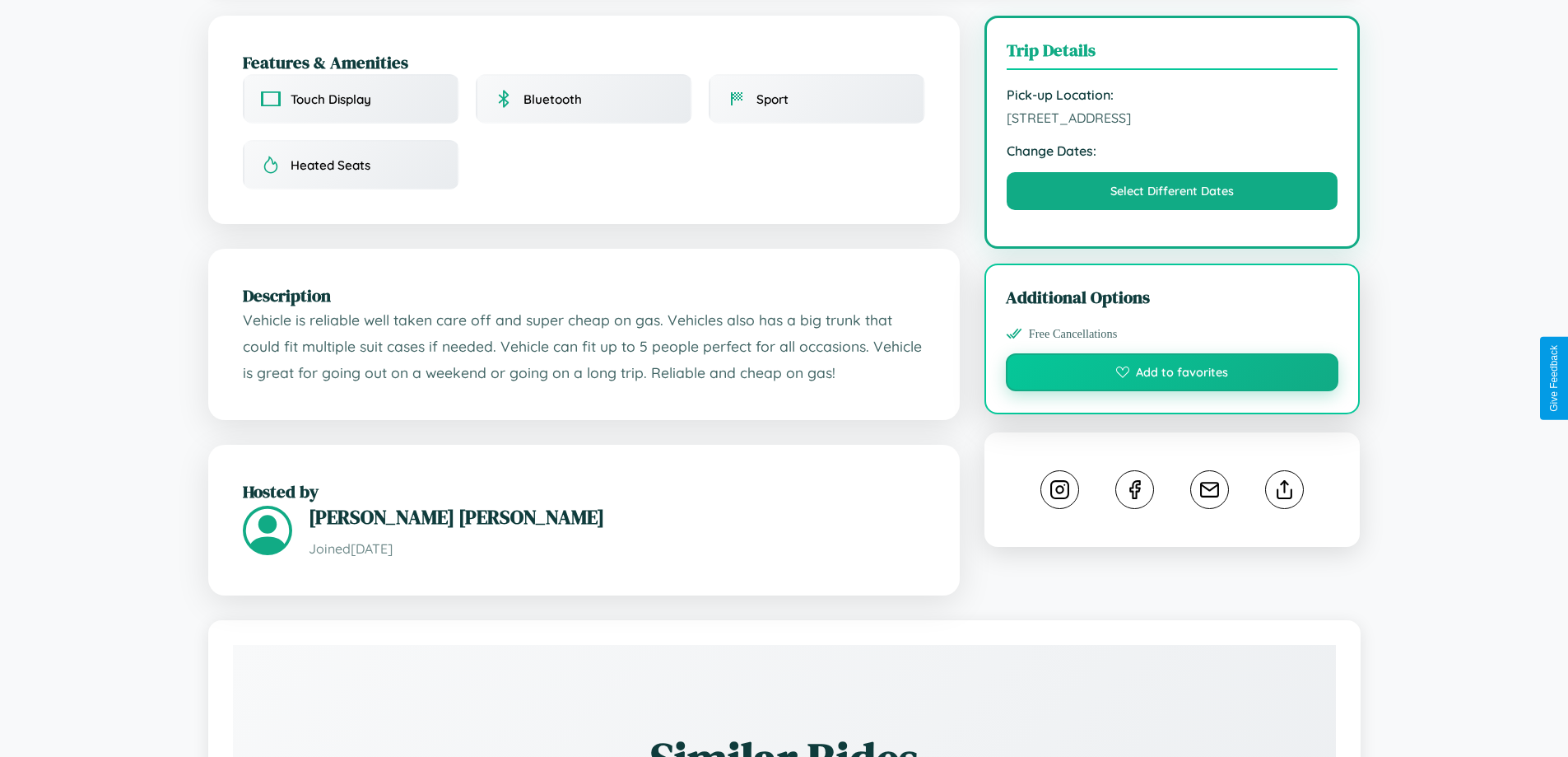
click at [1172, 378] on button "Add to favorites" at bounding box center [1173, 372] width 333 height 38
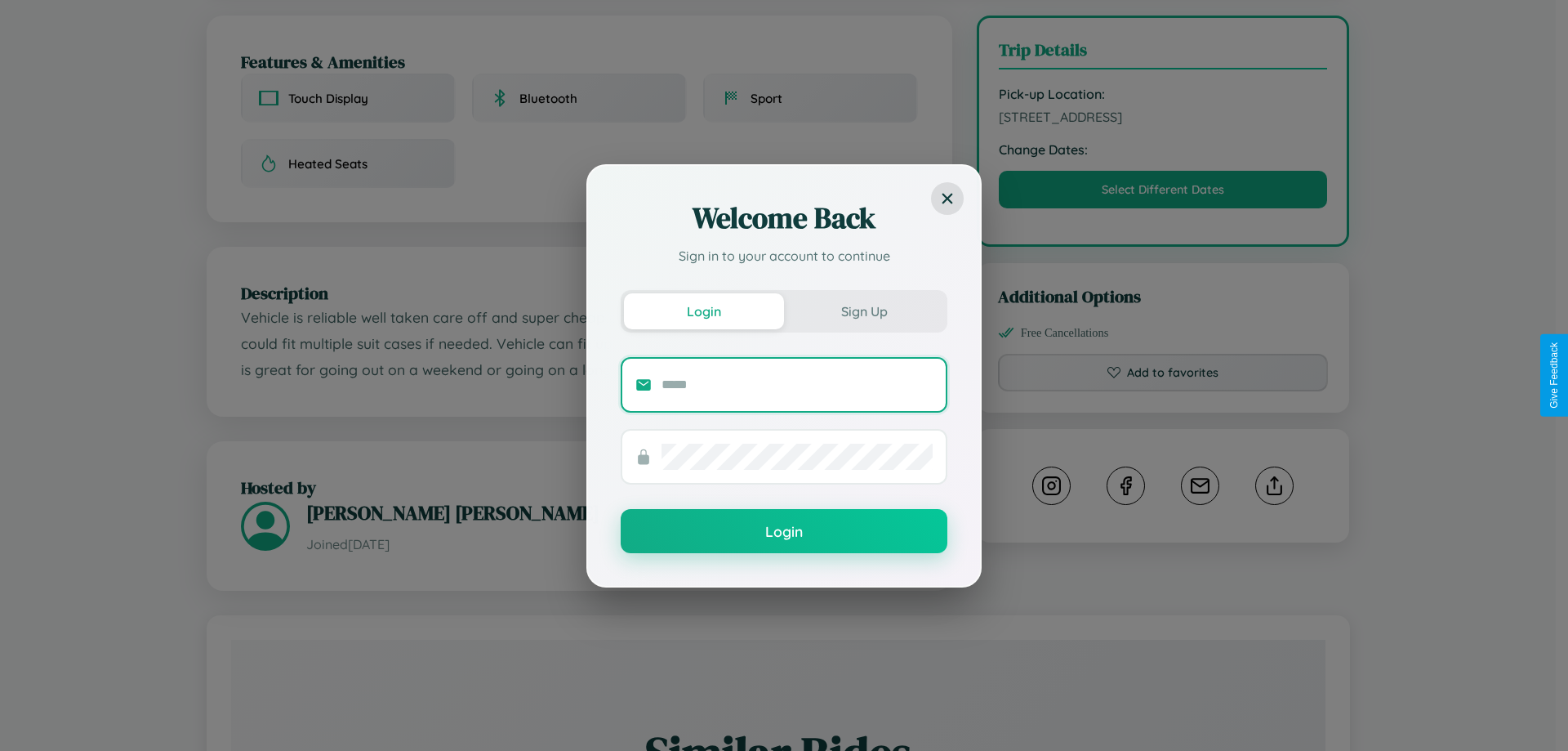
click at [797, 384] on input "text" at bounding box center [797, 385] width 271 height 26
type input "**********"
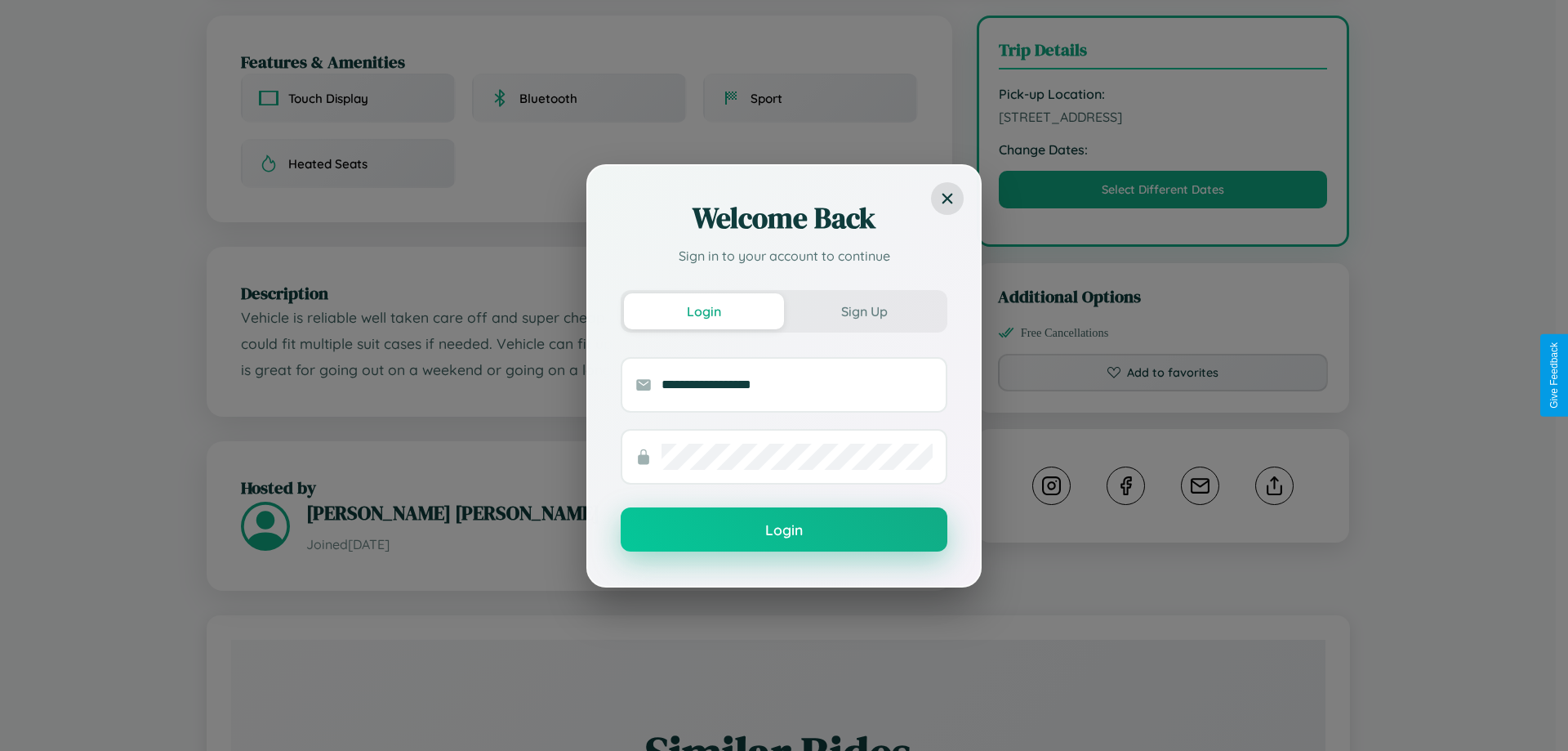
click at [784, 530] on button "Login" at bounding box center [784, 529] width 327 height 44
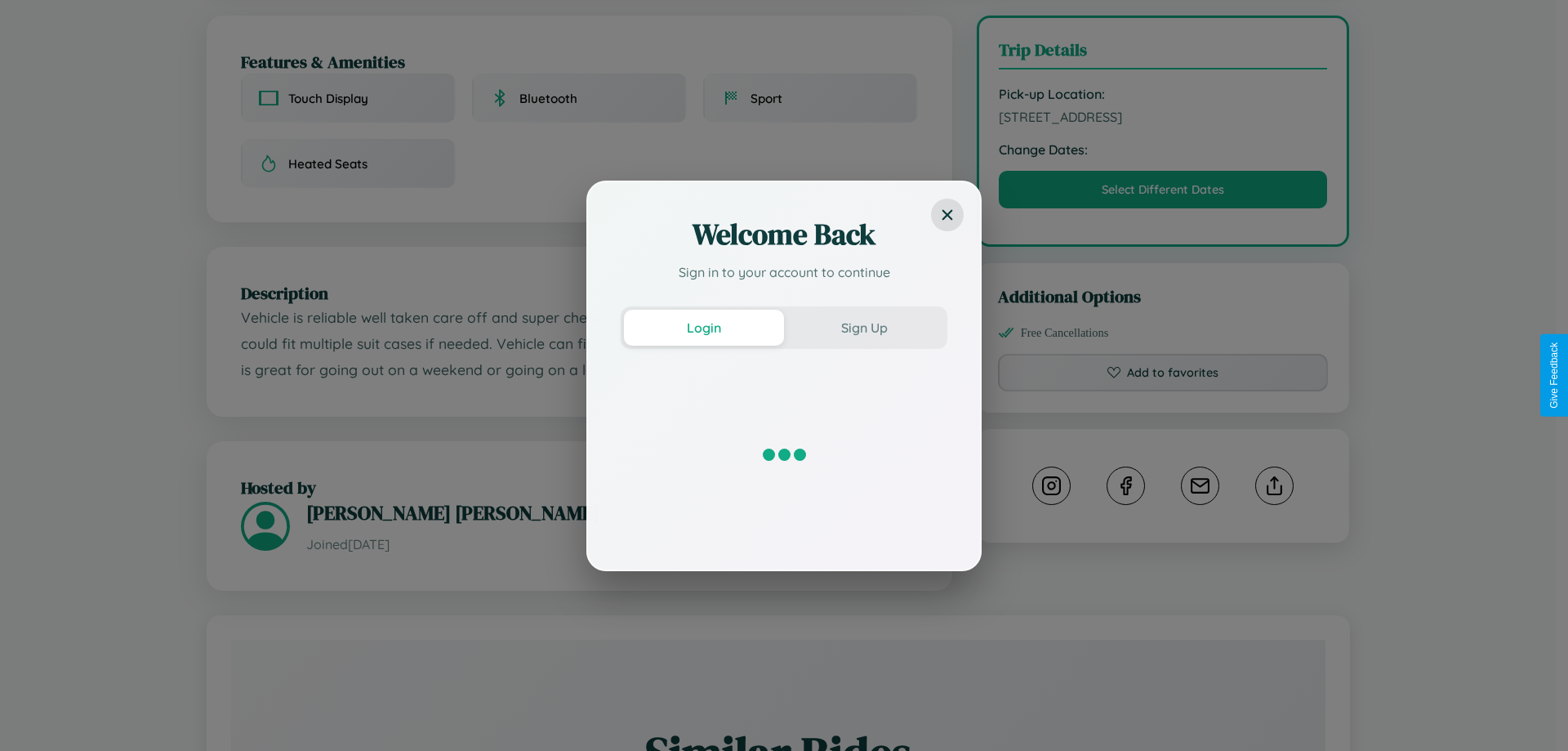
click at [1162, 375] on div "Welcome Back Sign in to your account to continue Login Sign Up" at bounding box center [784, 376] width 1568 height 751
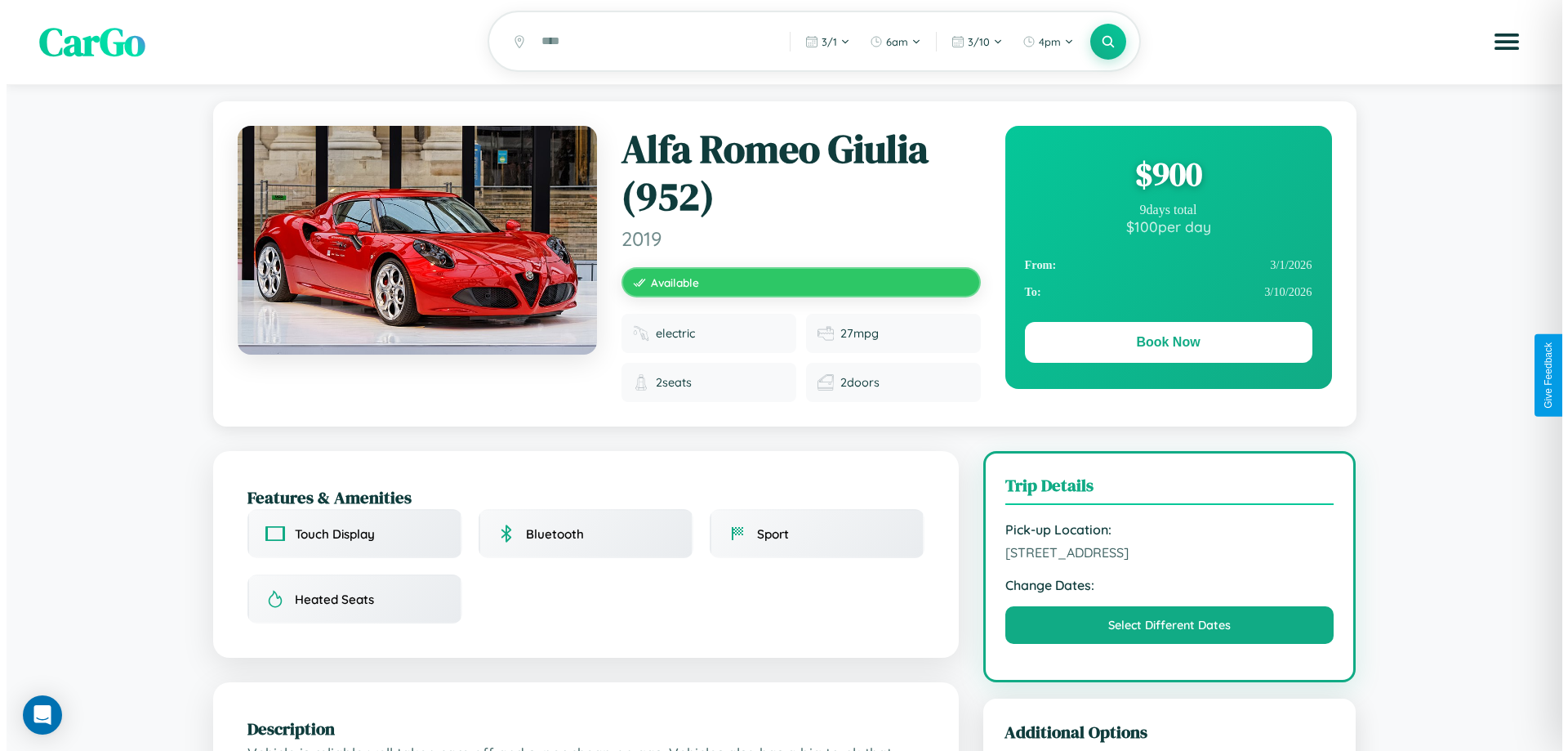
scroll to position [0, 0]
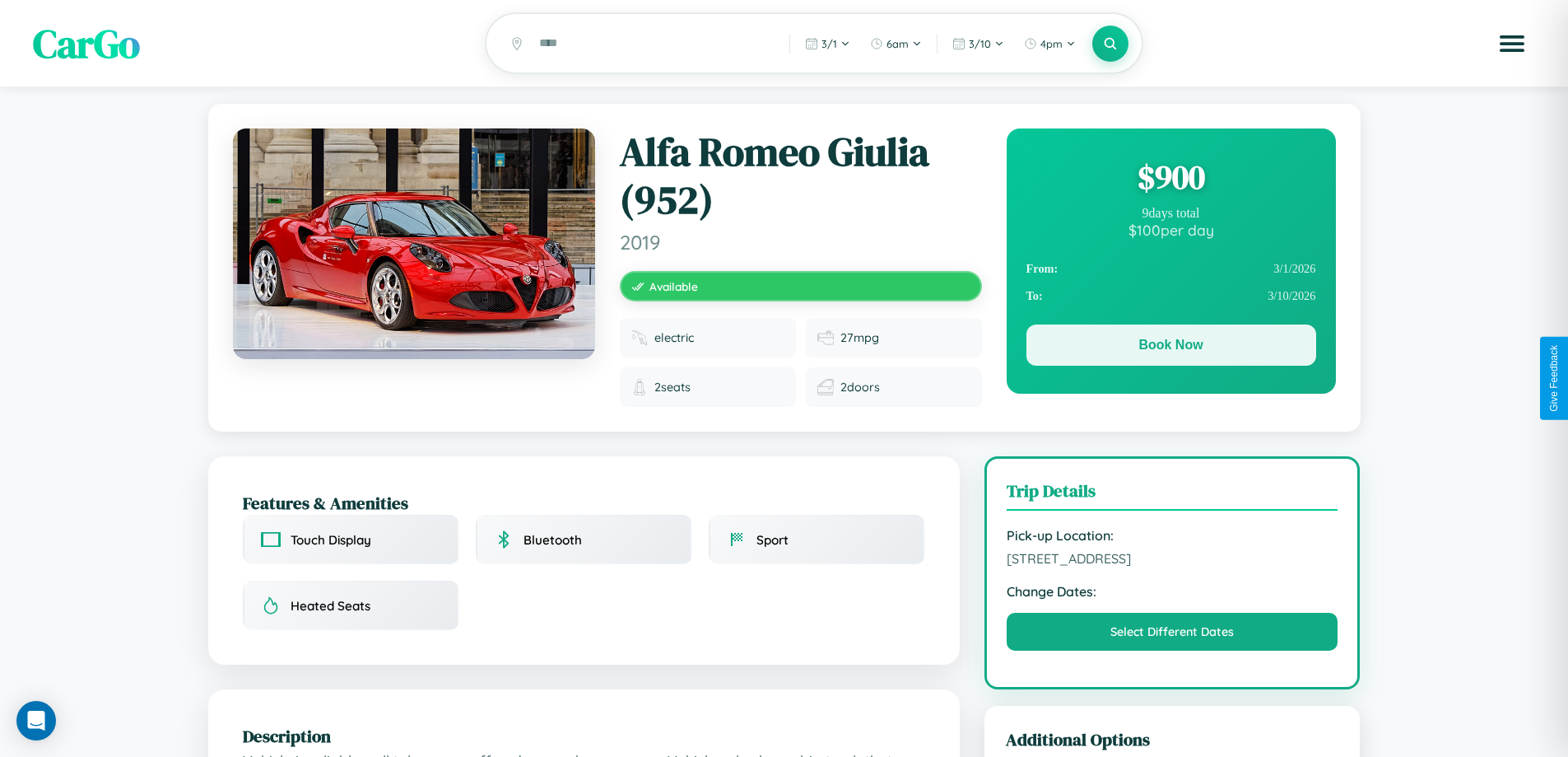
click at [1170, 347] on button "Book Now" at bounding box center [1171, 344] width 290 height 41
